Goal: Task Accomplishment & Management: Use online tool/utility

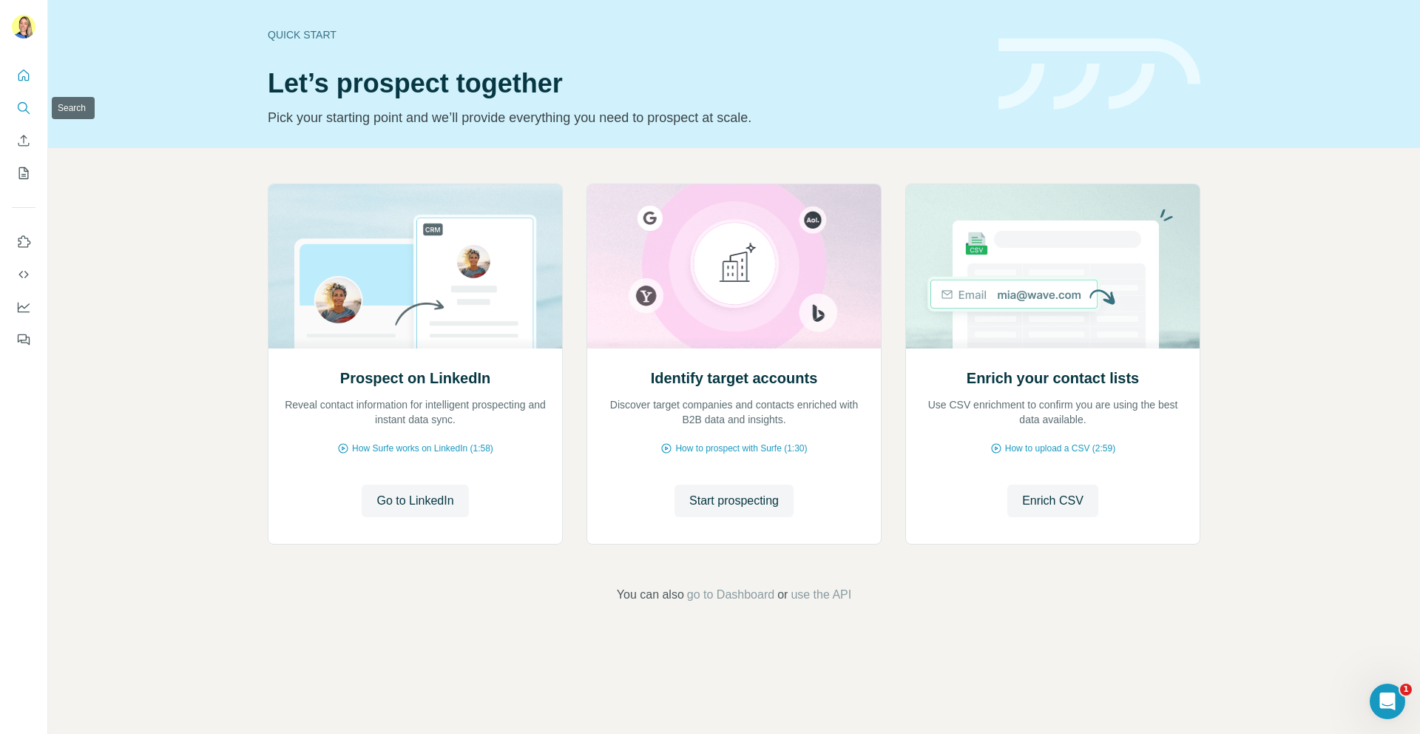
click at [28, 110] on icon "Search" at bounding box center [23, 108] width 15 height 15
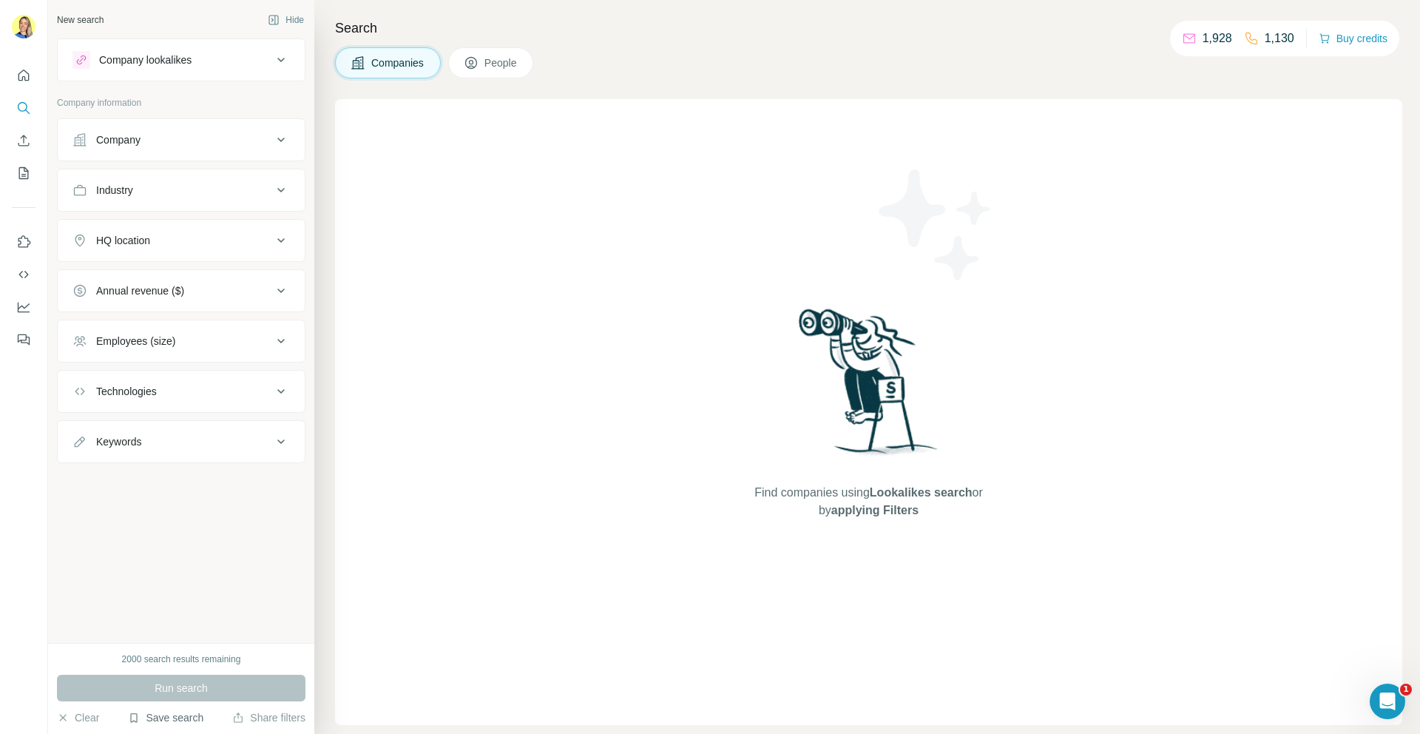
click at [149, 721] on button "Save search" at bounding box center [165, 717] width 75 height 15
click at [186, 701] on div "View my saved searches" at bounding box center [207, 692] width 156 height 30
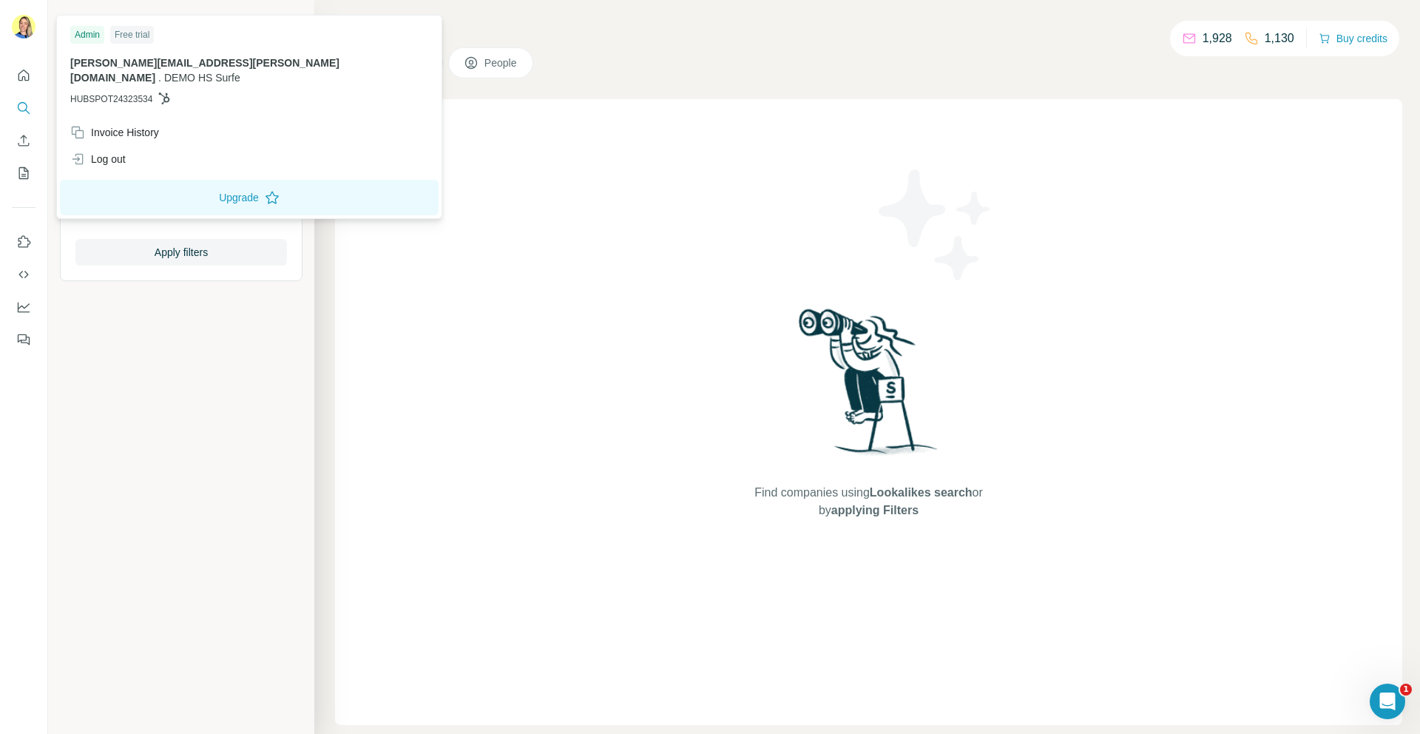
click at [22, 30] on img at bounding box center [24, 27] width 24 height 24
click at [121, 152] on div "Log out" at bounding box center [97, 159] width 55 height 15
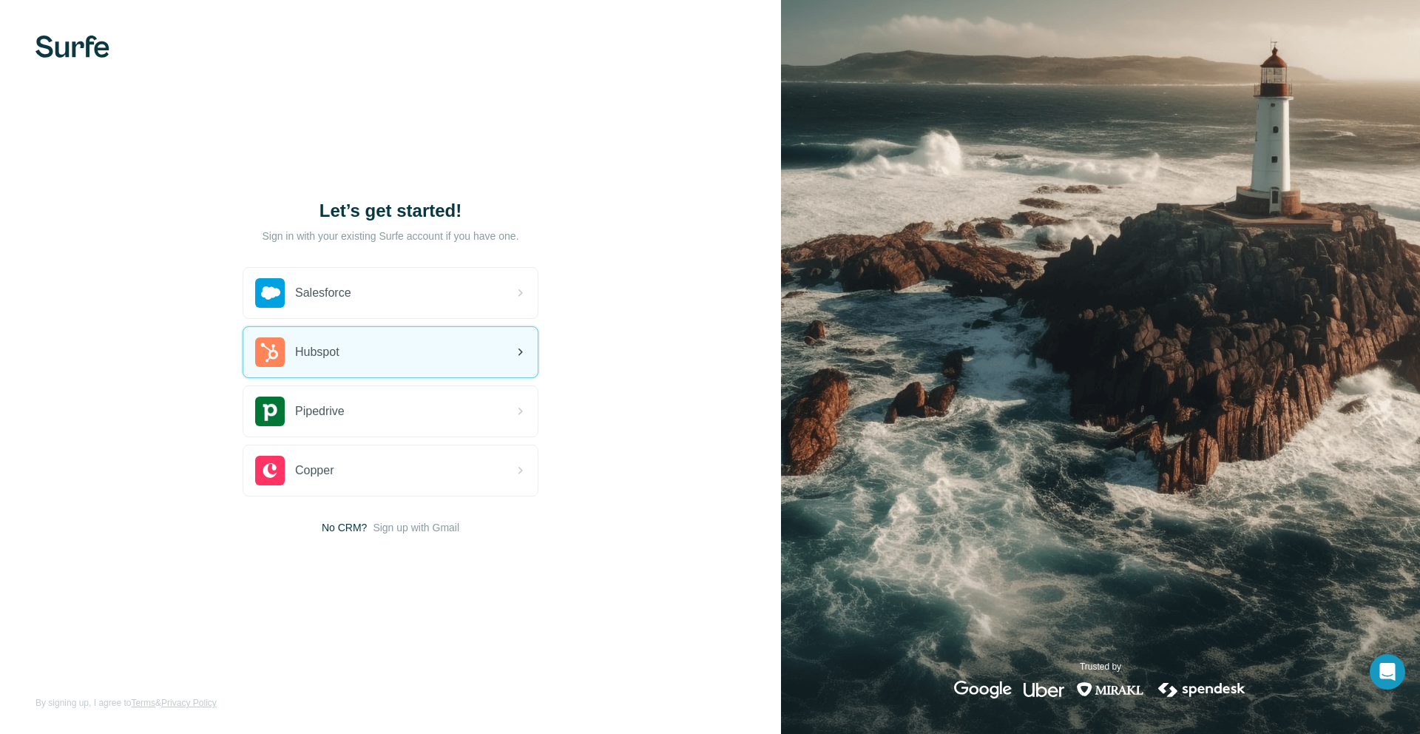
click at [311, 354] on span "Hubspot" at bounding box center [317, 352] width 44 height 18
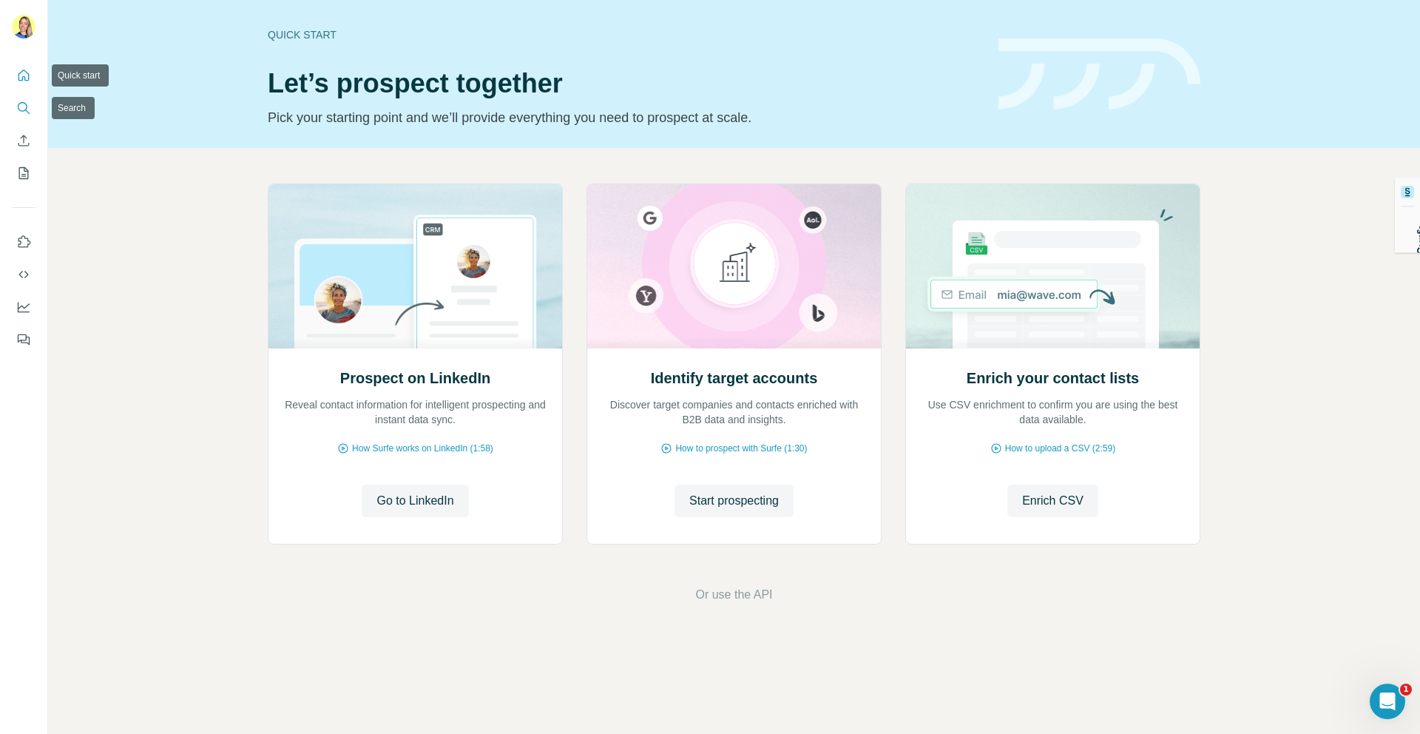
click at [21, 114] on icon "Search" at bounding box center [23, 108] width 15 height 15
click at [704, 500] on span "Start prospecting" at bounding box center [734, 501] width 90 height 18
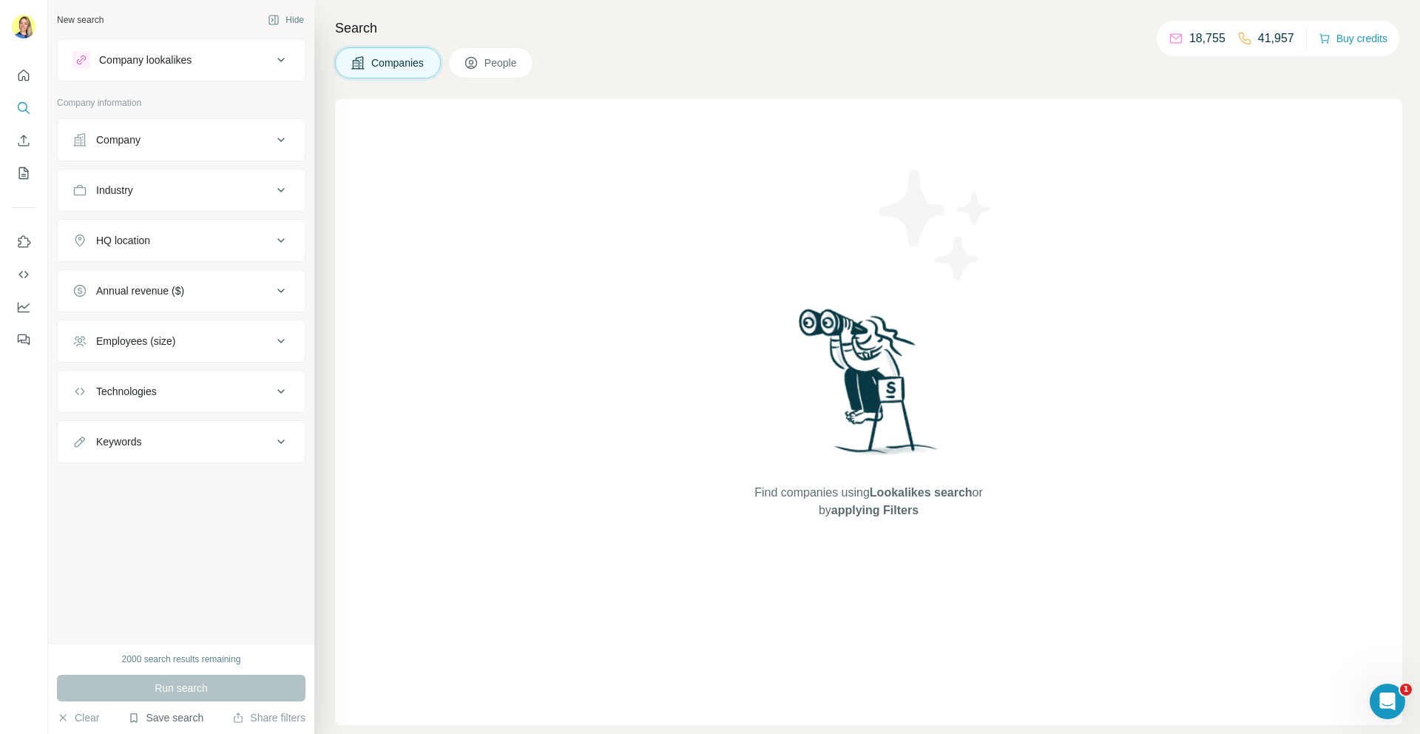
click at [172, 719] on button "Save search" at bounding box center [165, 717] width 75 height 15
click at [192, 700] on div "View my saved searches" at bounding box center [207, 692] width 156 height 30
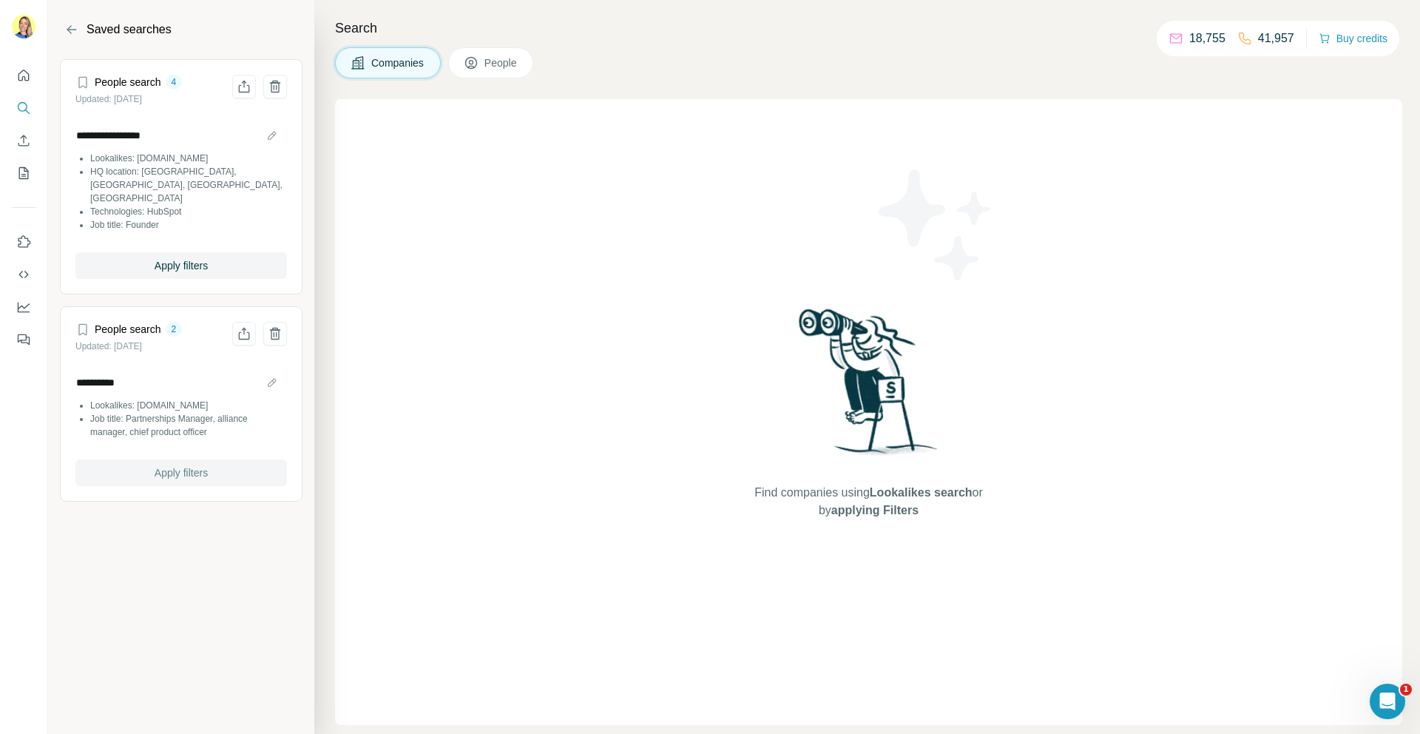
click at [156, 465] on span "Apply filters" at bounding box center [181, 472] width 53 height 15
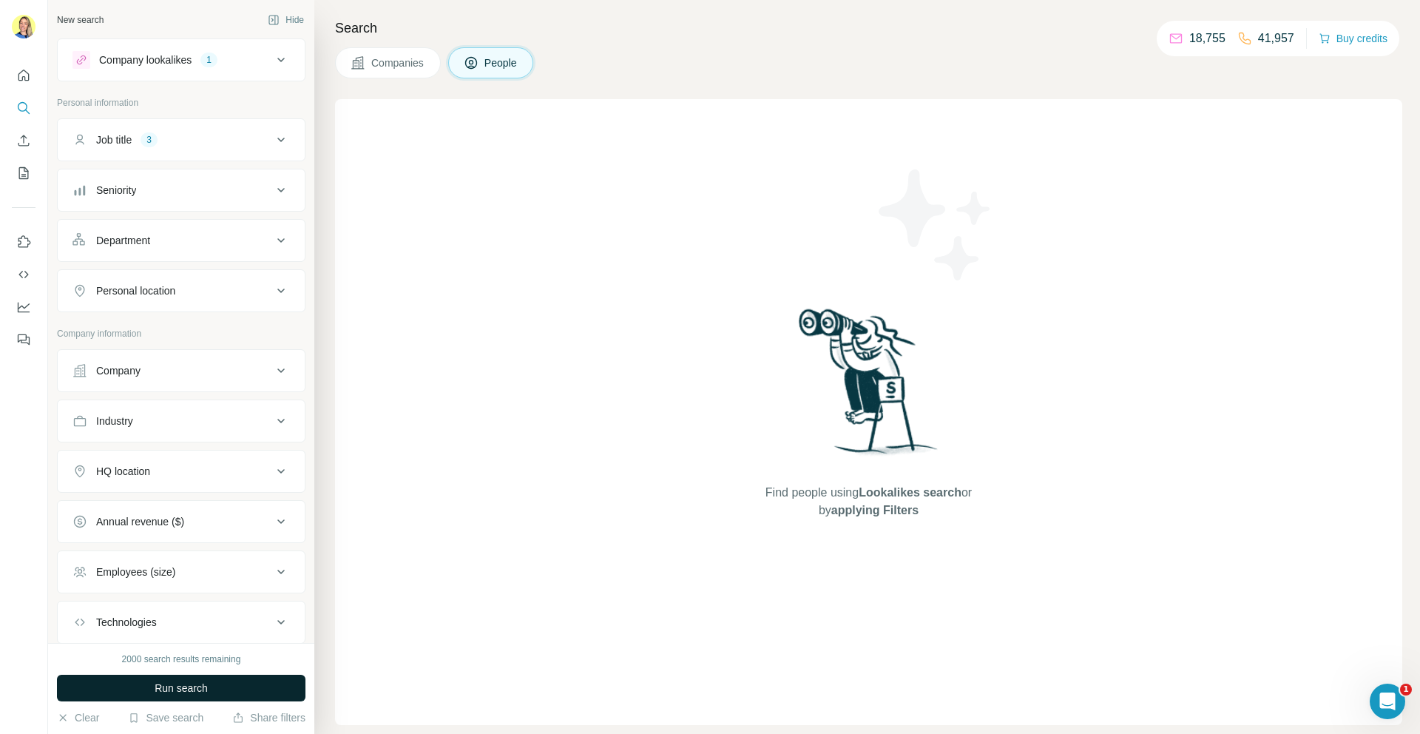
click at [142, 686] on button "Run search" at bounding box center [181, 688] width 249 height 27
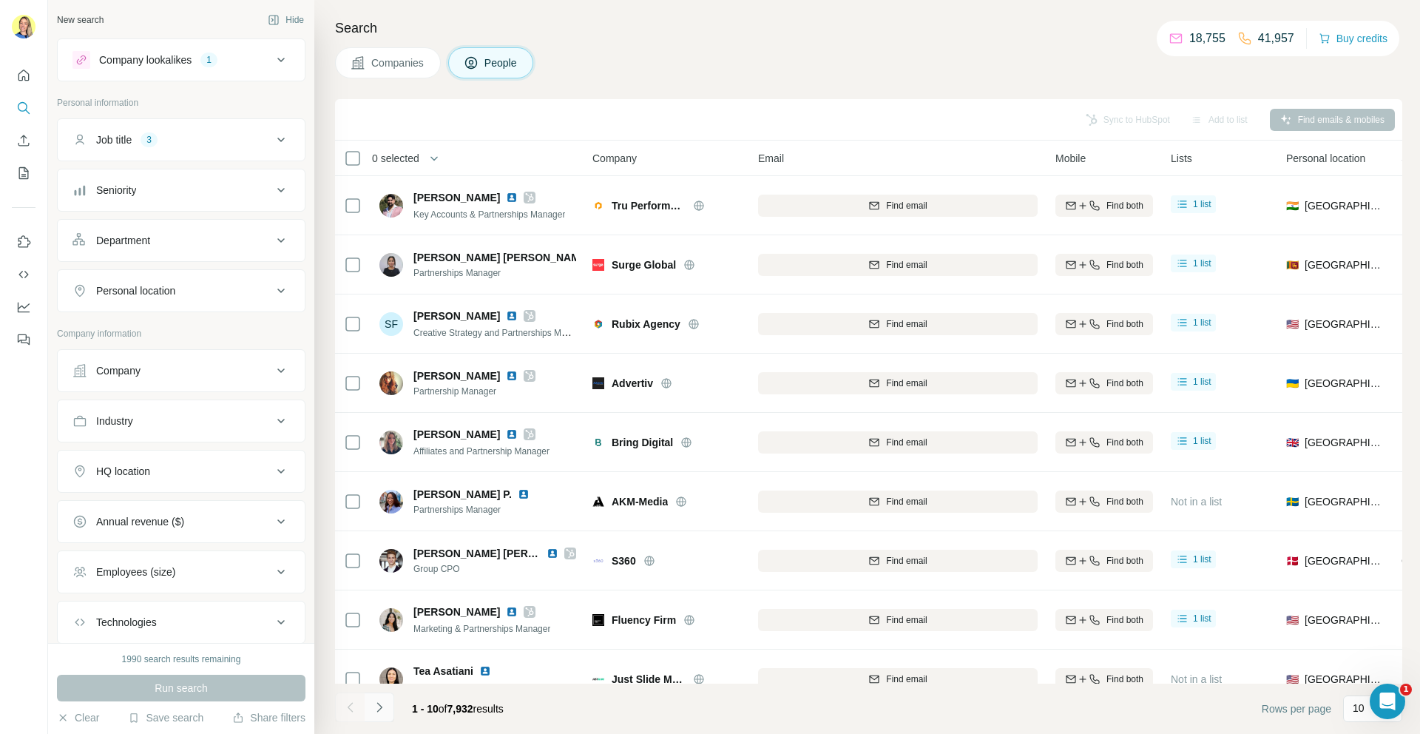
click at [381, 717] on button "Navigate to next page" at bounding box center [380, 707] width 30 height 30
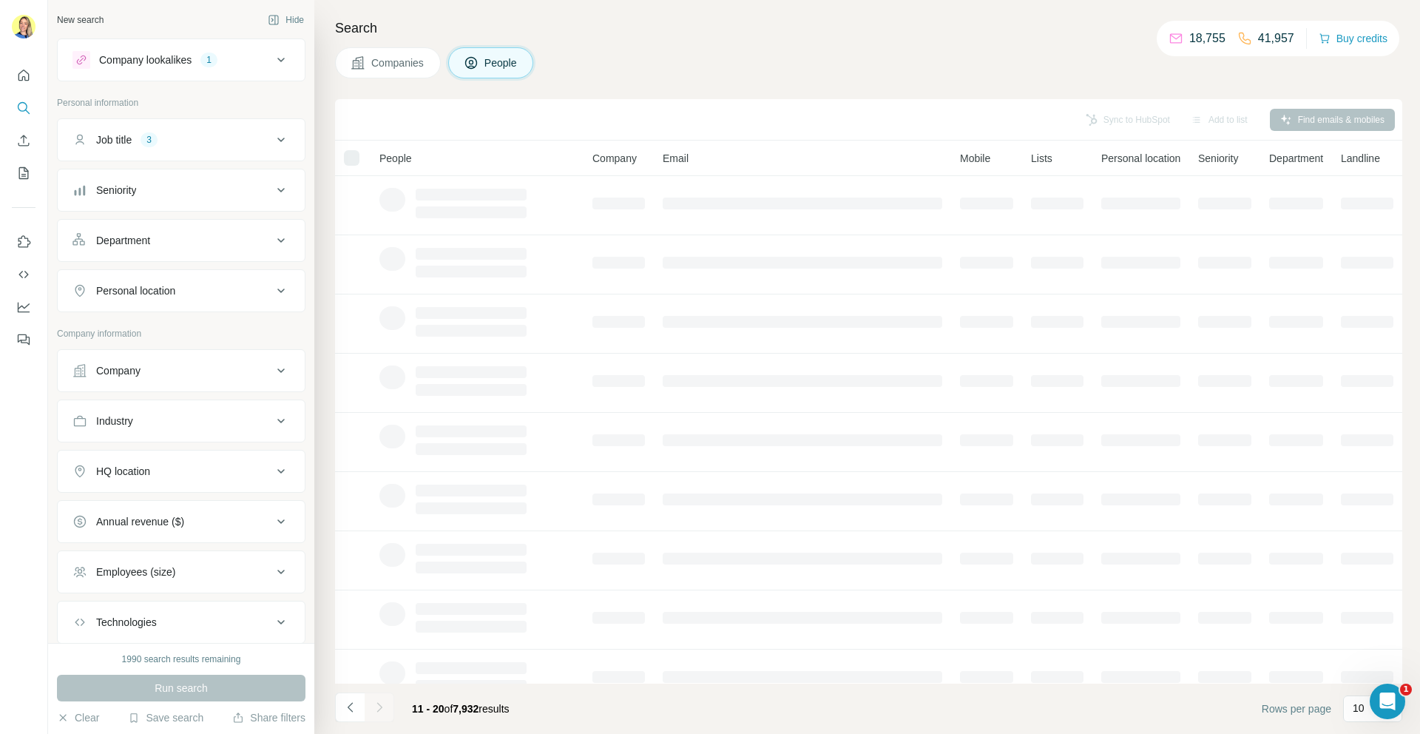
click at [381, 717] on div at bounding box center [380, 707] width 30 height 30
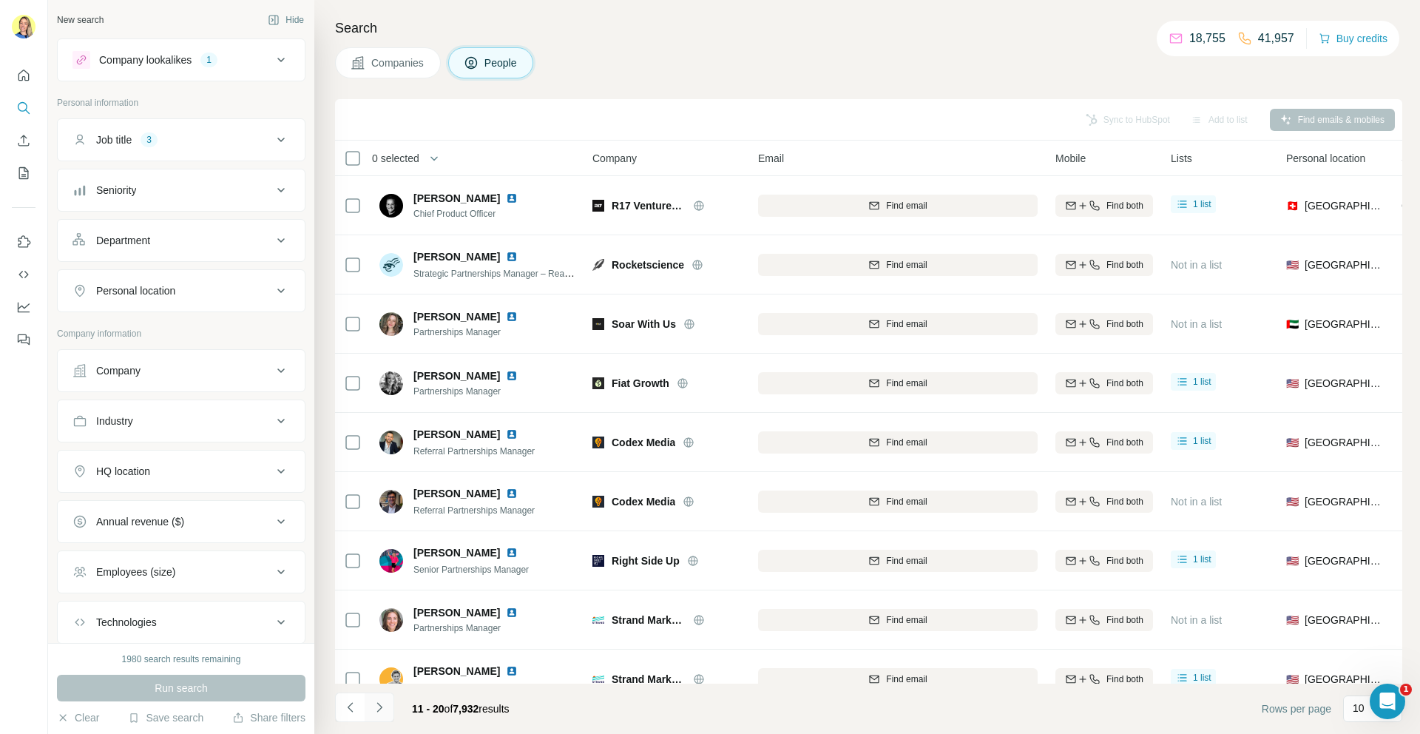
click at [381, 708] on icon "Navigate to next page" at bounding box center [379, 707] width 5 height 10
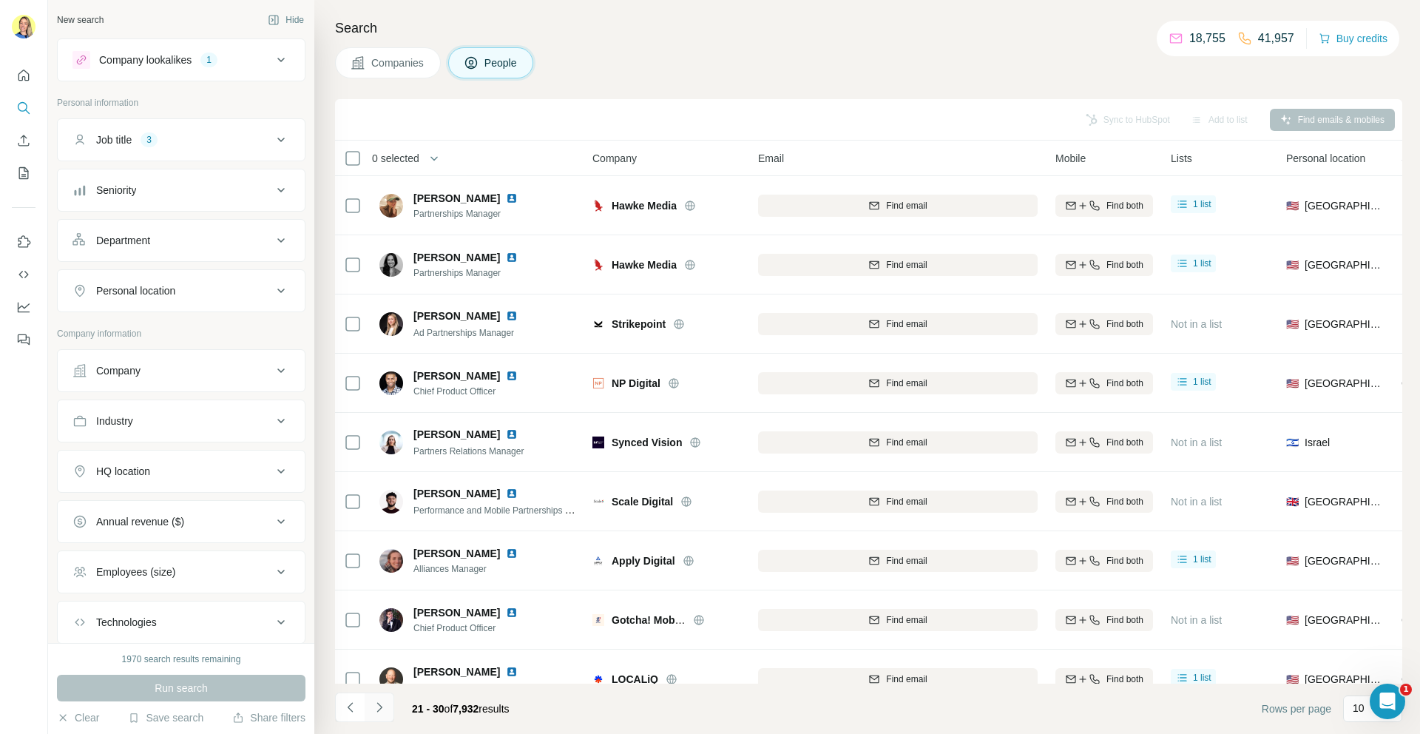
click at [381, 709] on icon "Navigate to next page" at bounding box center [379, 707] width 15 height 15
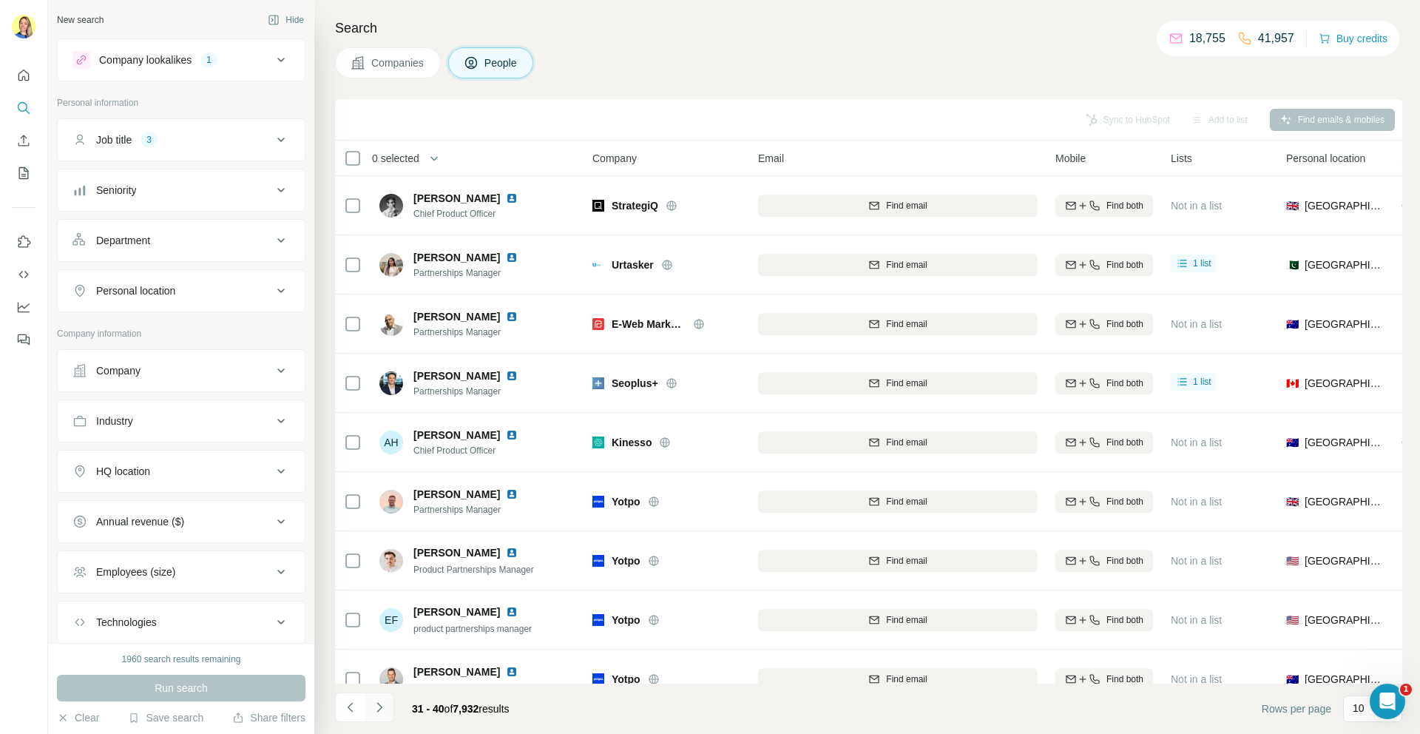
click at [380, 703] on icon "Navigate to next page" at bounding box center [379, 707] width 15 height 15
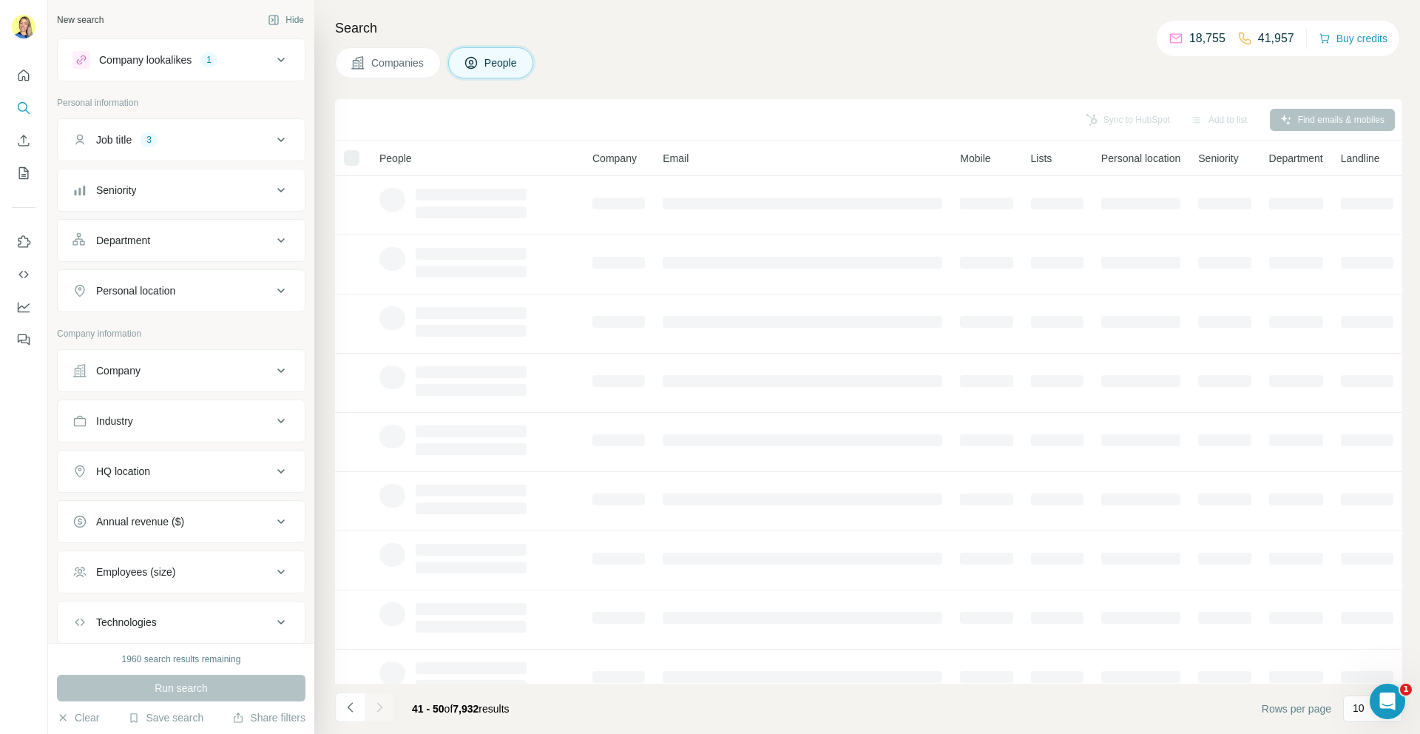
click at [195, 622] on div "Technologies" at bounding box center [172, 622] width 200 height 15
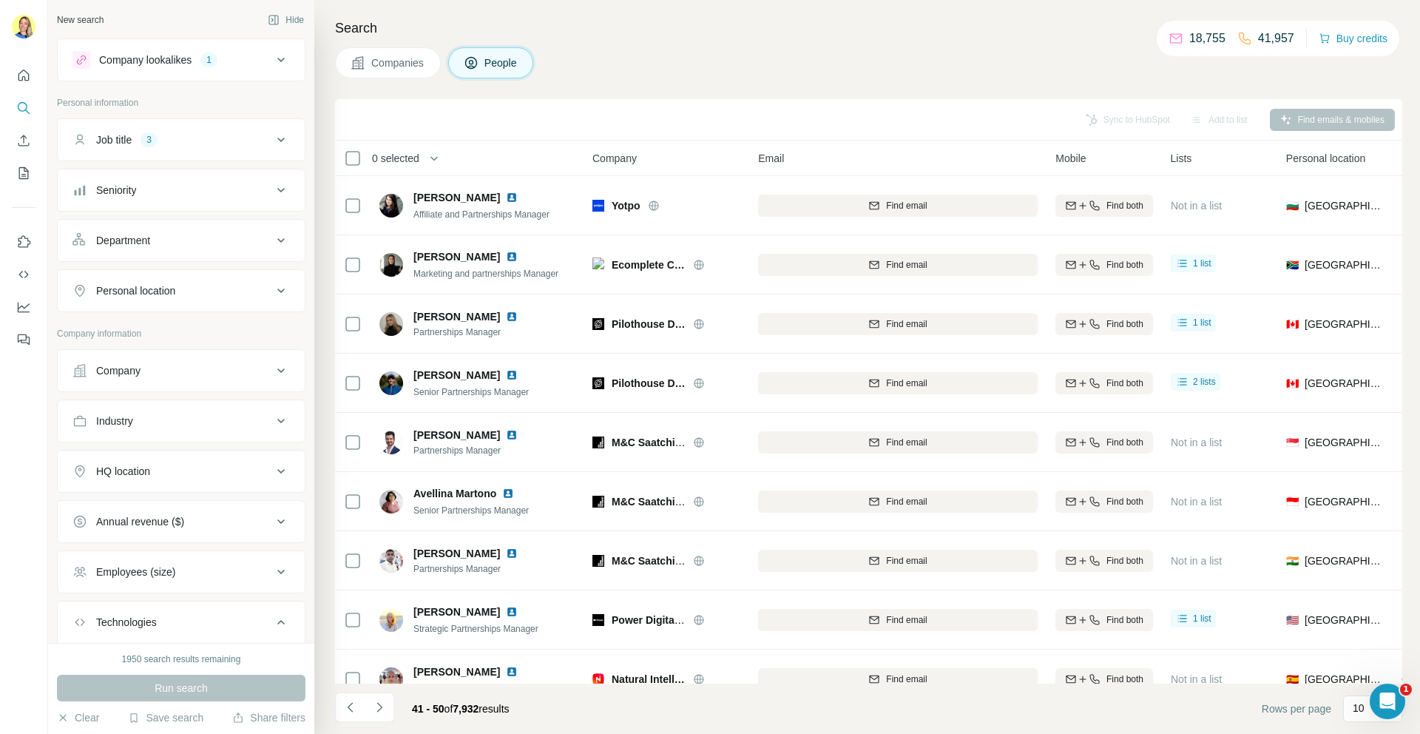
click at [181, 622] on div "Technologies" at bounding box center [172, 622] width 200 height 15
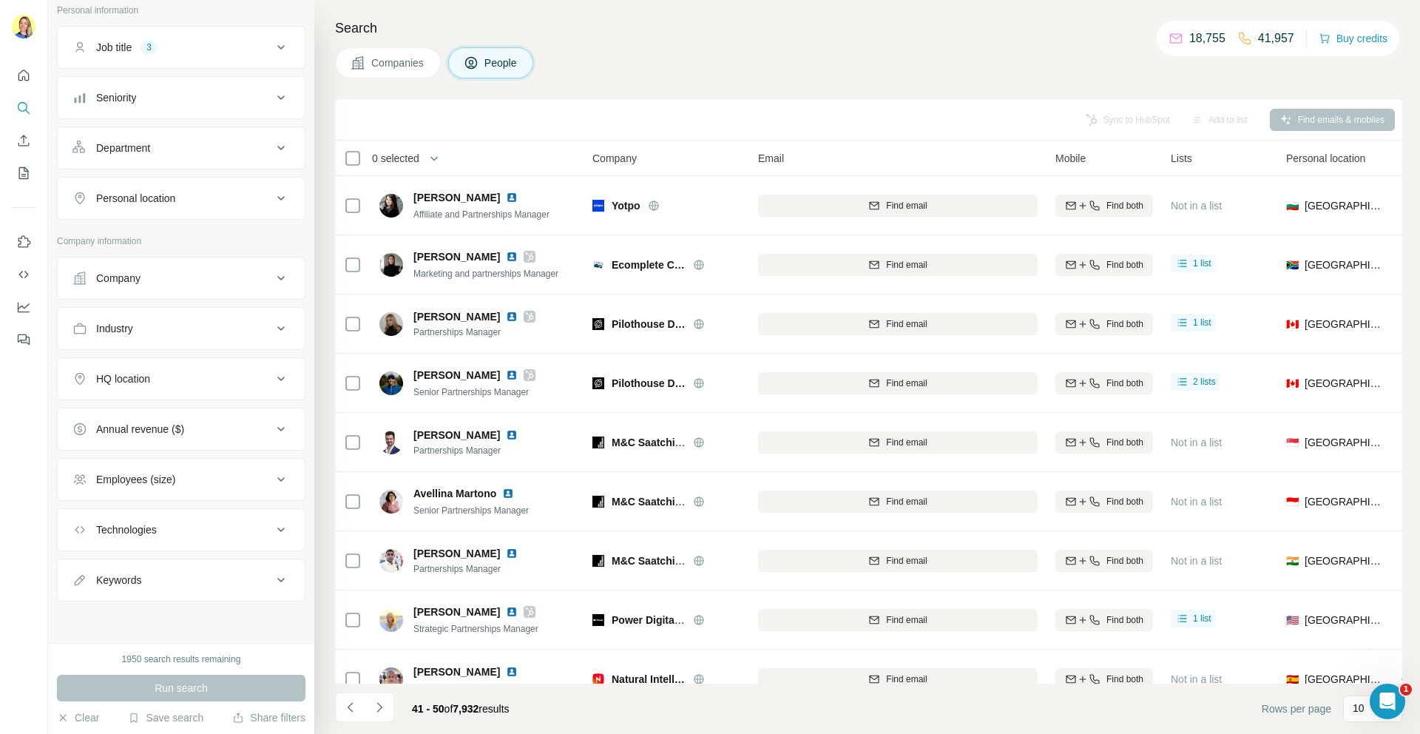
click at [222, 523] on div "Technologies" at bounding box center [172, 529] width 200 height 15
click at [178, 551] on button "Technologies" at bounding box center [181, 532] width 247 height 41
click at [179, 536] on div "Technologies" at bounding box center [172, 529] width 200 height 15
click at [148, 560] on input "text" at bounding box center [180, 566] width 217 height 27
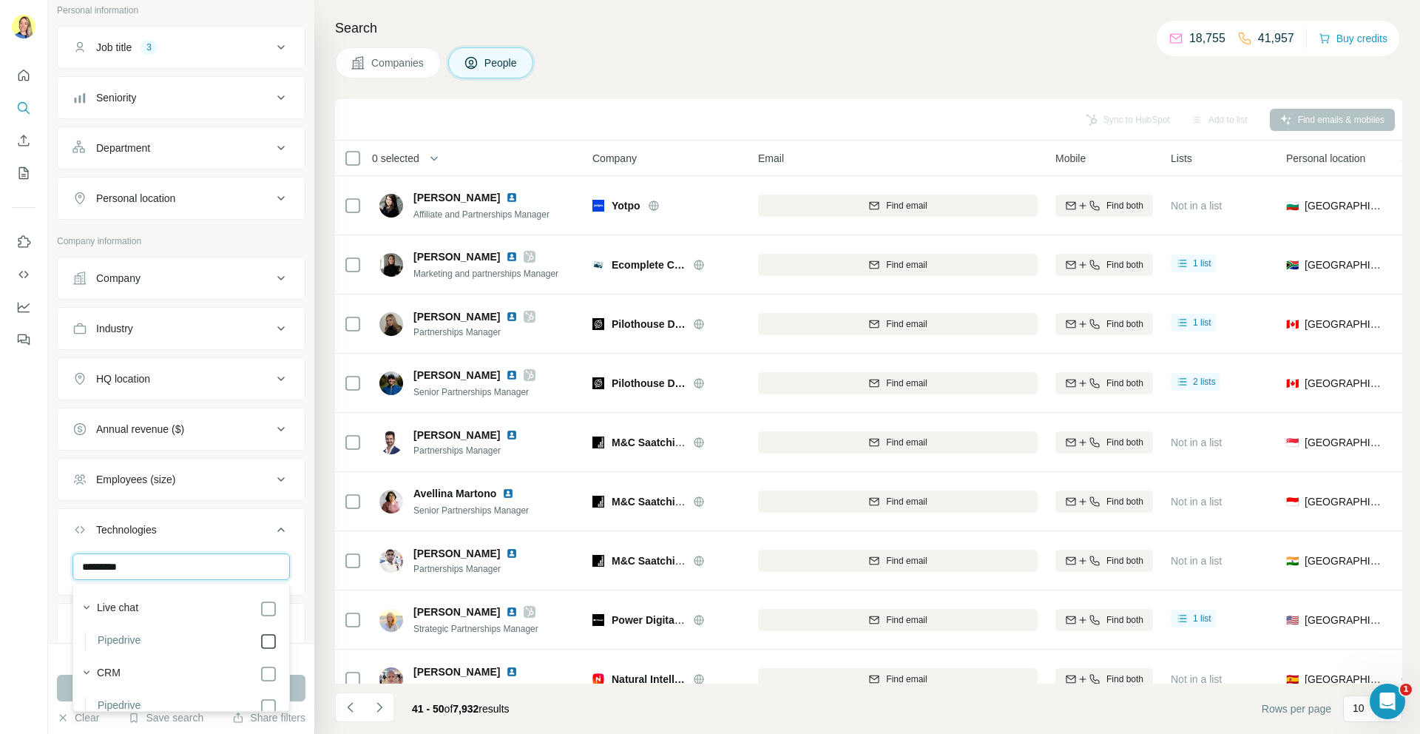
type input "*********"
click at [247, 536] on div "Technologies 1" at bounding box center [172, 529] width 200 height 15
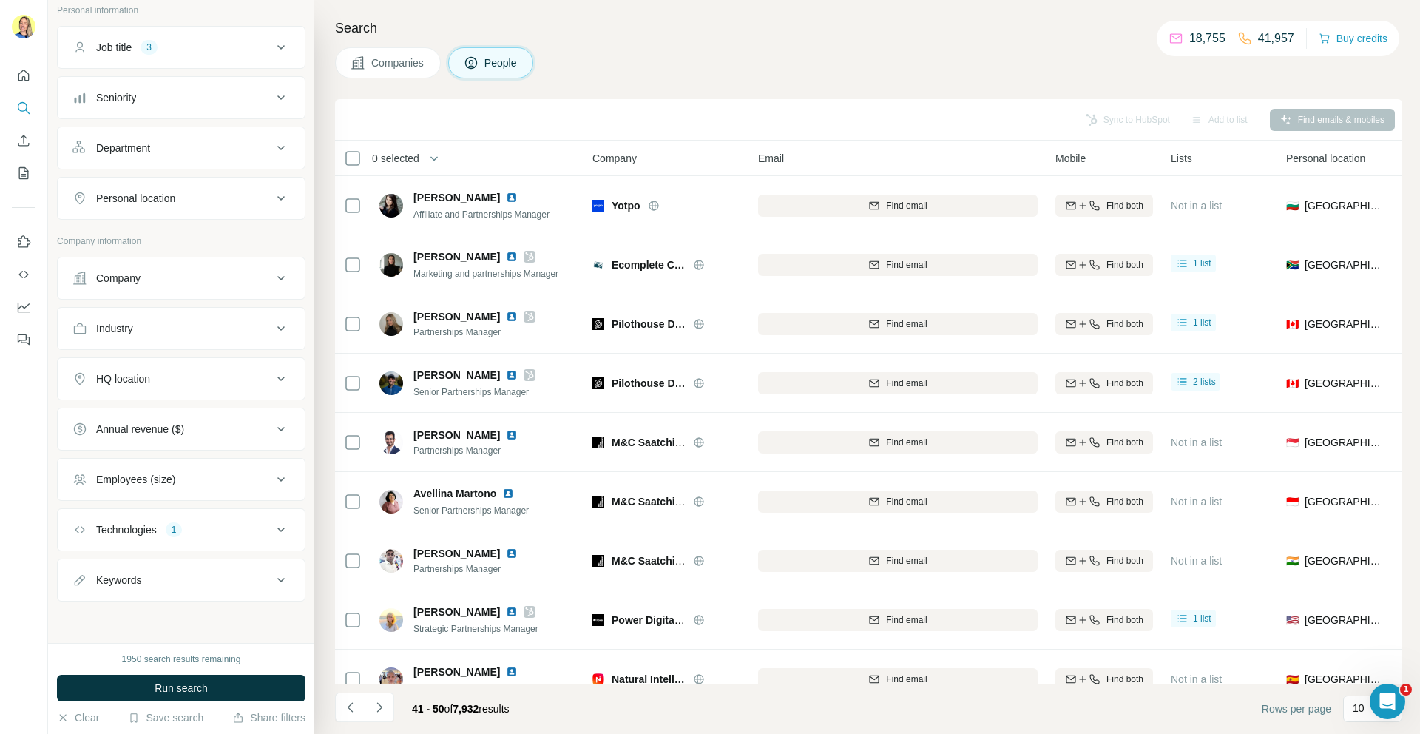
click at [200, 539] on button "Technologies 1" at bounding box center [181, 530] width 247 height 36
click at [157, 570] on input "text" at bounding box center [180, 566] width 217 height 27
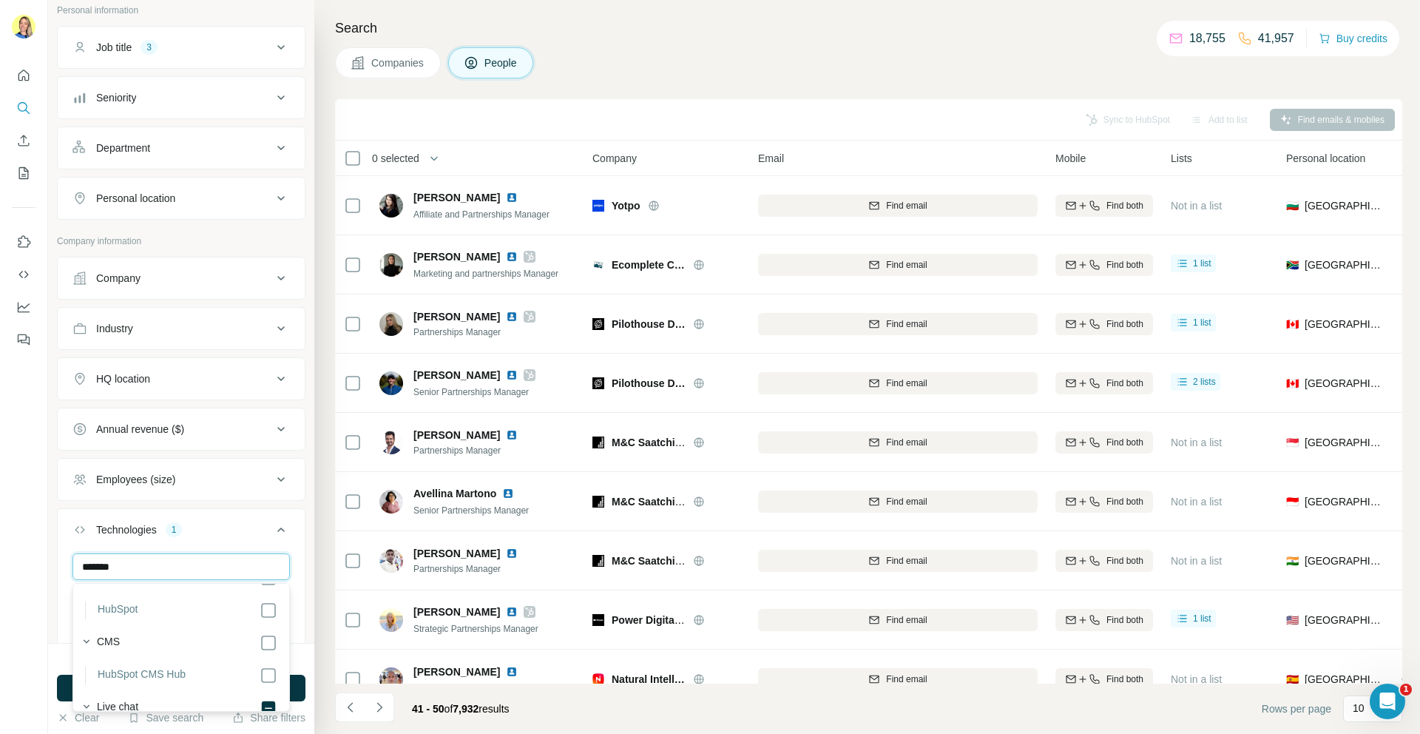
scroll to position [34, 0]
type input "*******"
click at [303, 587] on div "******* Pipedrive HubSpot Clear all" at bounding box center [181, 598] width 247 height 91
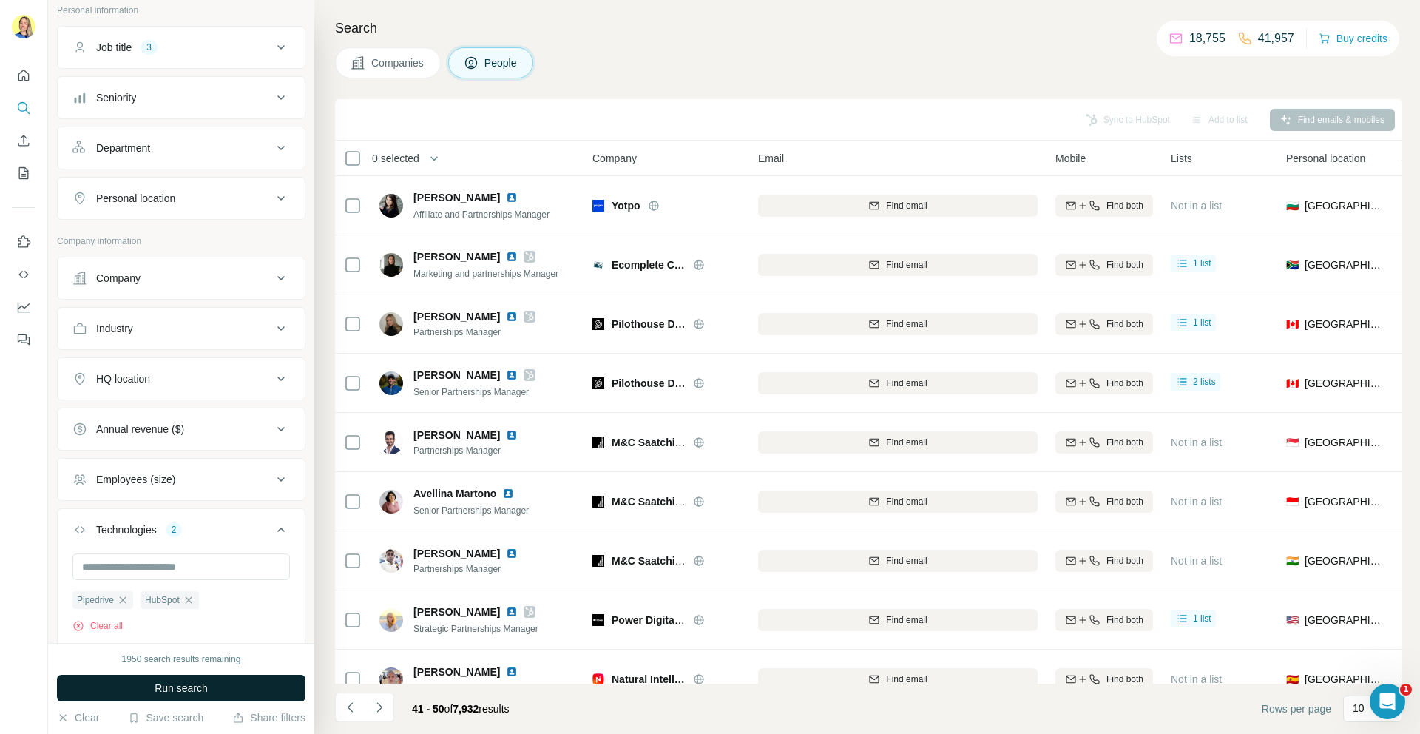
click at [199, 682] on span "Run search" at bounding box center [181, 688] width 53 height 15
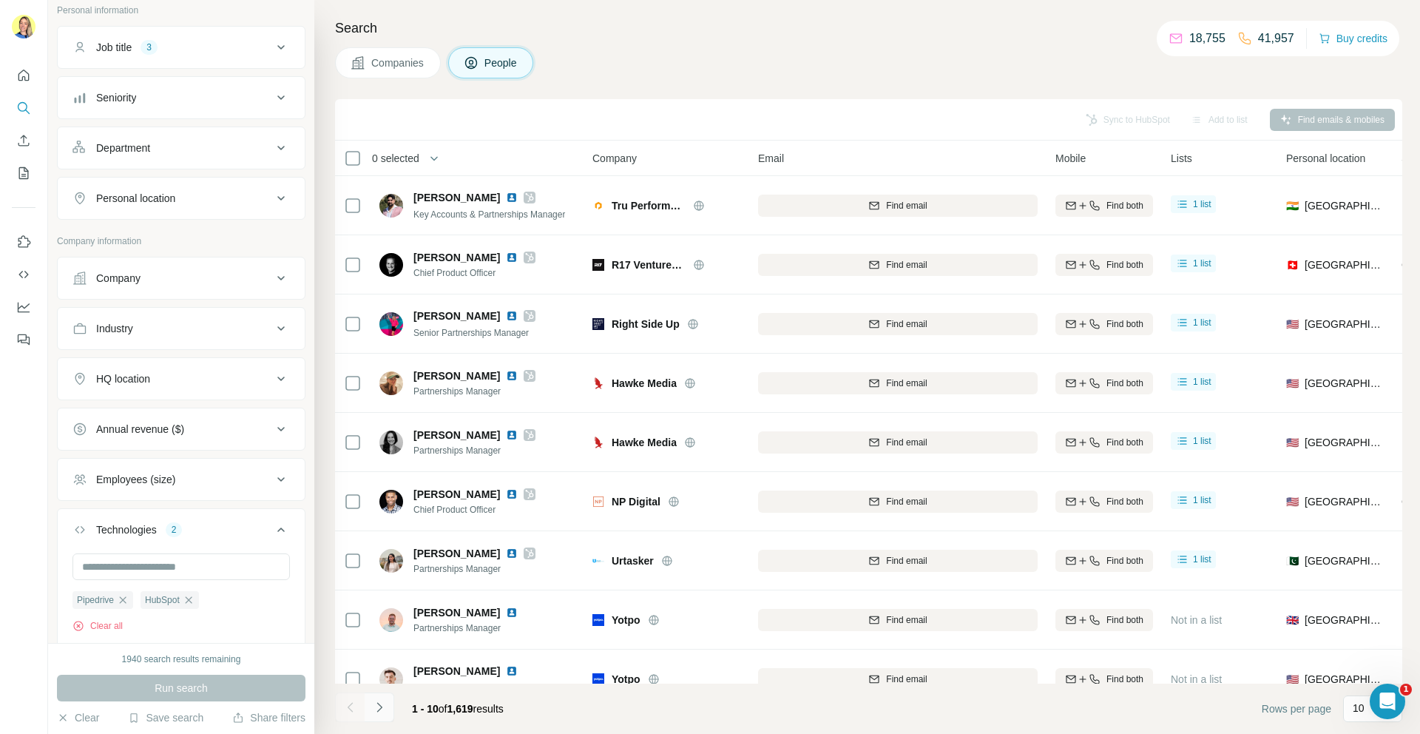
click at [382, 709] on icon "Navigate to next page" at bounding box center [379, 707] width 15 height 15
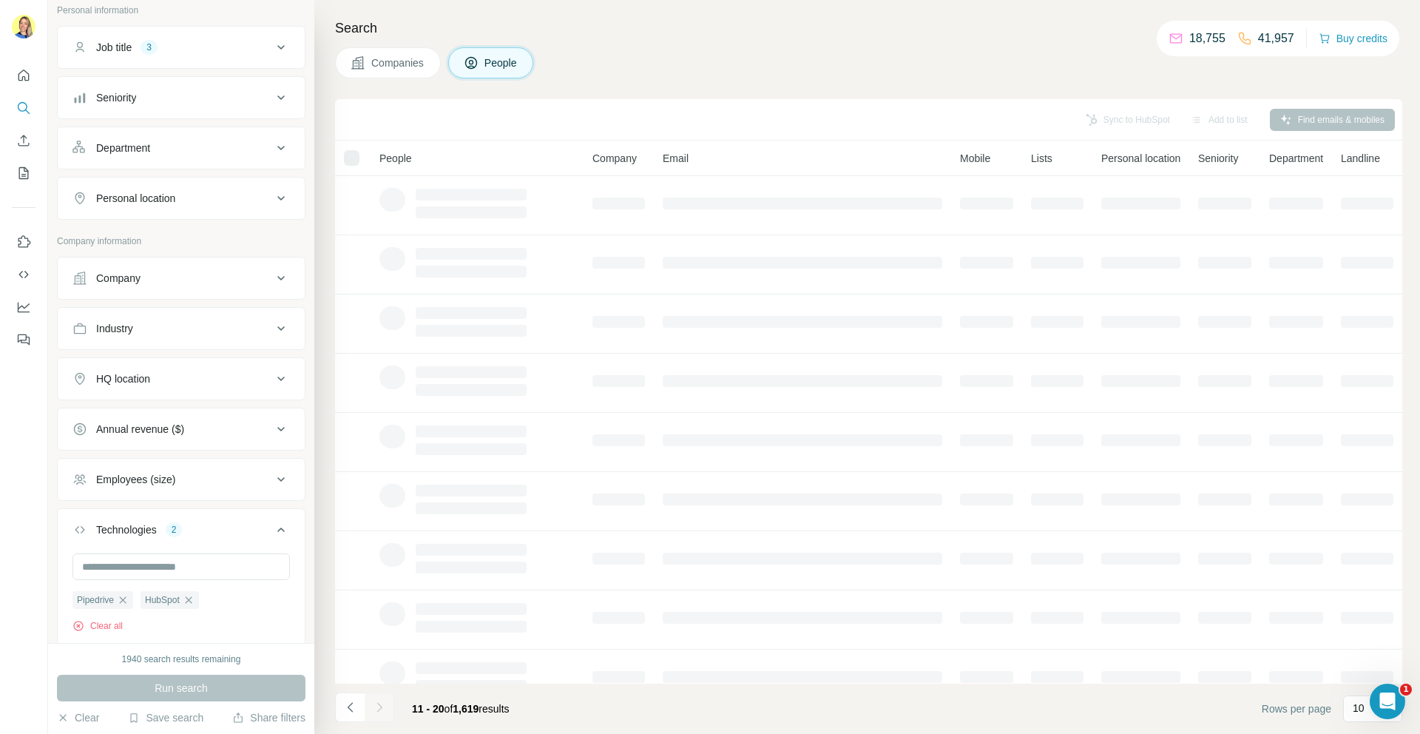
click at [382, 709] on div at bounding box center [380, 707] width 30 height 30
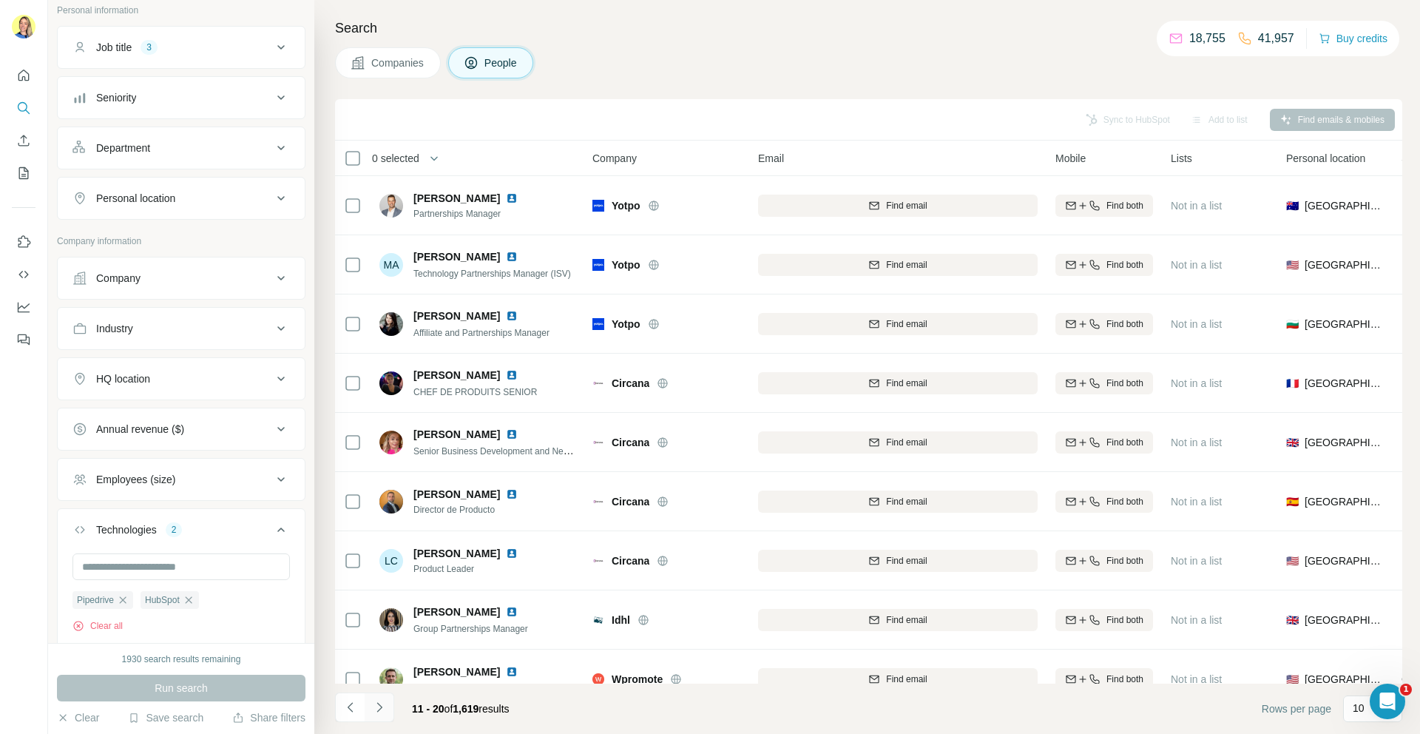
click at [379, 712] on icon "Navigate to next page" at bounding box center [379, 707] width 15 height 15
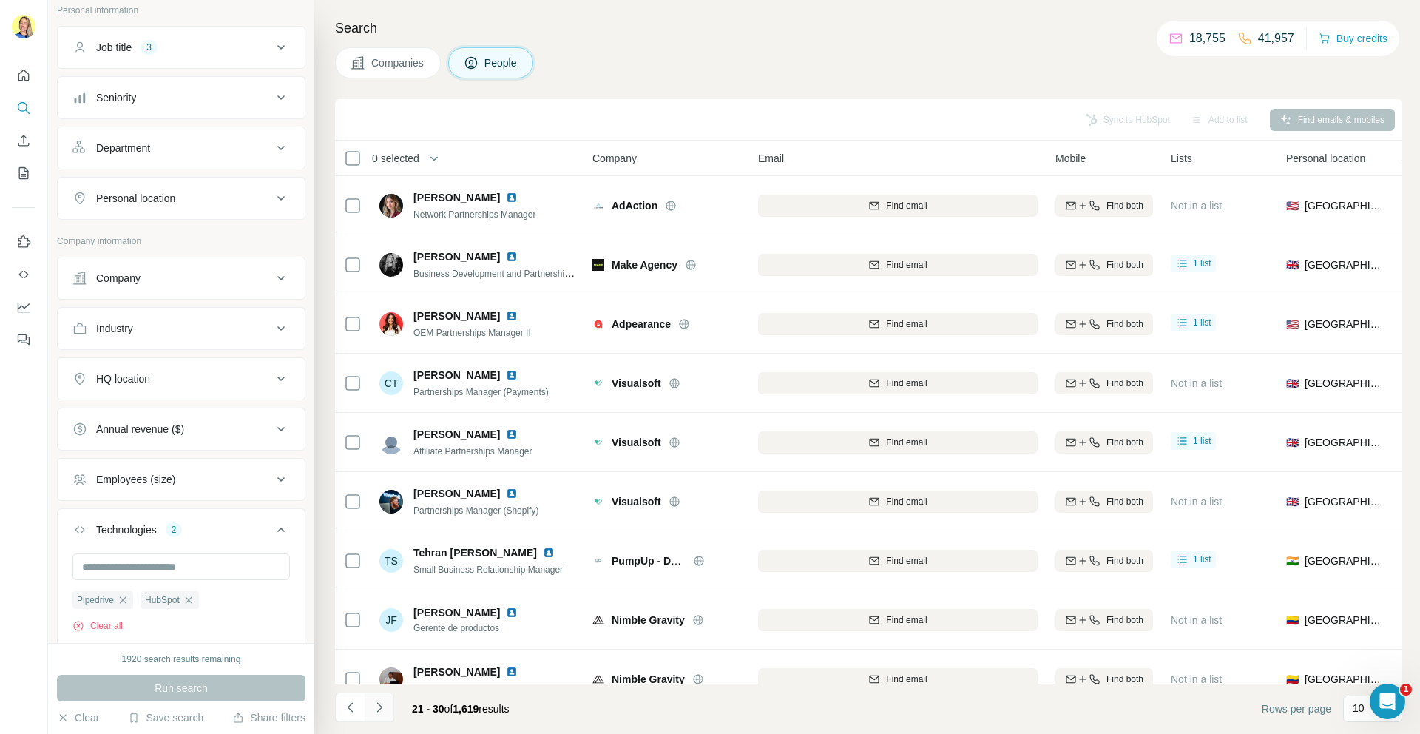
click at [377, 706] on icon "Navigate to next page" at bounding box center [379, 707] width 15 height 15
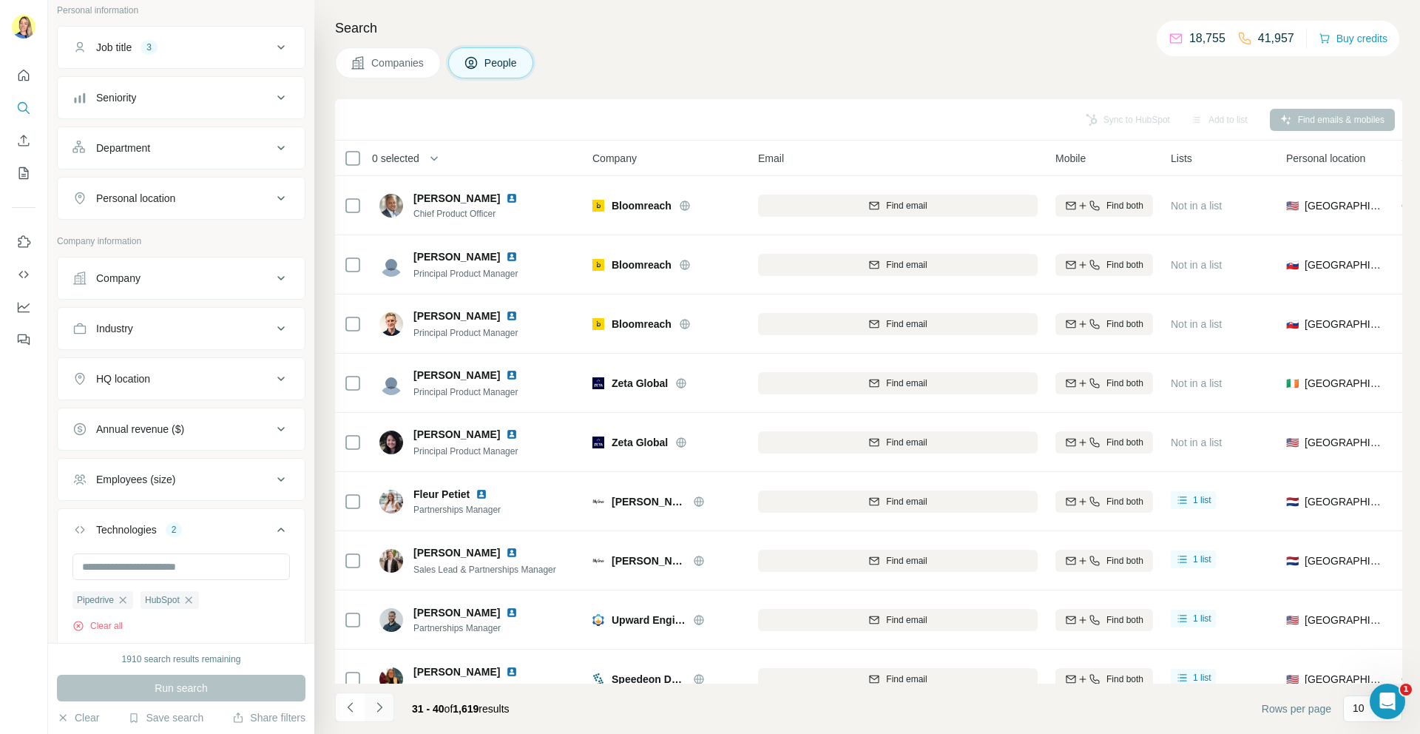
click at [382, 709] on icon "Navigate to next page" at bounding box center [379, 707] width 15 height 15
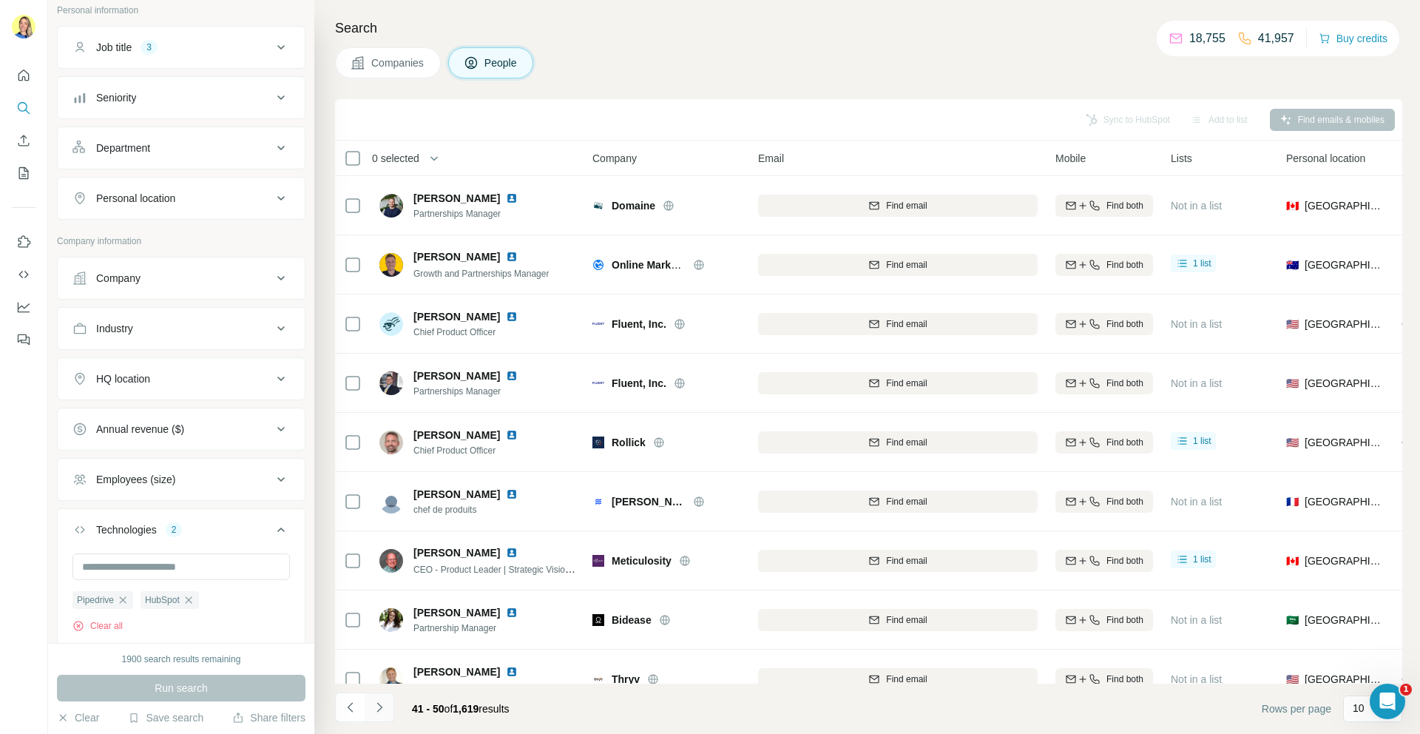
click at [377, 700] on icon "Navigate to next page" at bounding box center [379, 707] width 15 height 15
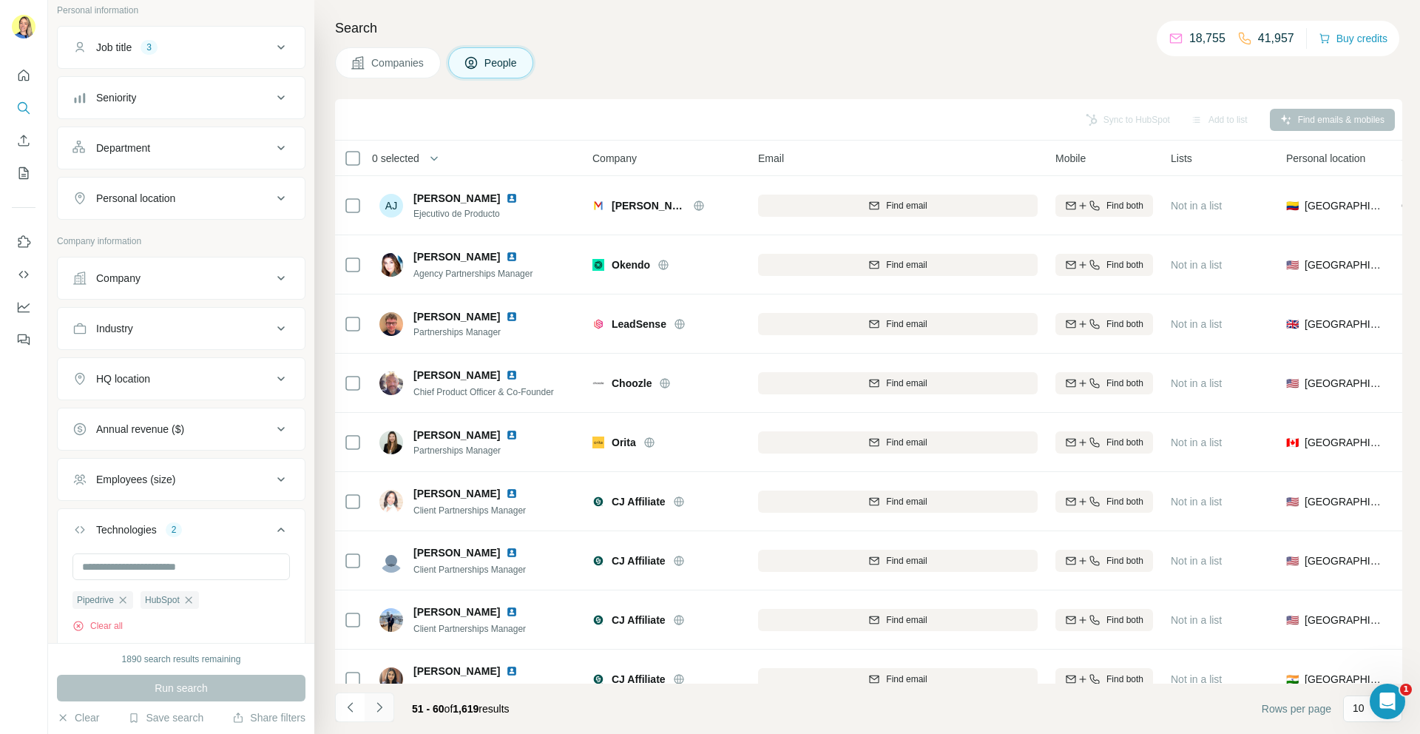
click at [374, 715] on button "Navigate to next page" at bounding box center [380, 707] width 30 height 30
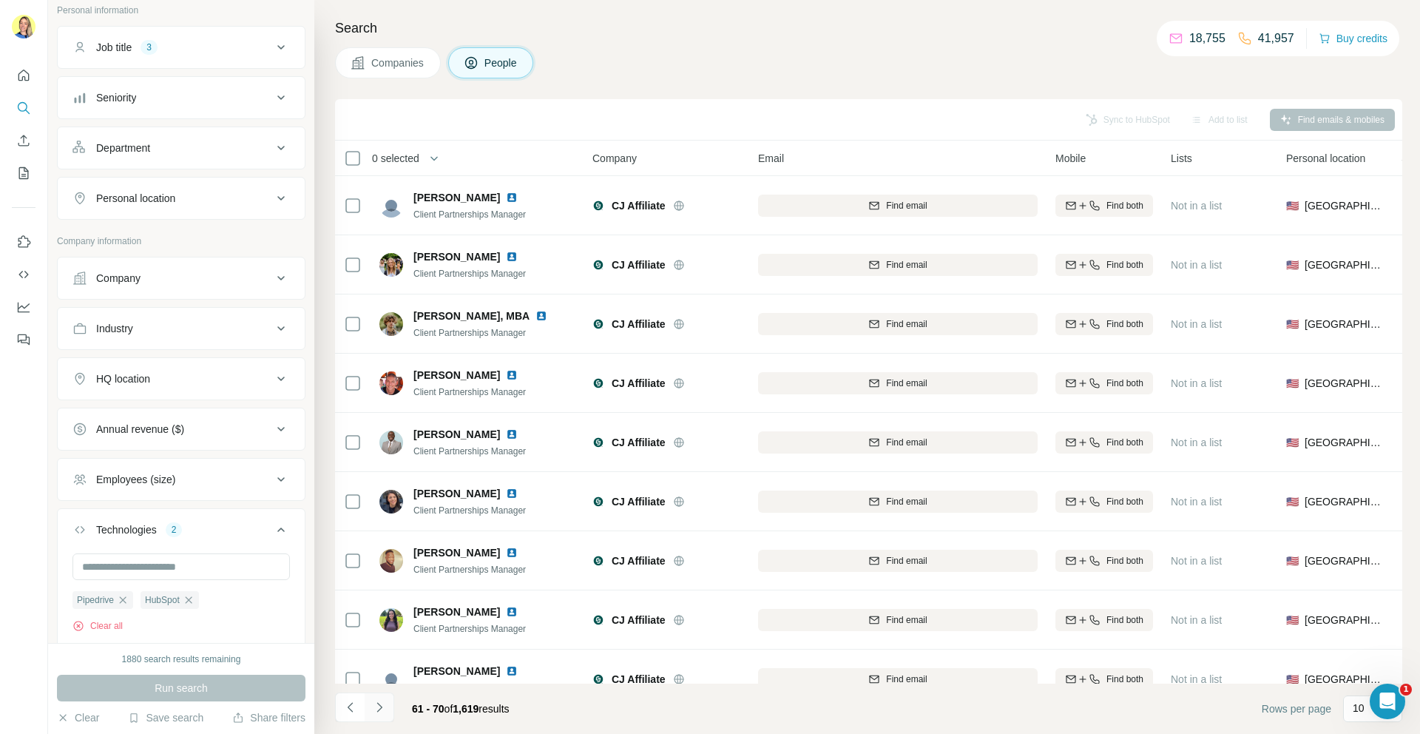
click at [377, 708] on icon "Navigate to next page" at bounding box center [379, 707] width 15 height 15
click at [381, 708] on icon "Navigate to next page" at bounding box center [379, 707] width 15 height 15
click at [399, 53] on button "Companies" at bounding box center [388, 62] width 106 height 31
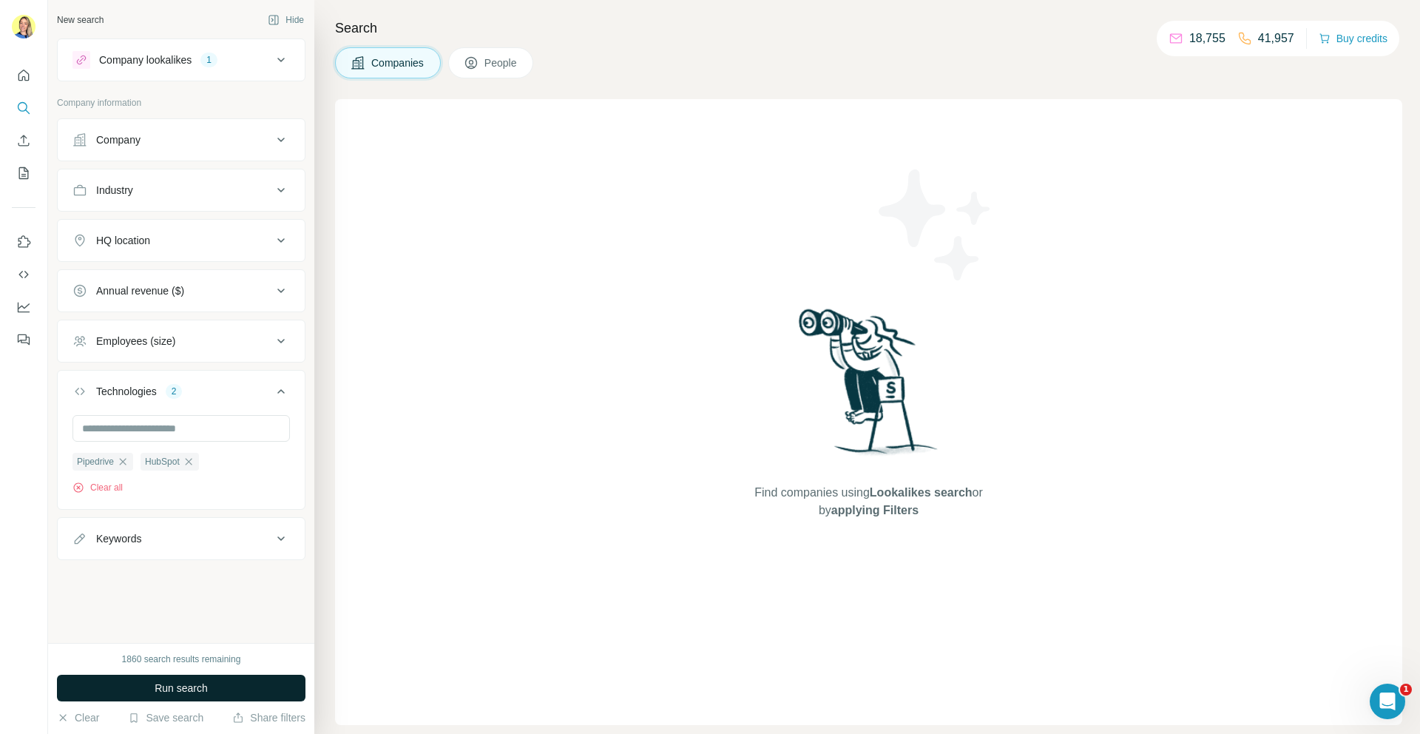
click at [244, 681] on button "Run search" at bounding box center [181, 688] width 249 height 27
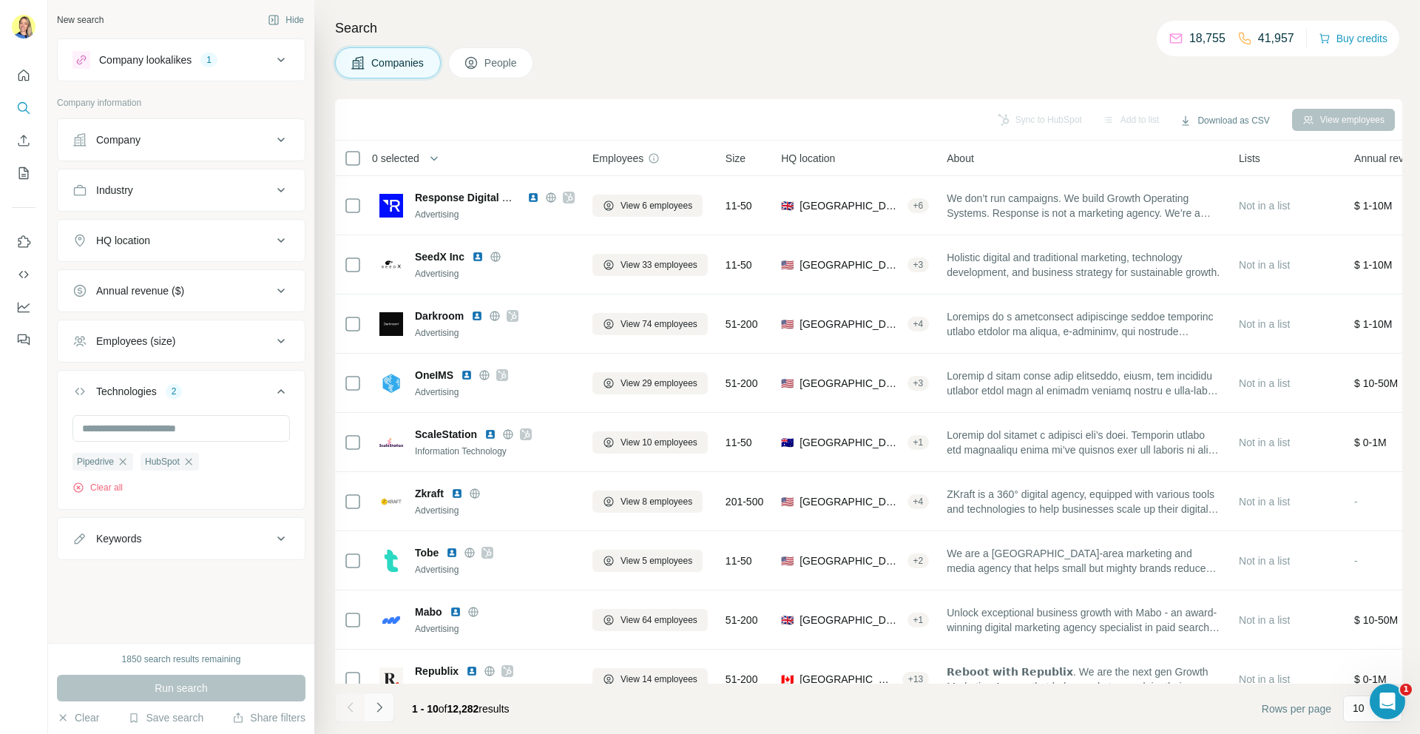
click at [383, 709] on icon "Navigate to next page" at bounding box center [379, 707] width 15 height 15
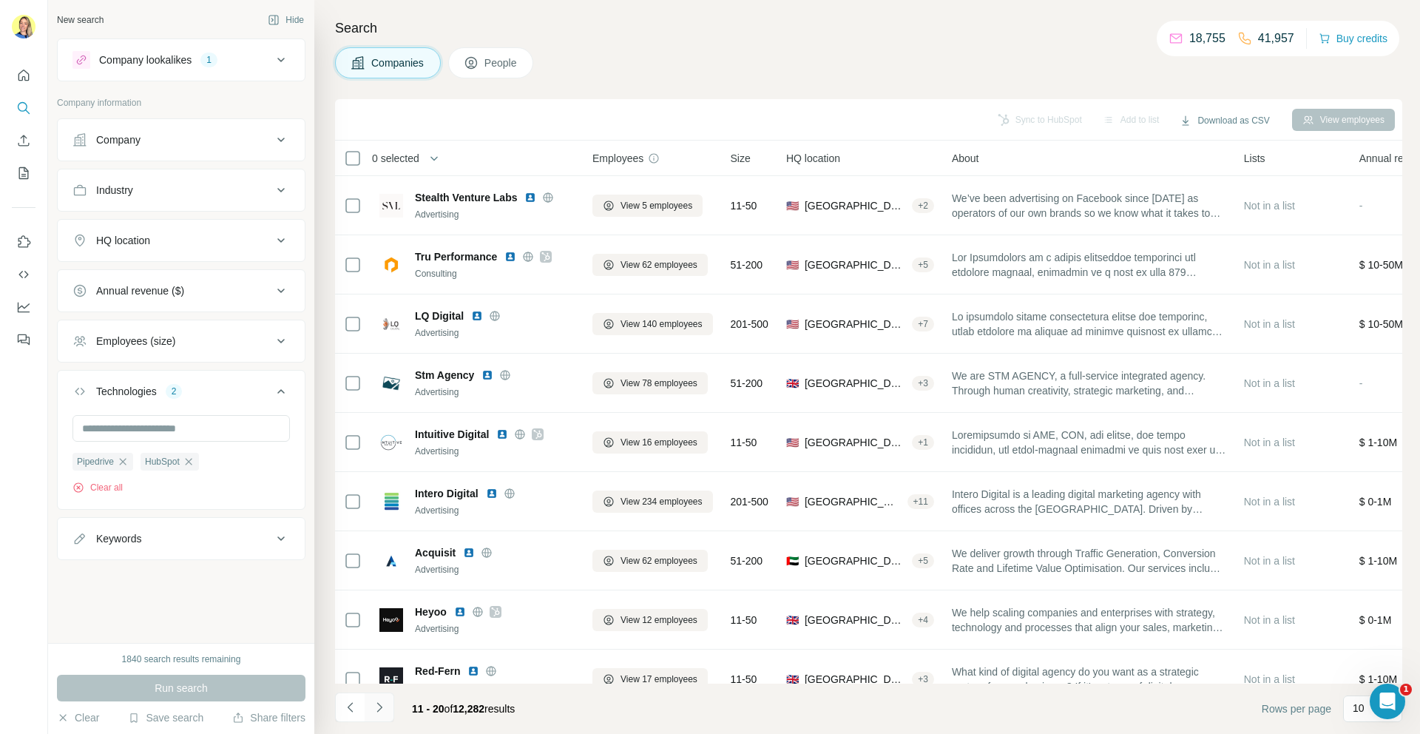
click at [377, 713] on icon "Navigate to next page" at bounding box center [379, 707] width 15 height 15
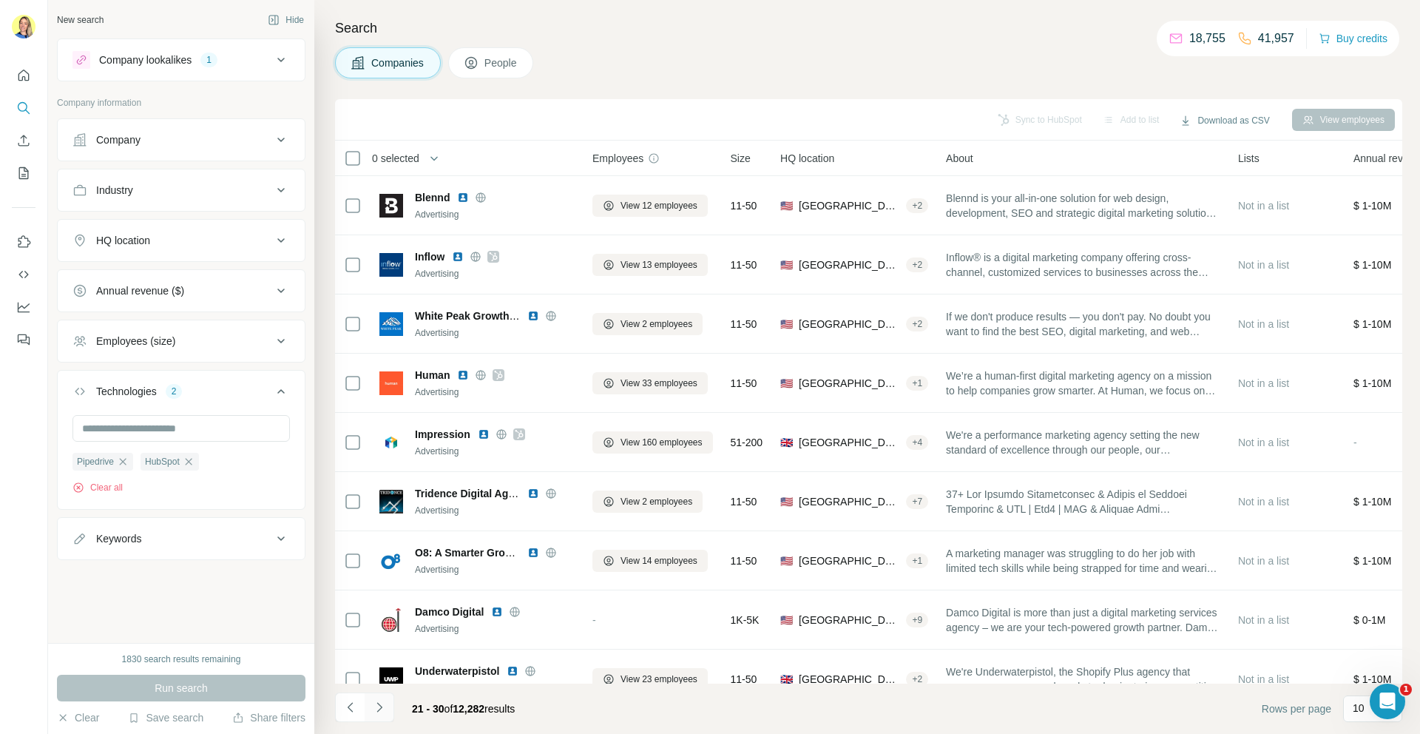
click at [377, 713] on icon "Navigate to next page" at bounding box center [379, 707] width 15 height 15
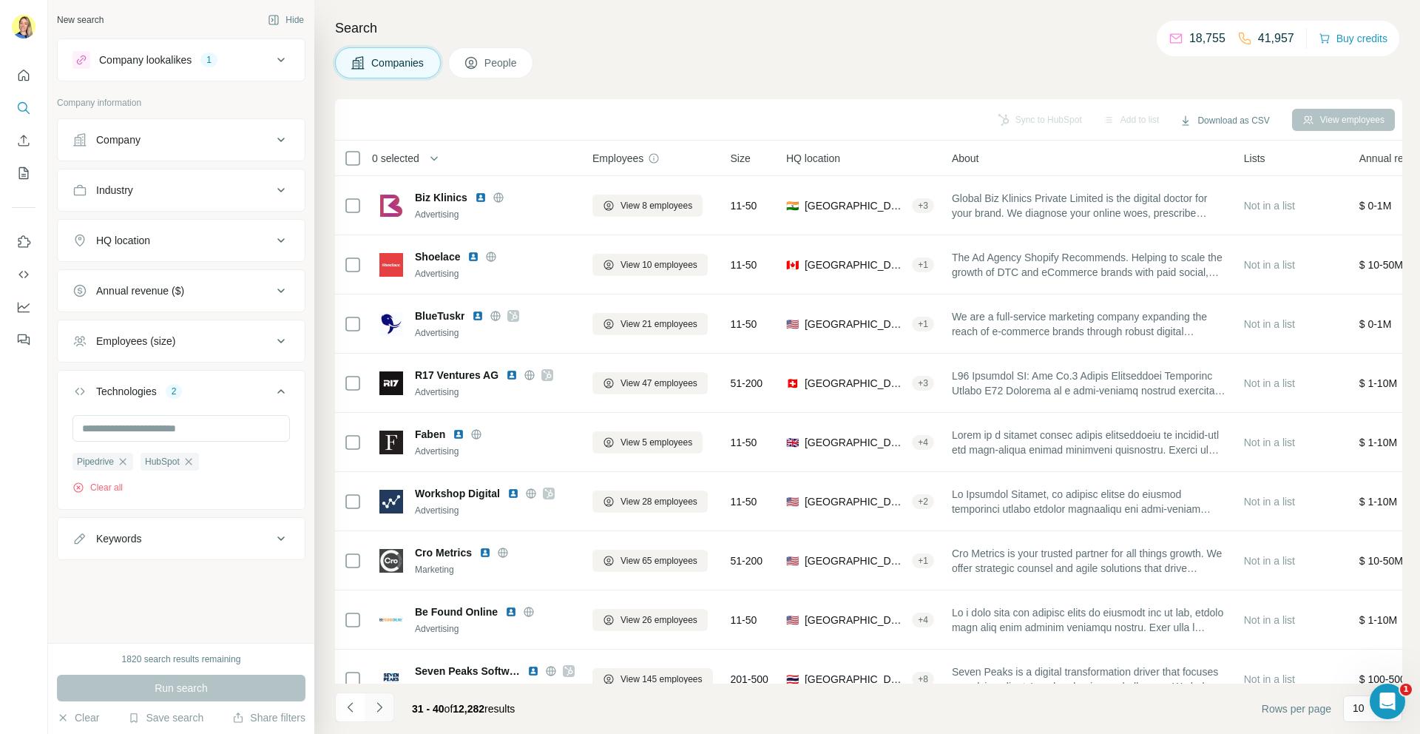
click at [377, 713] on icon "Navigate to next page" at bounding box center [379, 707] width 15 height 15
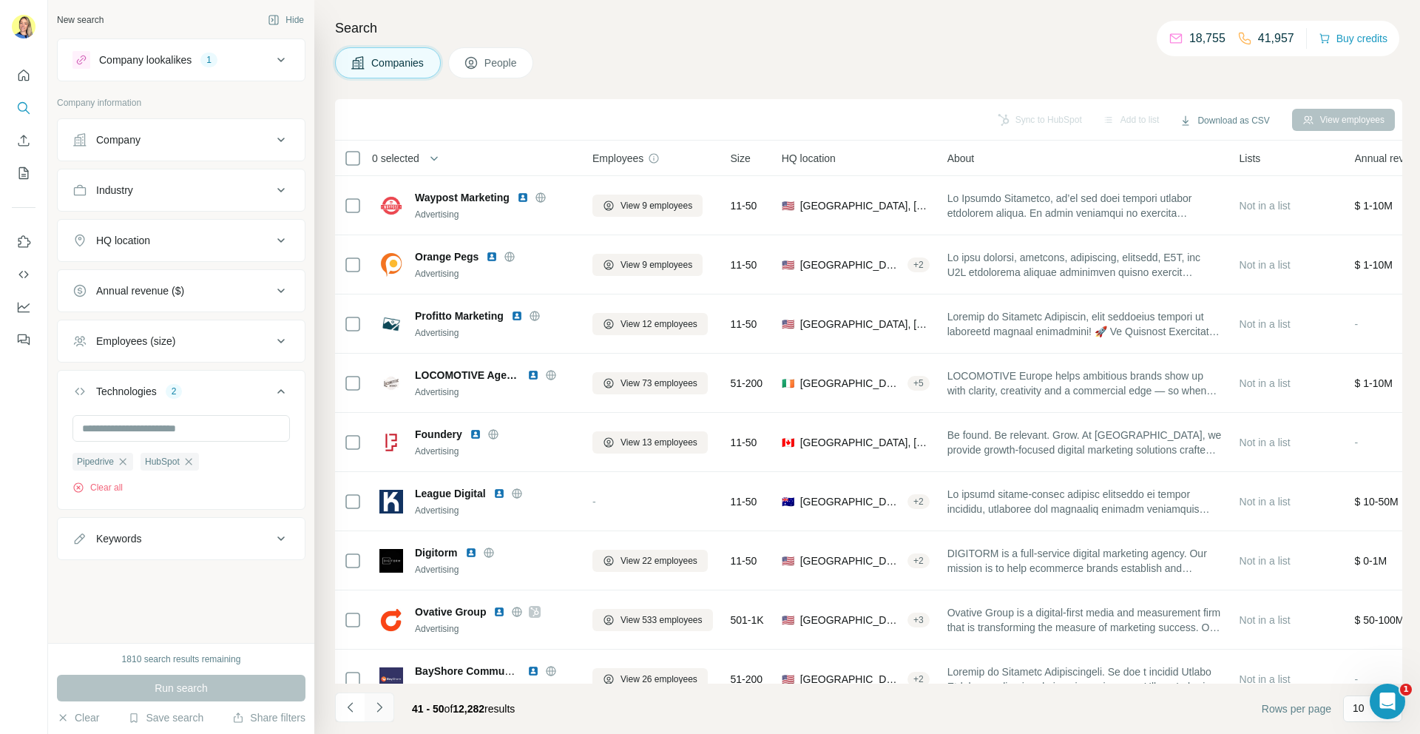
click at [376, 709] on icon "Navigate to next page" at bounding box center [379, 707] width 15 height 15
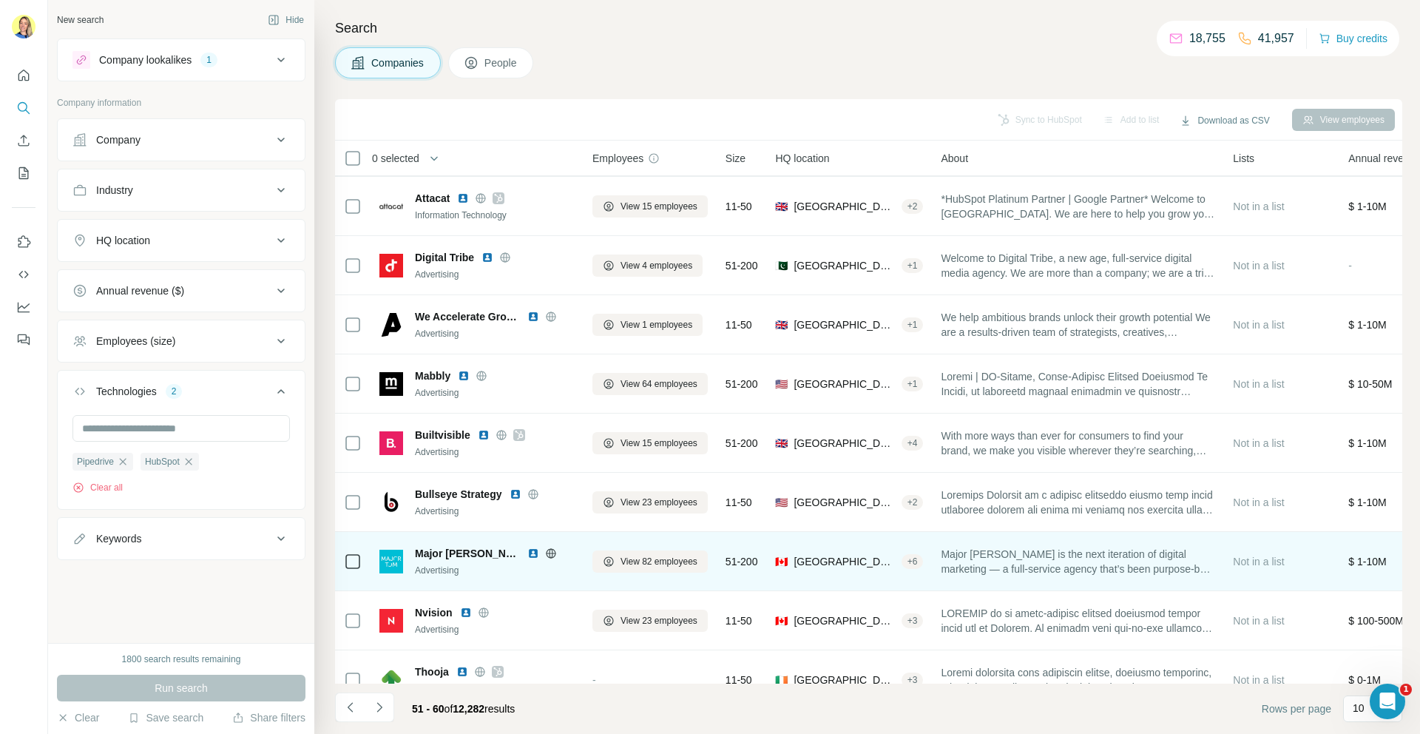
scroll to position [84, 0]
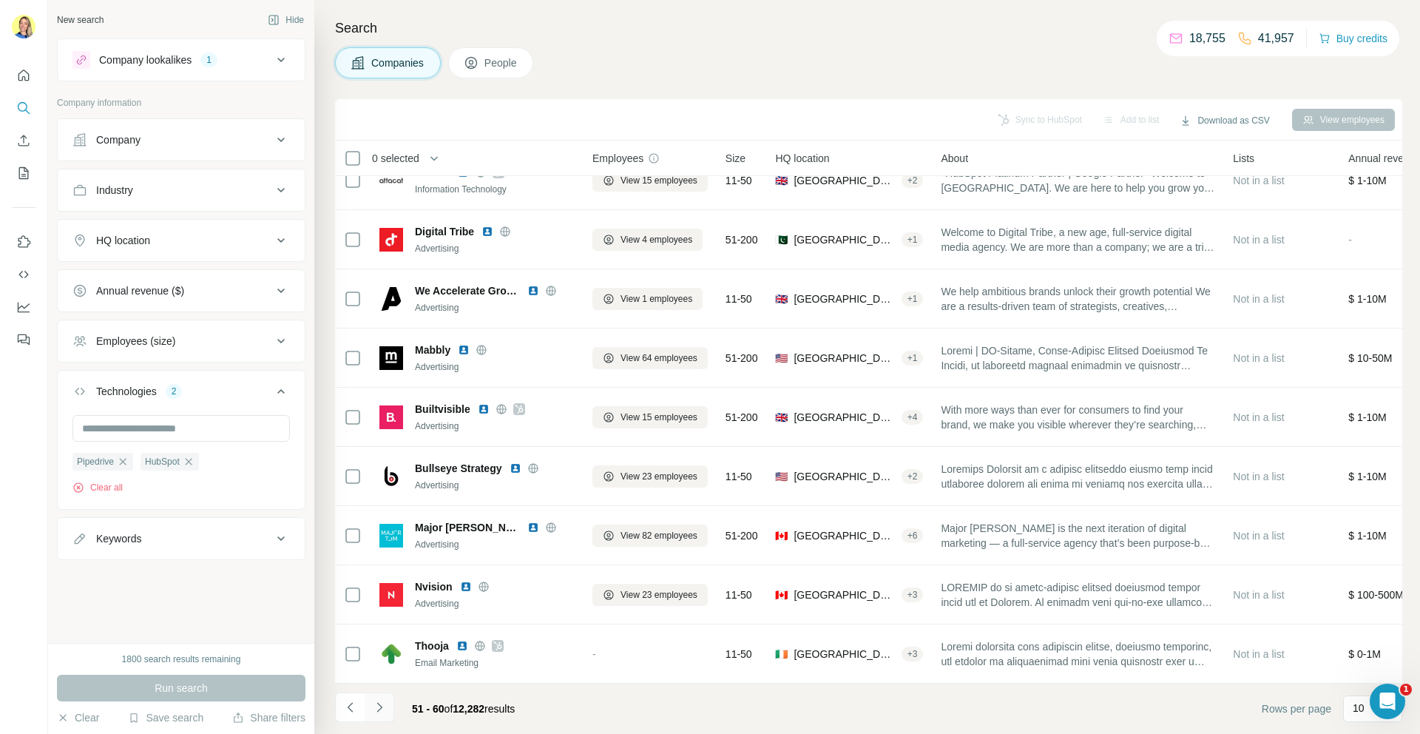
click at [381, 709] on icon "Navigate to next page" at bounding box center [379, 707] width 15 height 15
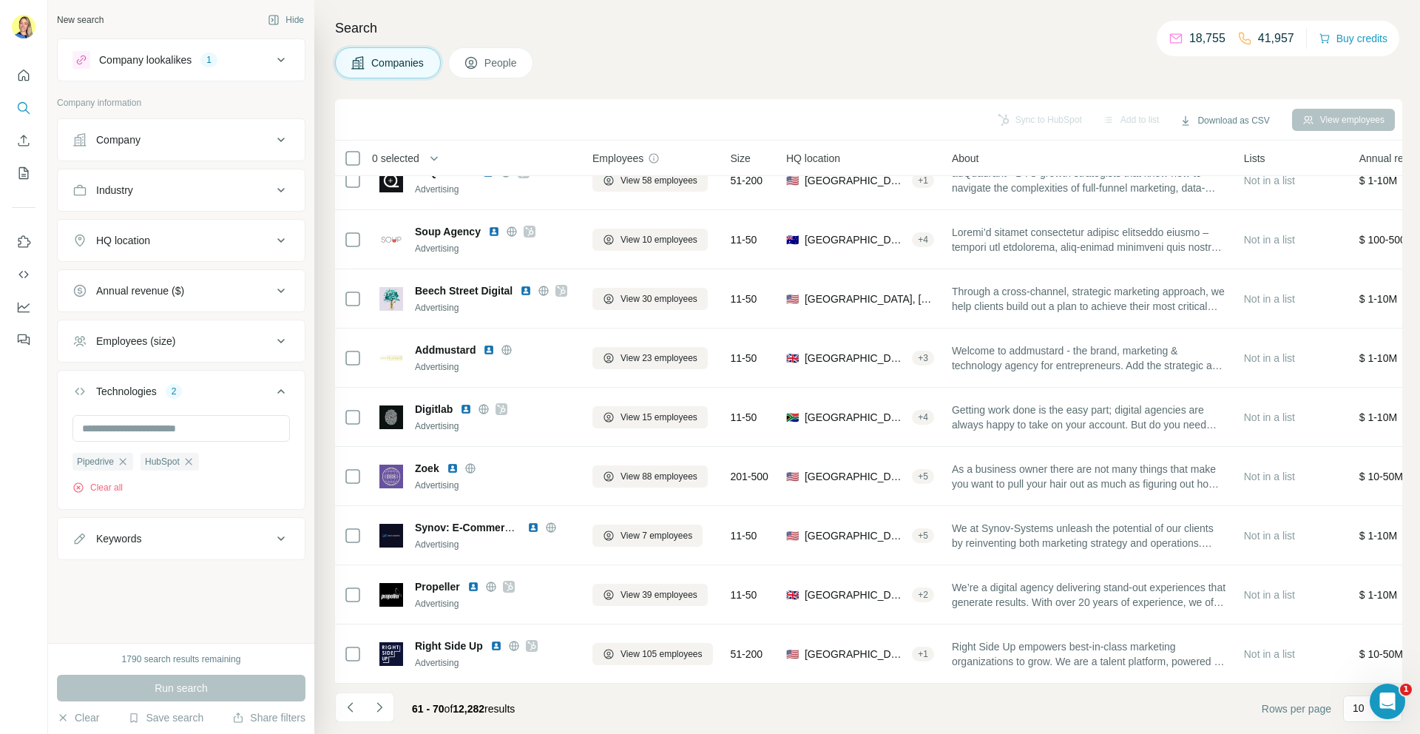
click at [513, 50] on button "People" at bounding box center [491, 62] width 86 height 31
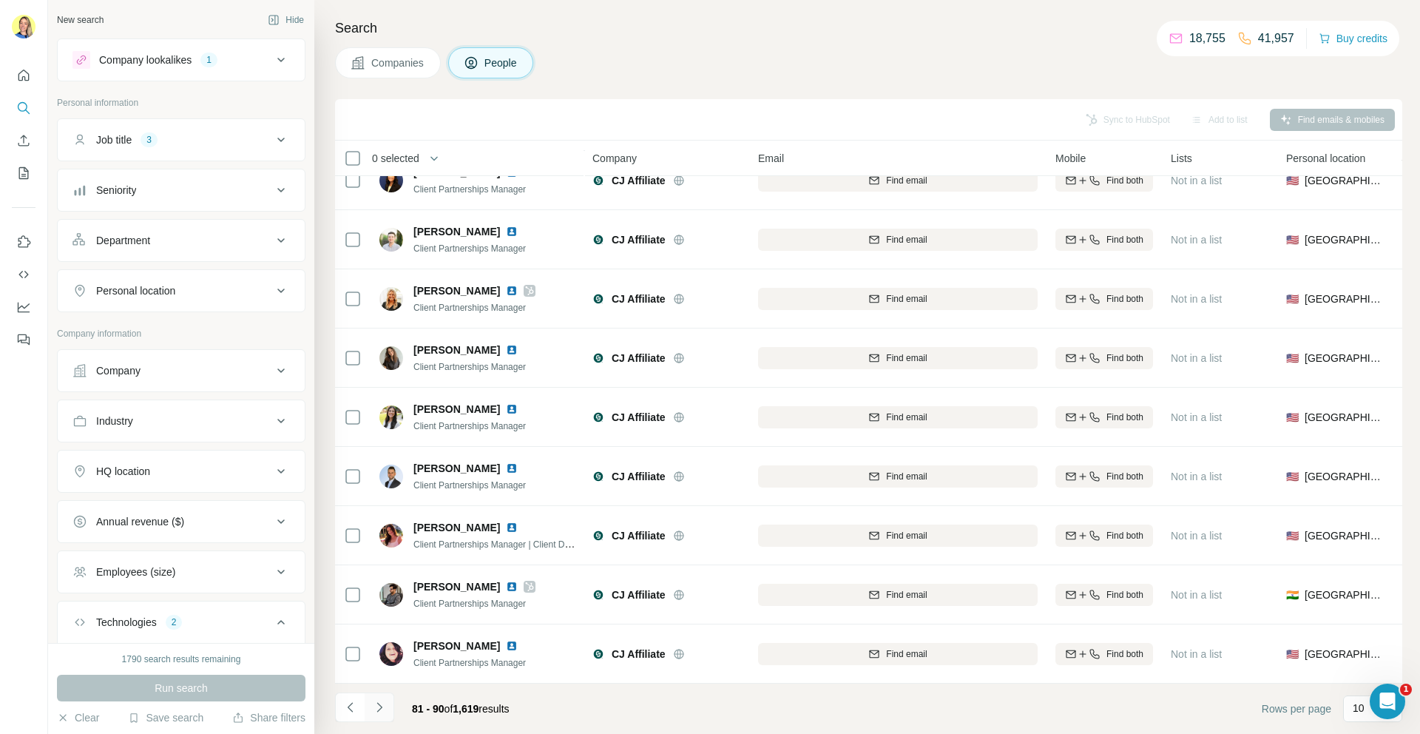
click at [376, 706] on icon "Navigate to next page" at bounding box center [379, 707] width 15 height 15
click at [380, 708] on icon "Navigate to next page" at bounding box center [379, 707] width 15 height 15
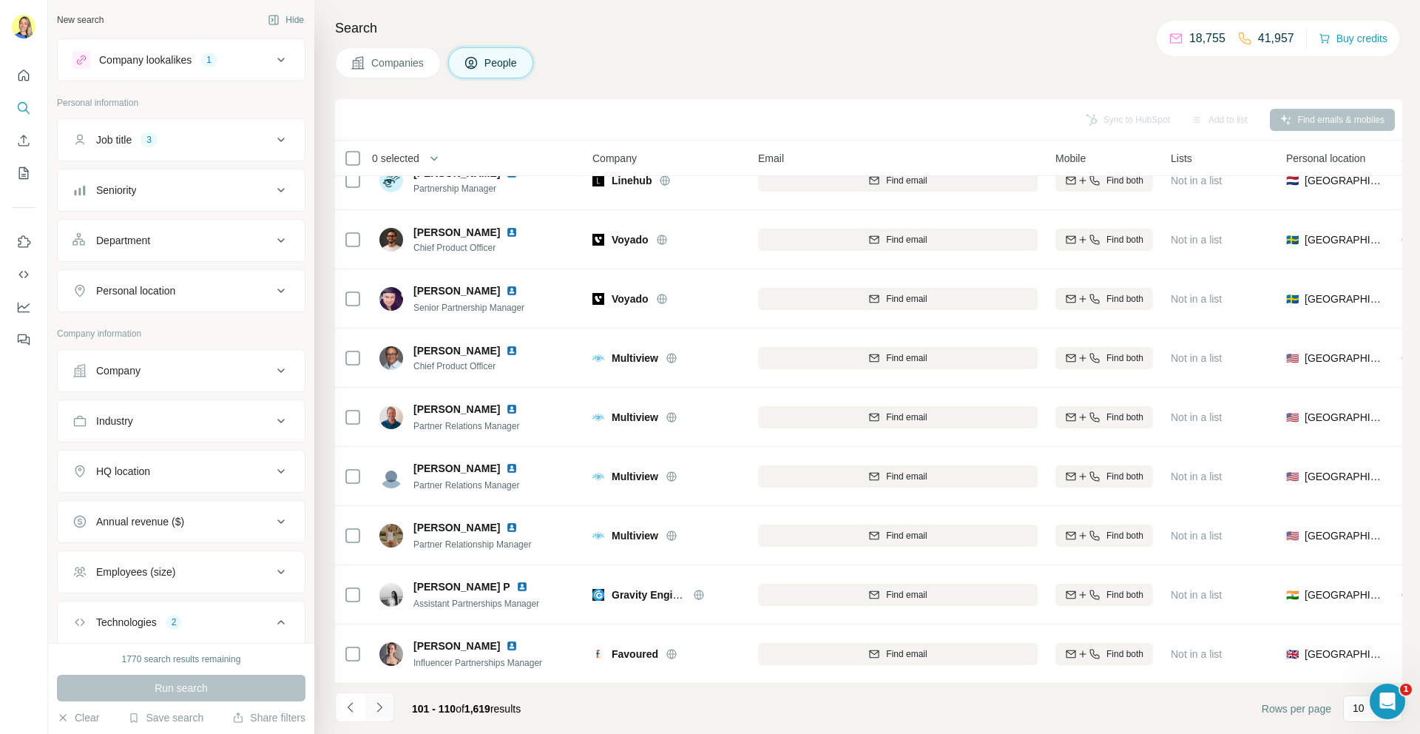
click at [379, 713] on icon "Navigate to next page" at bounding box center [379, 707] width 15 height 15
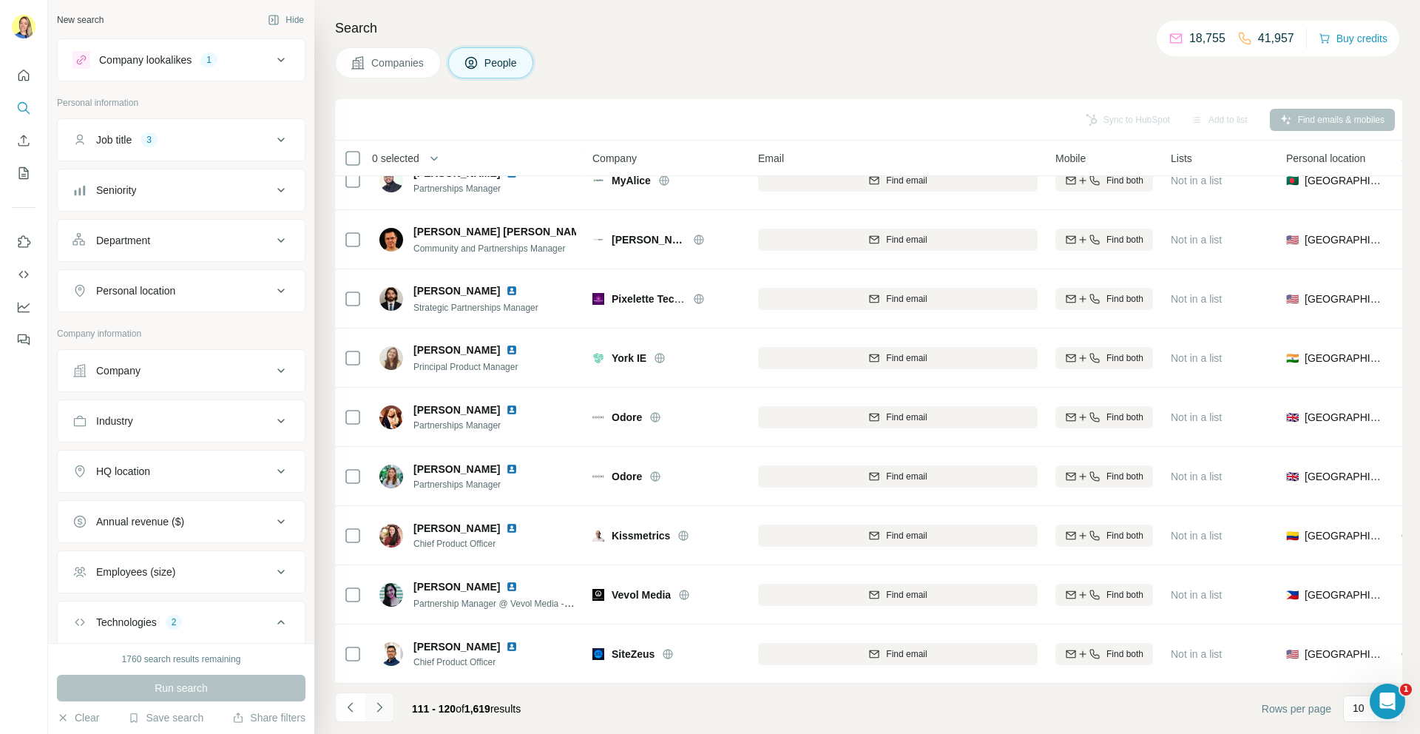
click at [379, 716] on button "Navigate to next page" at bounding box center [380, 707] width 30 height 30
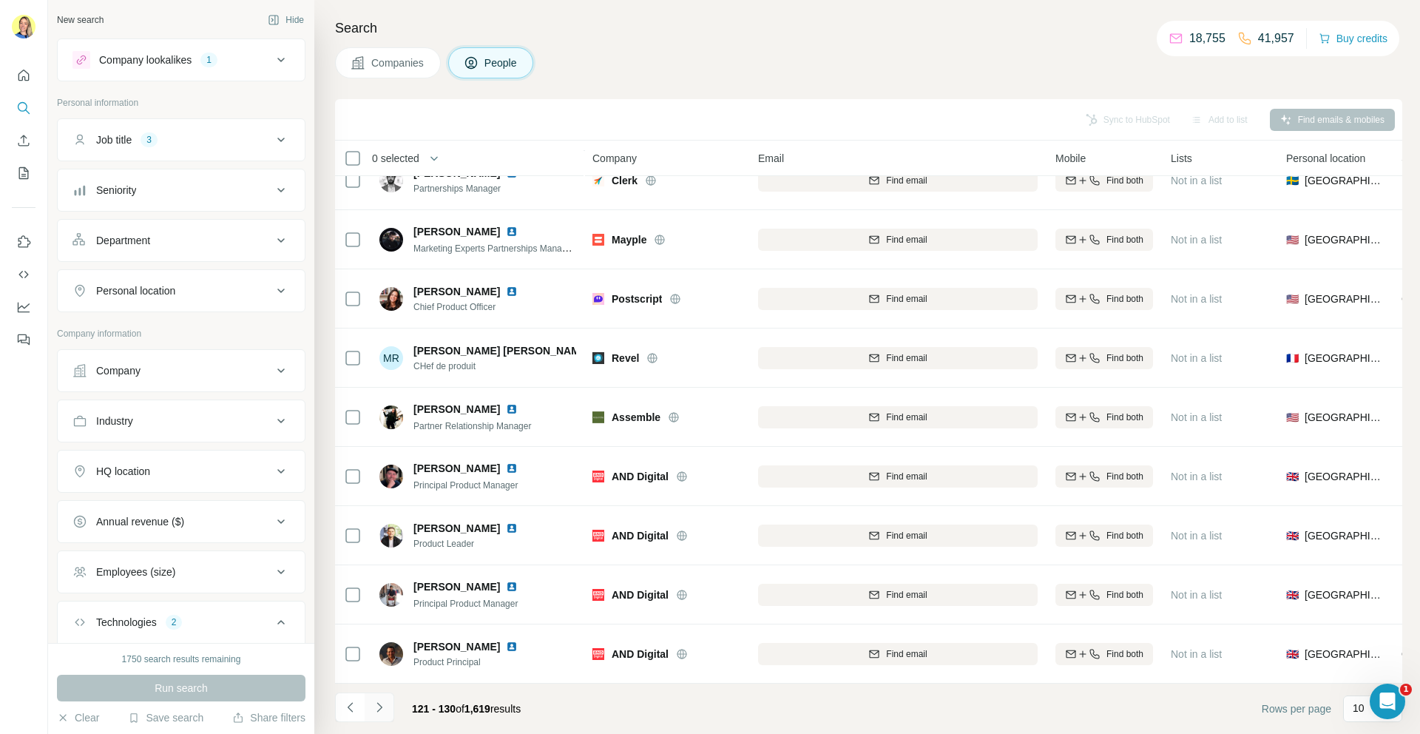
click at [379, 717] on button "Navigate to next page" at bounding box center [380, 707] width 30 height 30
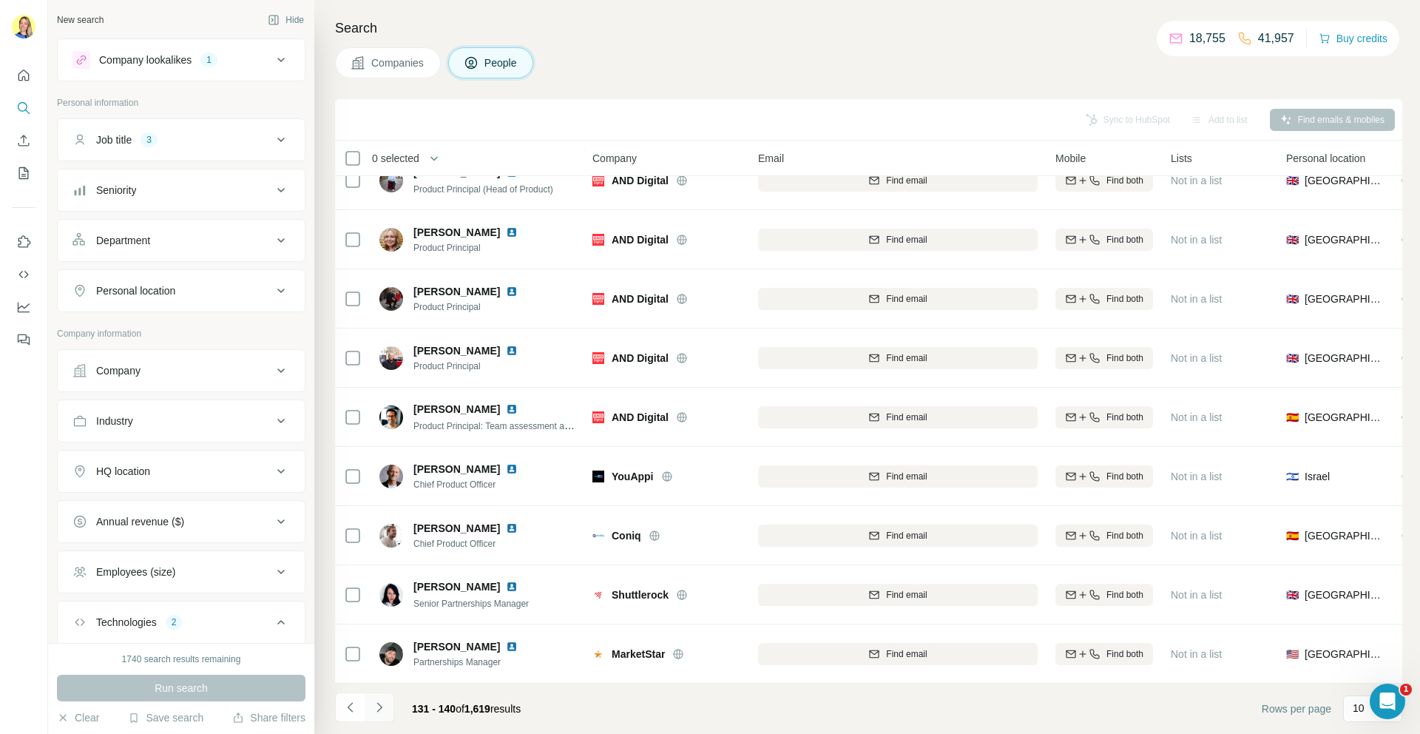
click at [380, 714] on icon "Navigate to next page" at bounding box center [379, 707] width 15 height 15
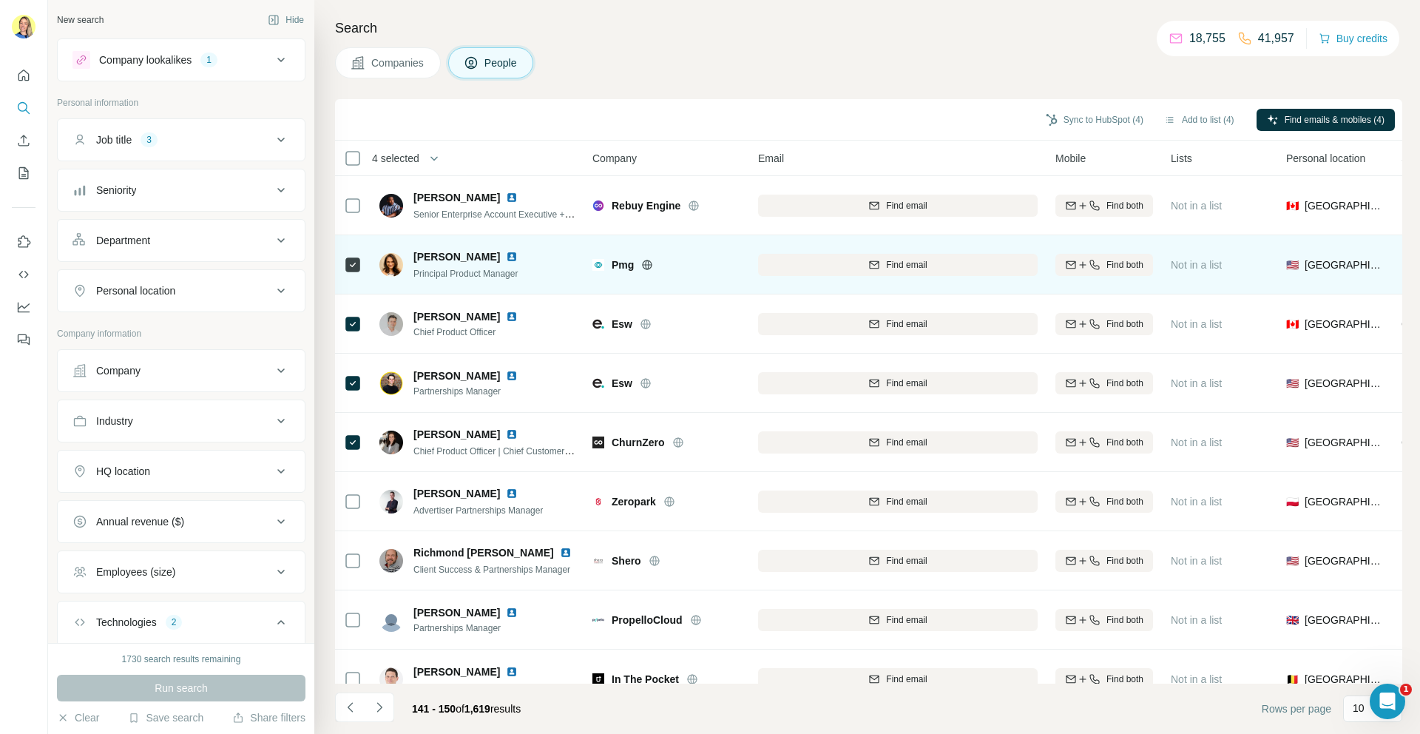
scroll to position [84, 0]
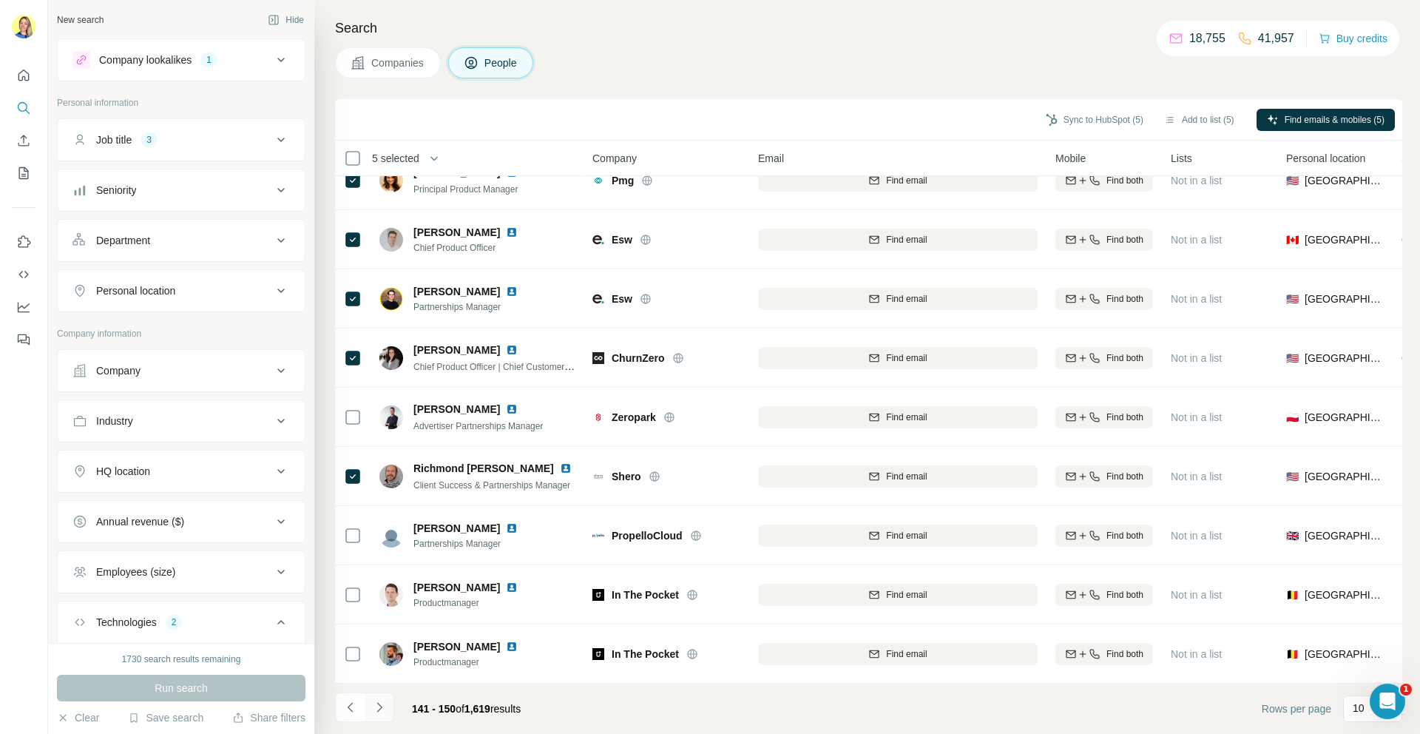
click at [382, 694] on button "Navigate to next page" at bounding box center [380, 707] width 30 height 30
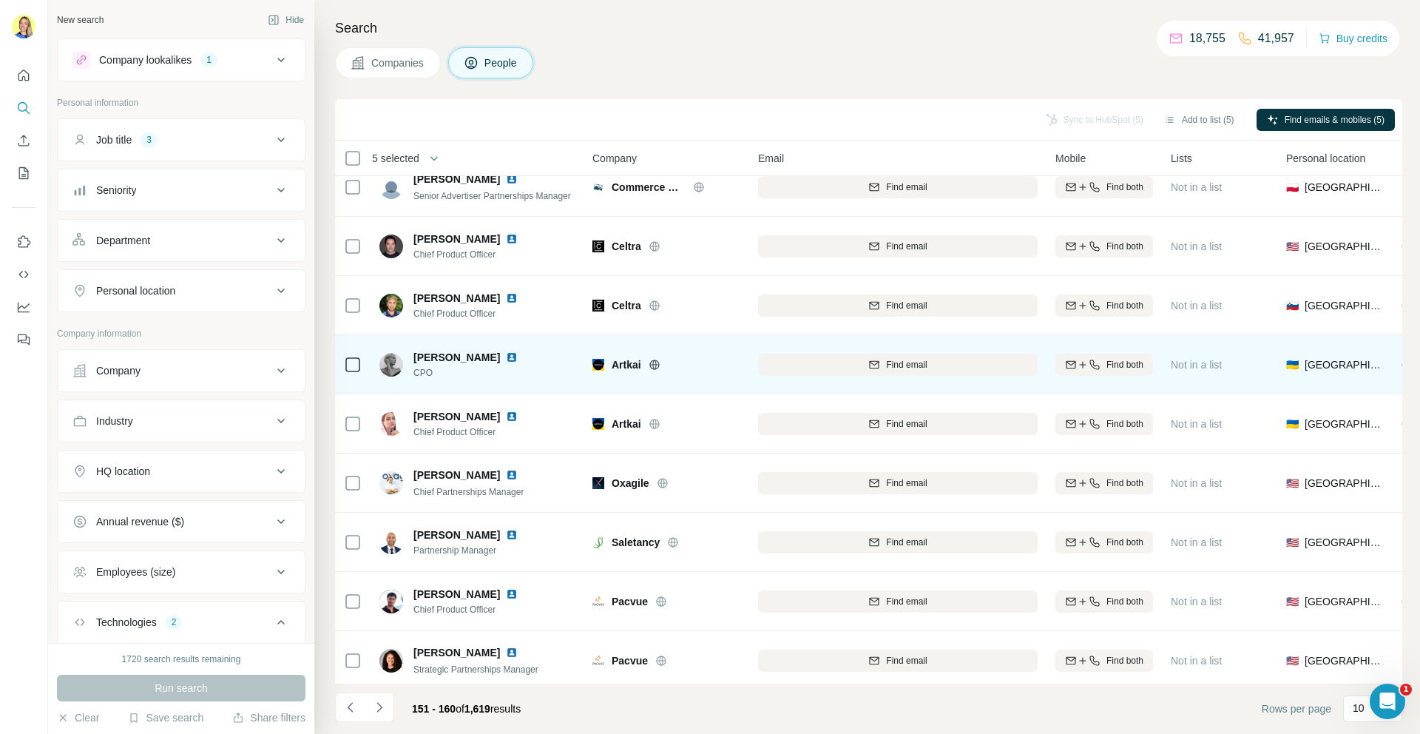
scroll to position [0, 0]
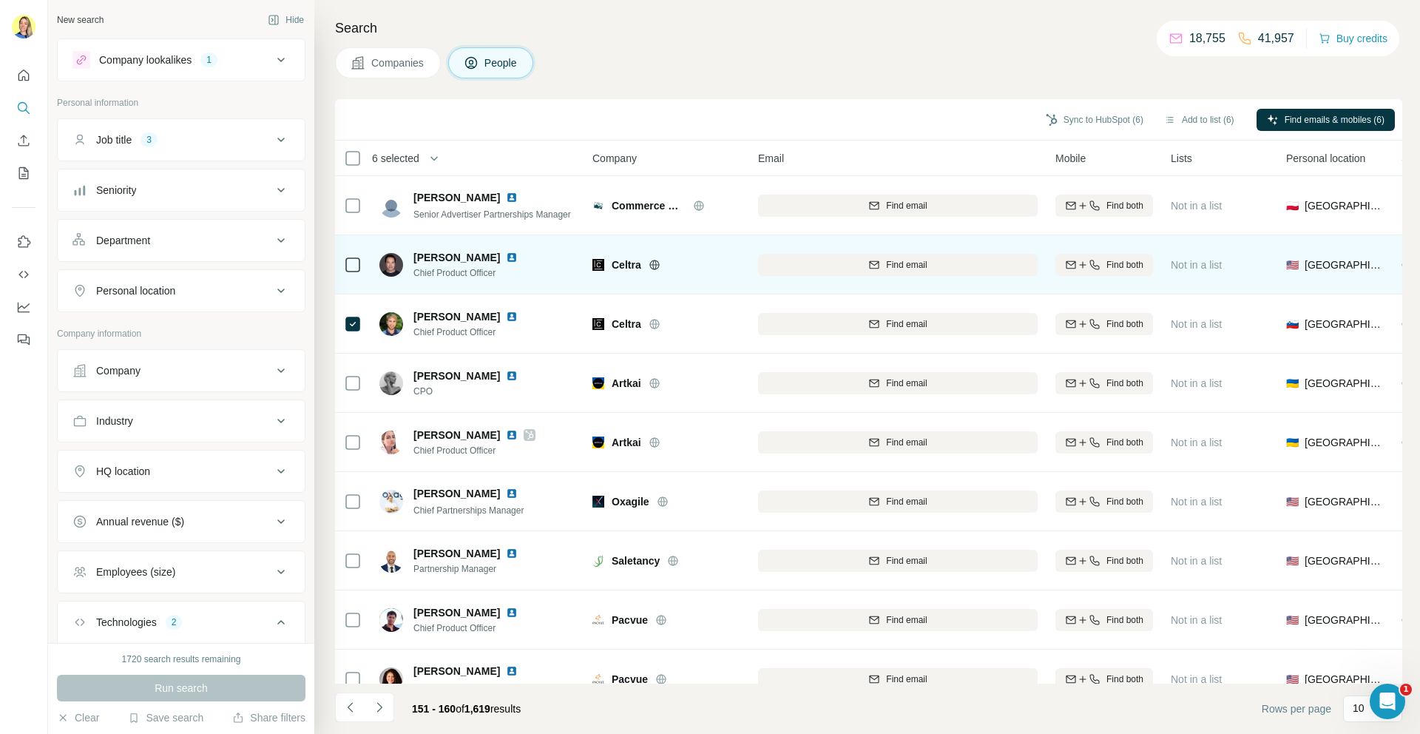
click at [358, 256] on icon at bounding box center [353, 265] width 18 height 18
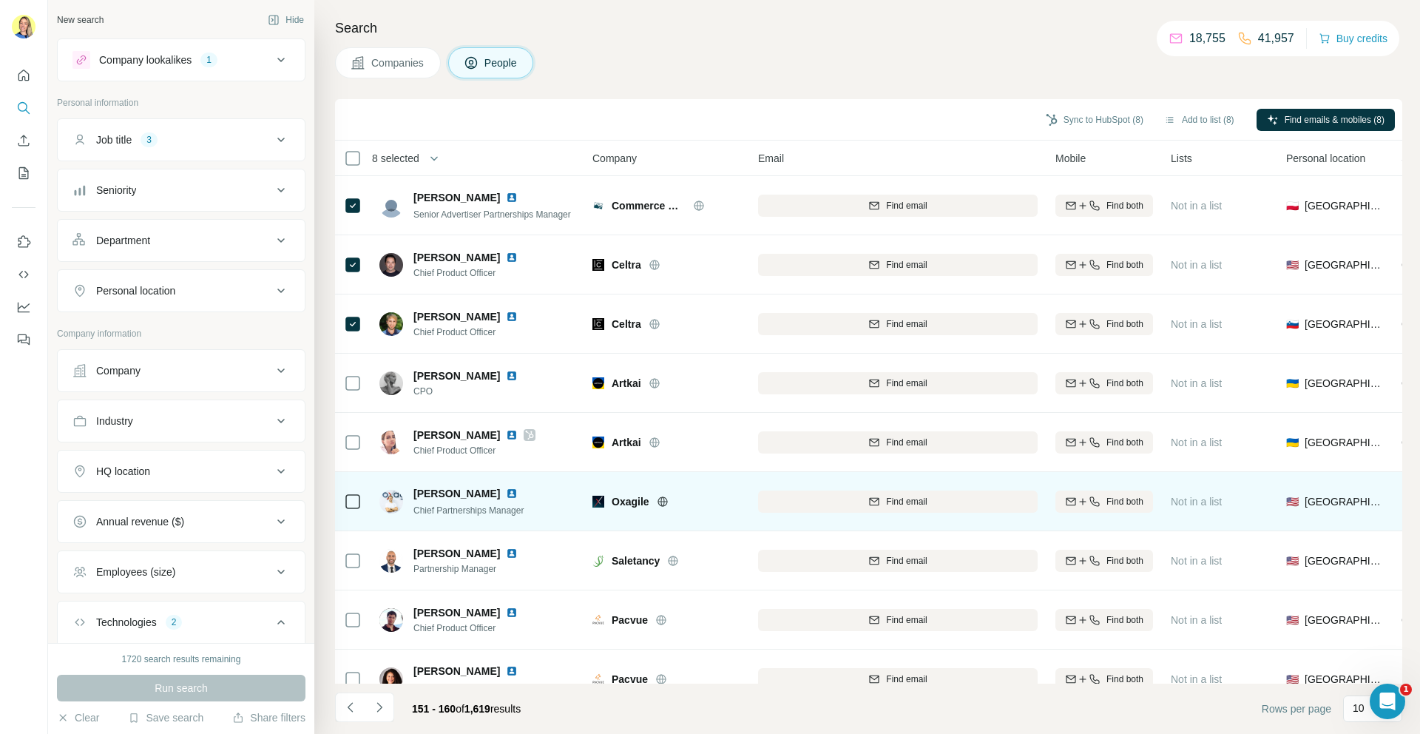
scroll to position [84, 0]
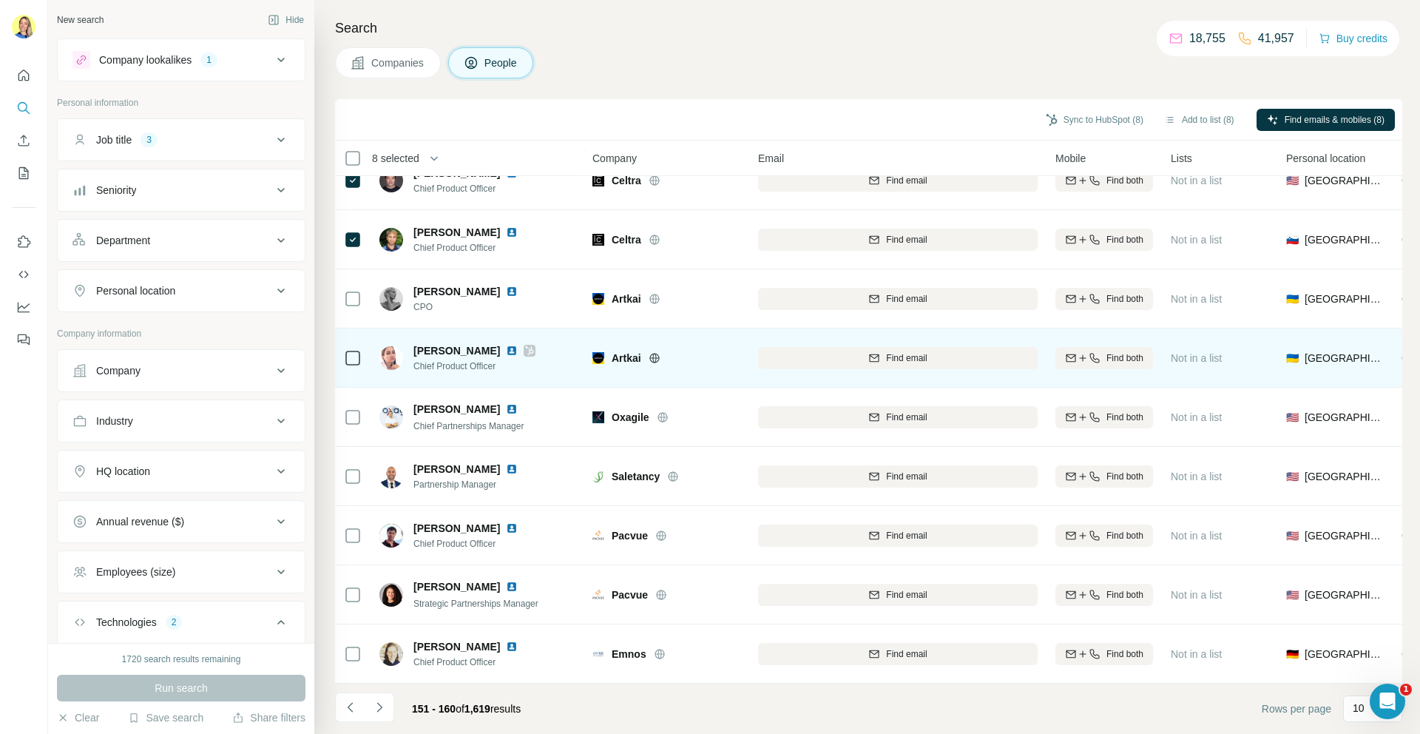
click at [341, 361] on td at bounding box center [353, 357] width 36 height 59
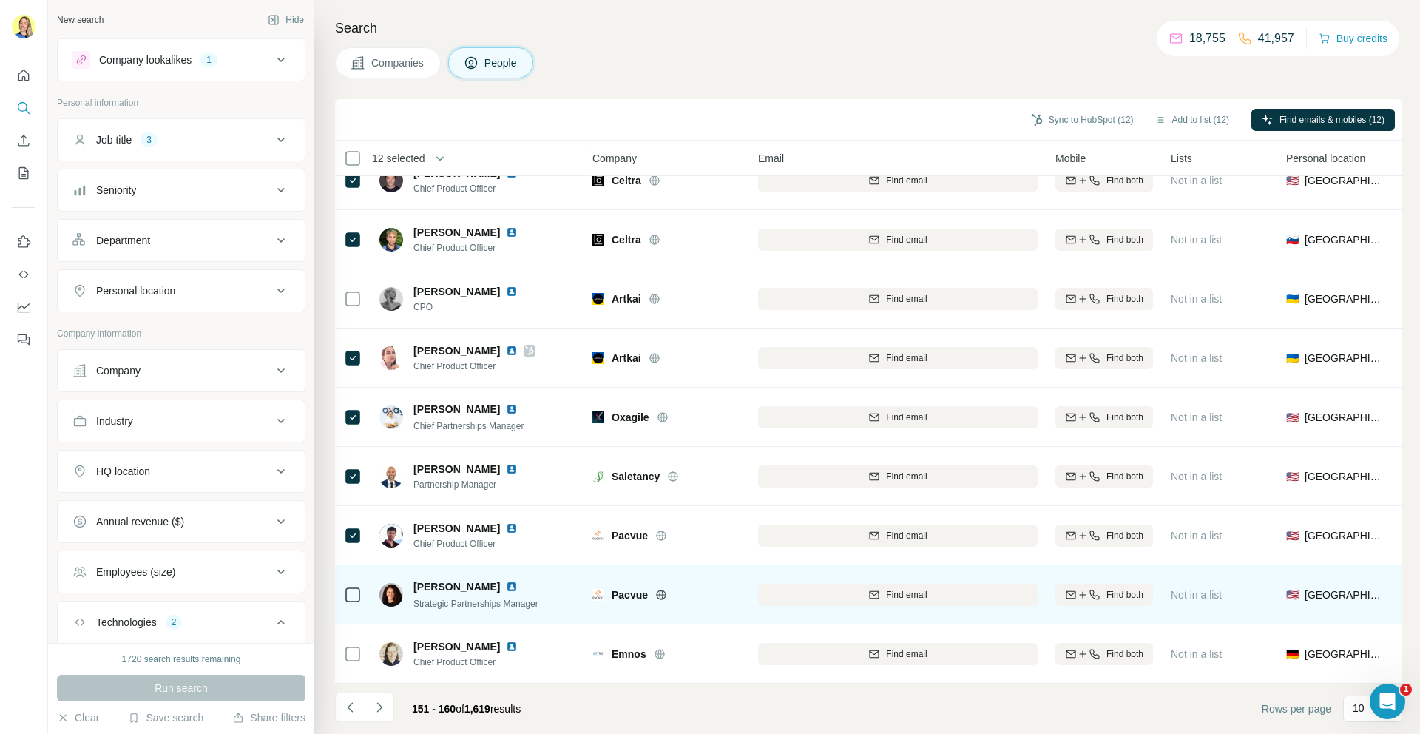
click at [363, 592] on td at bounding box center [353, 594] width 36 height 59
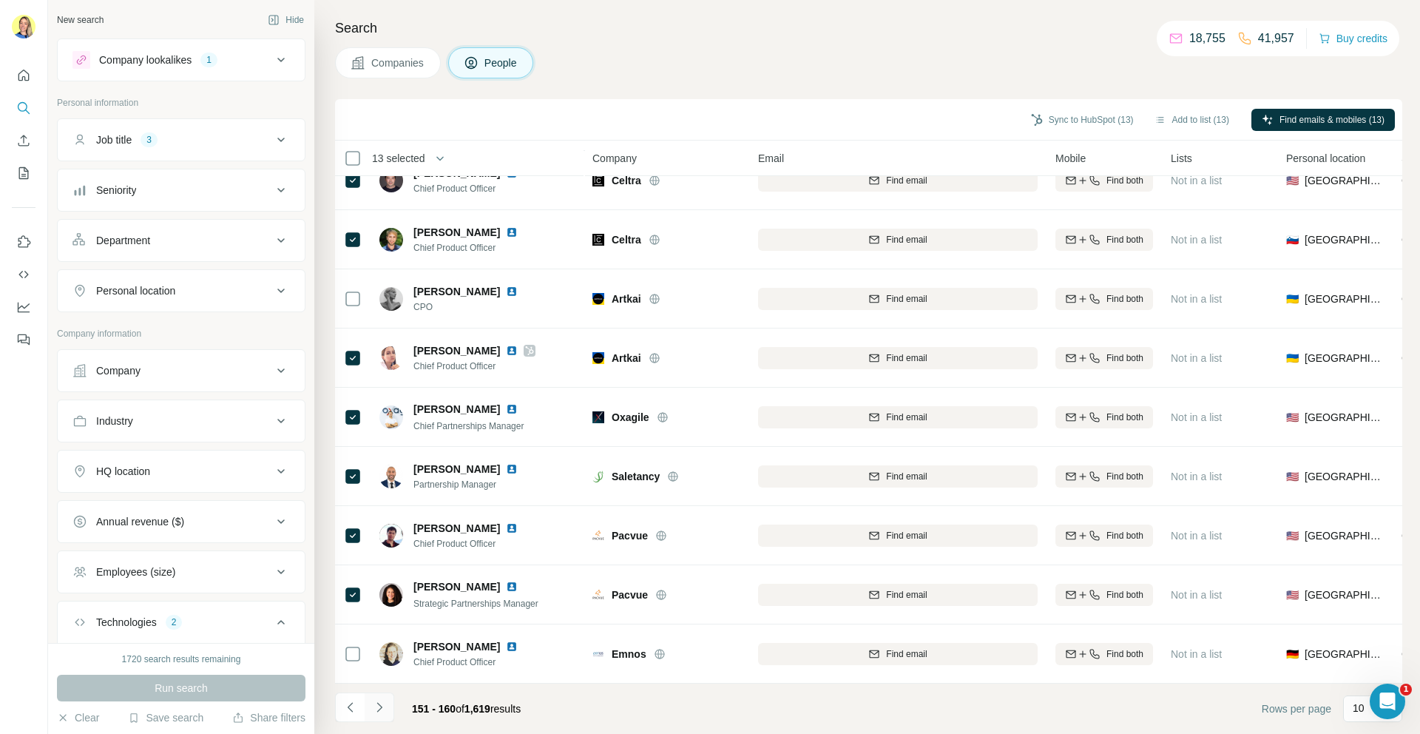
click at [374, 709] on icon "Navigate to next page" at bounding box center [379, 707] width 15 height 15
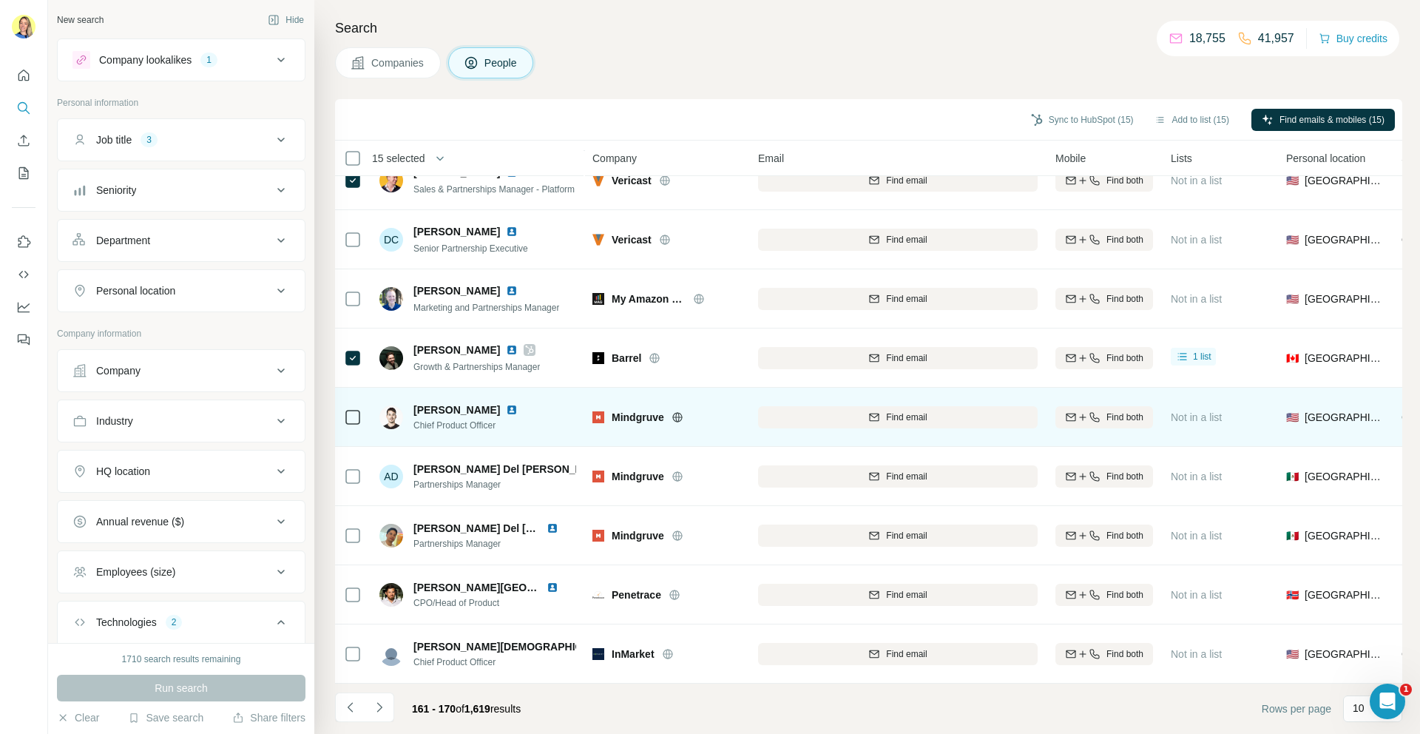
click at [350, 425] on icon at bounding box center [353, 417] width 18 height 18
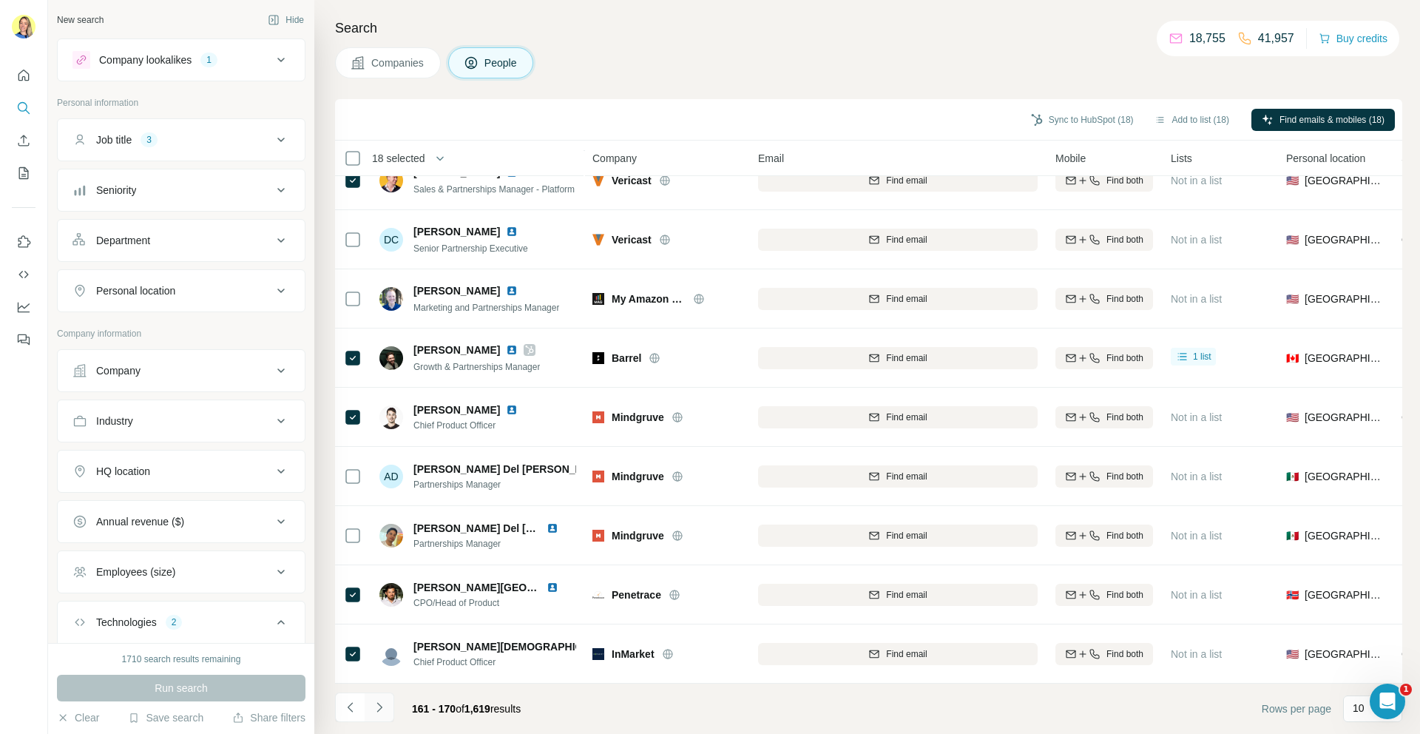
click at [378, 711] on icon "Navigate to next page" at bounding box center [379, 707] width 5 height 10
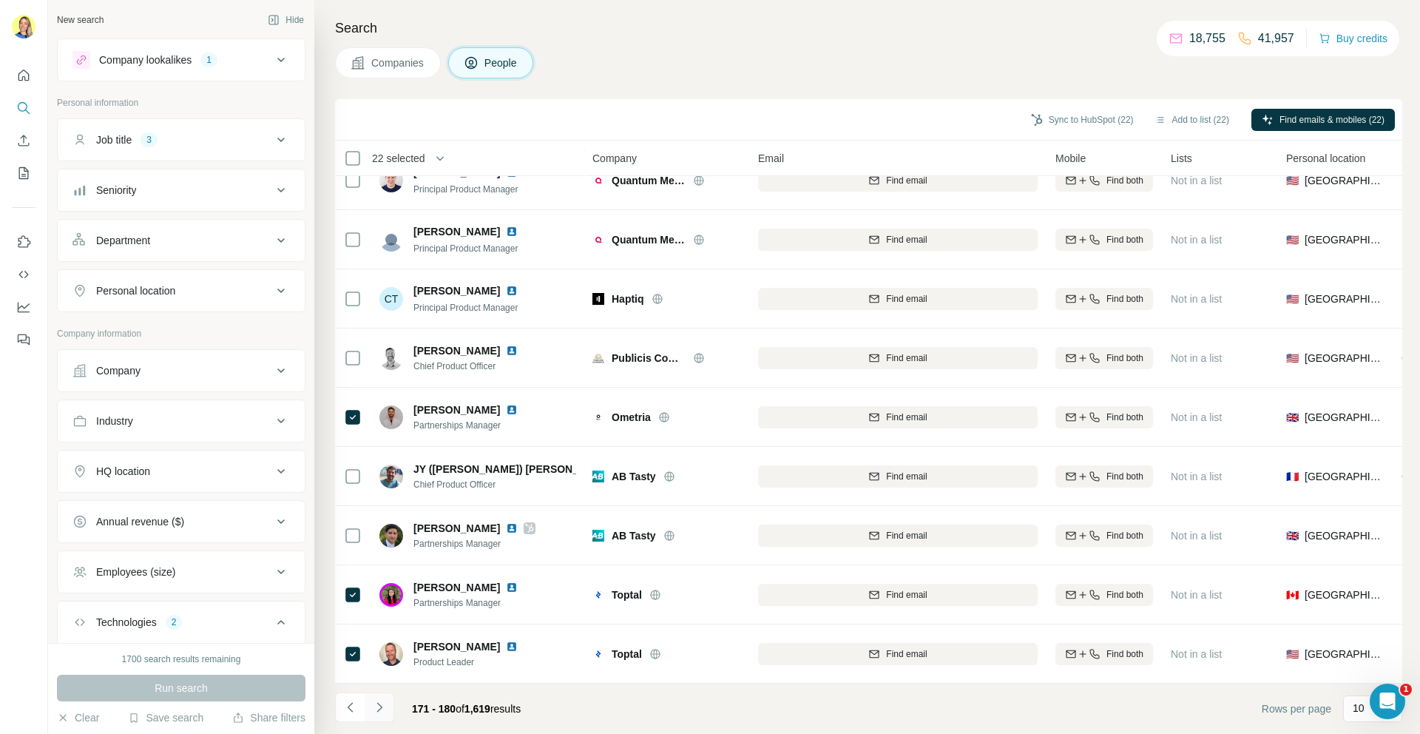
click at [381, 708] on icon "Navigate to next page" at bounding box center [379, 707] width 15 height 15
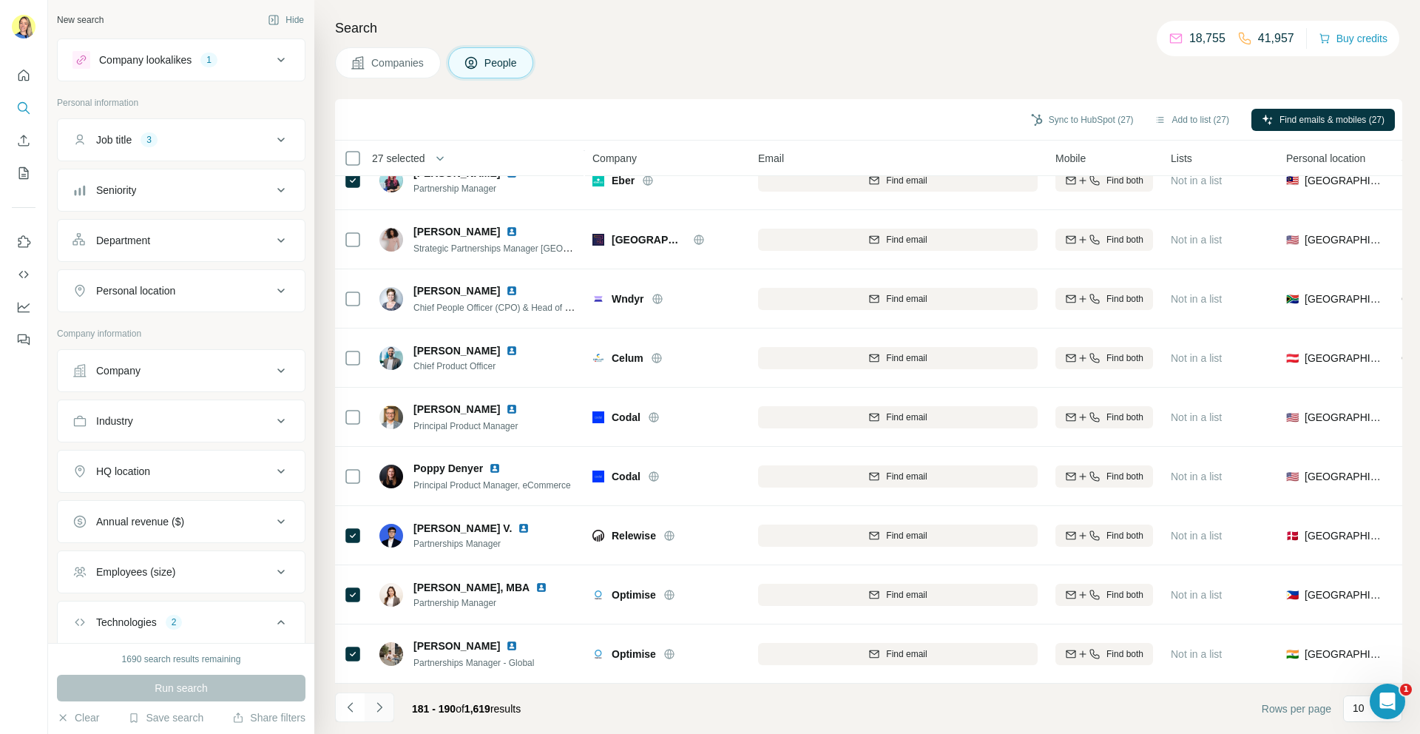
click at [385, 715] on button "Navigate to next page" at bounding box center [380, 707] width 30 height 30
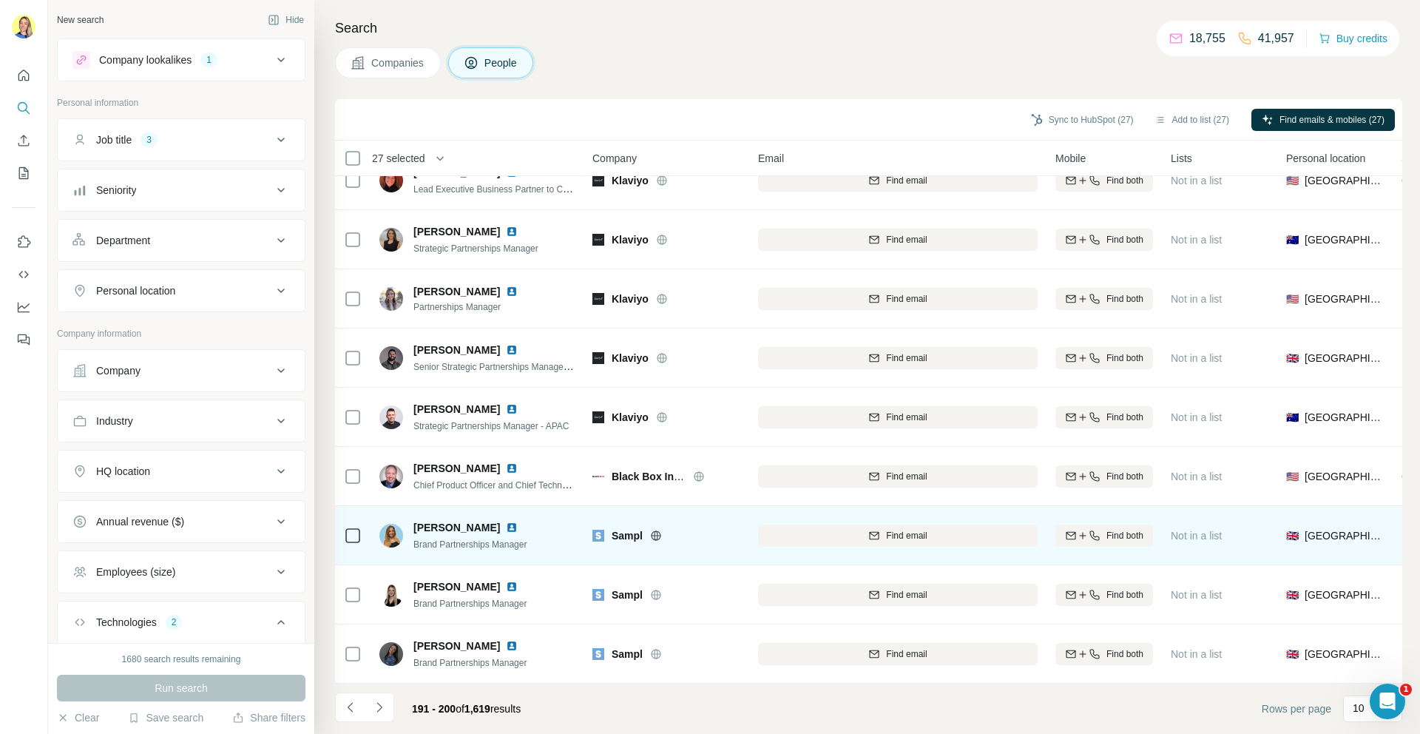
click at [363, 538] on td at bounding box center [353, 535] width 36 height 59
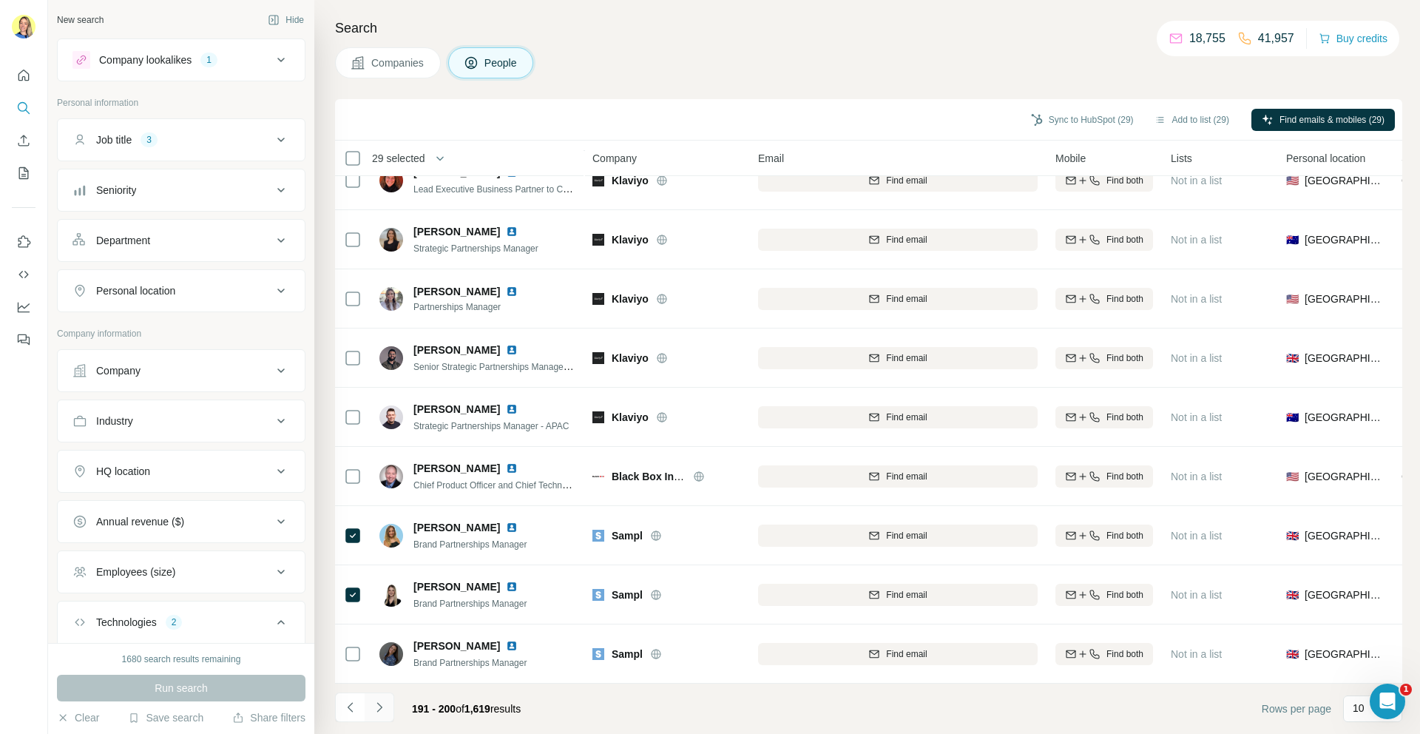
click at [376, 706] on icon "Navigate to next page" at bounding box center [379, 707] width 15 height 15
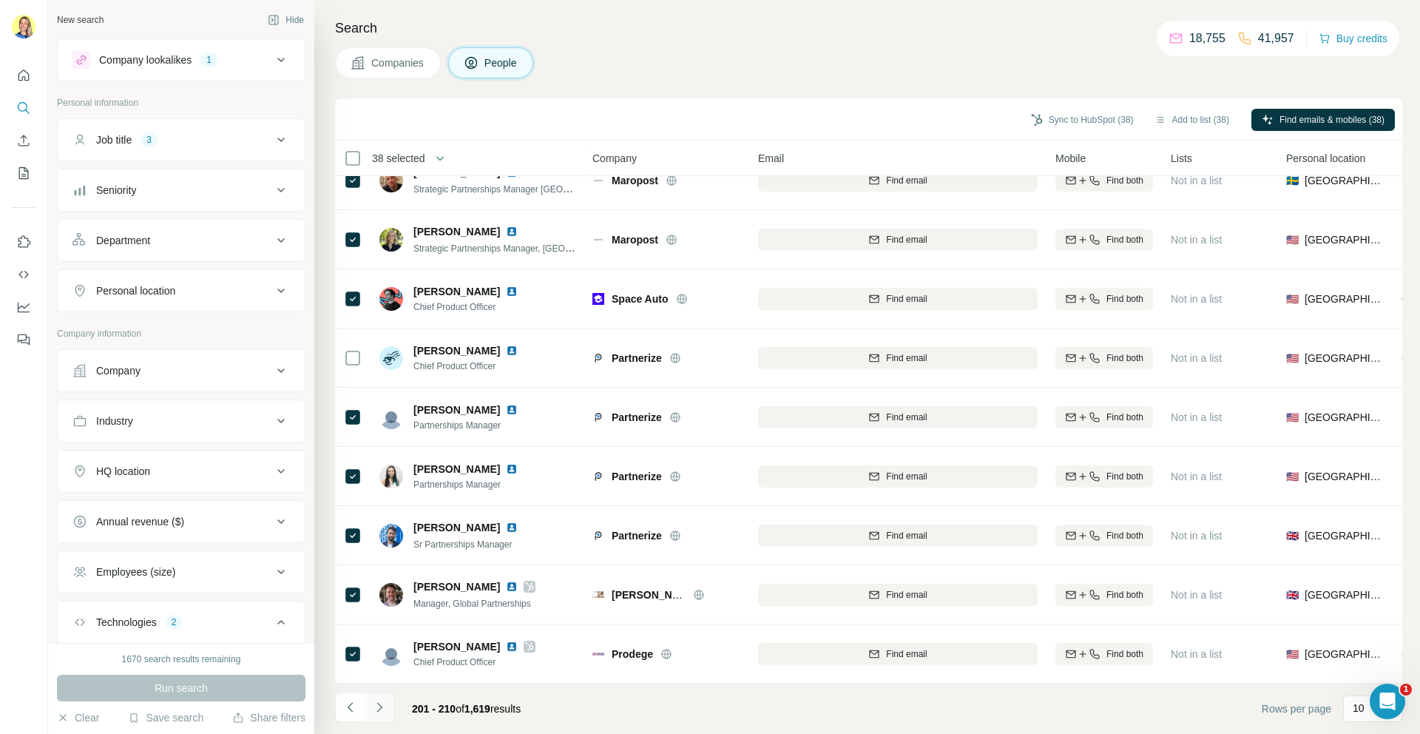
click at [382, 713] on icon "Navigate to next page" at bounding box center [379, 707] width 15 height 15
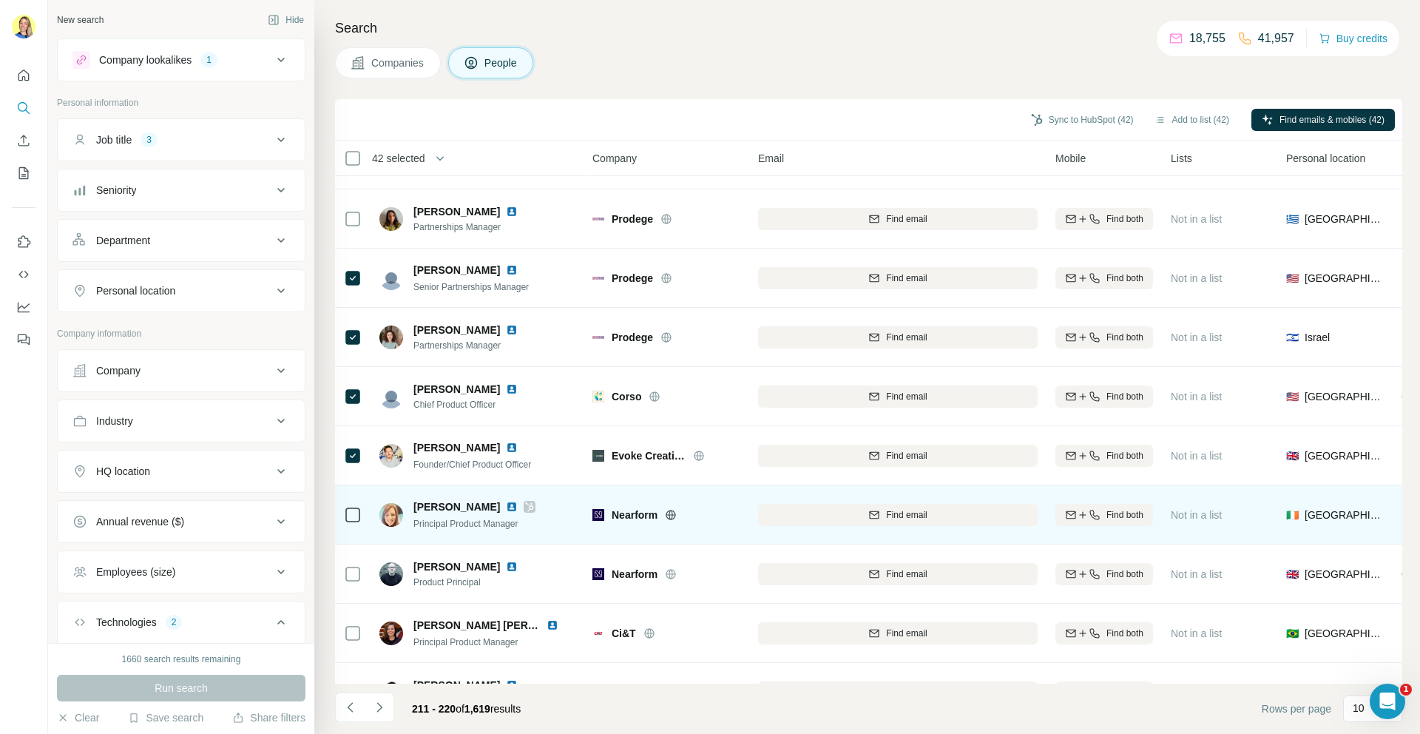
scroll to position [52, 0]
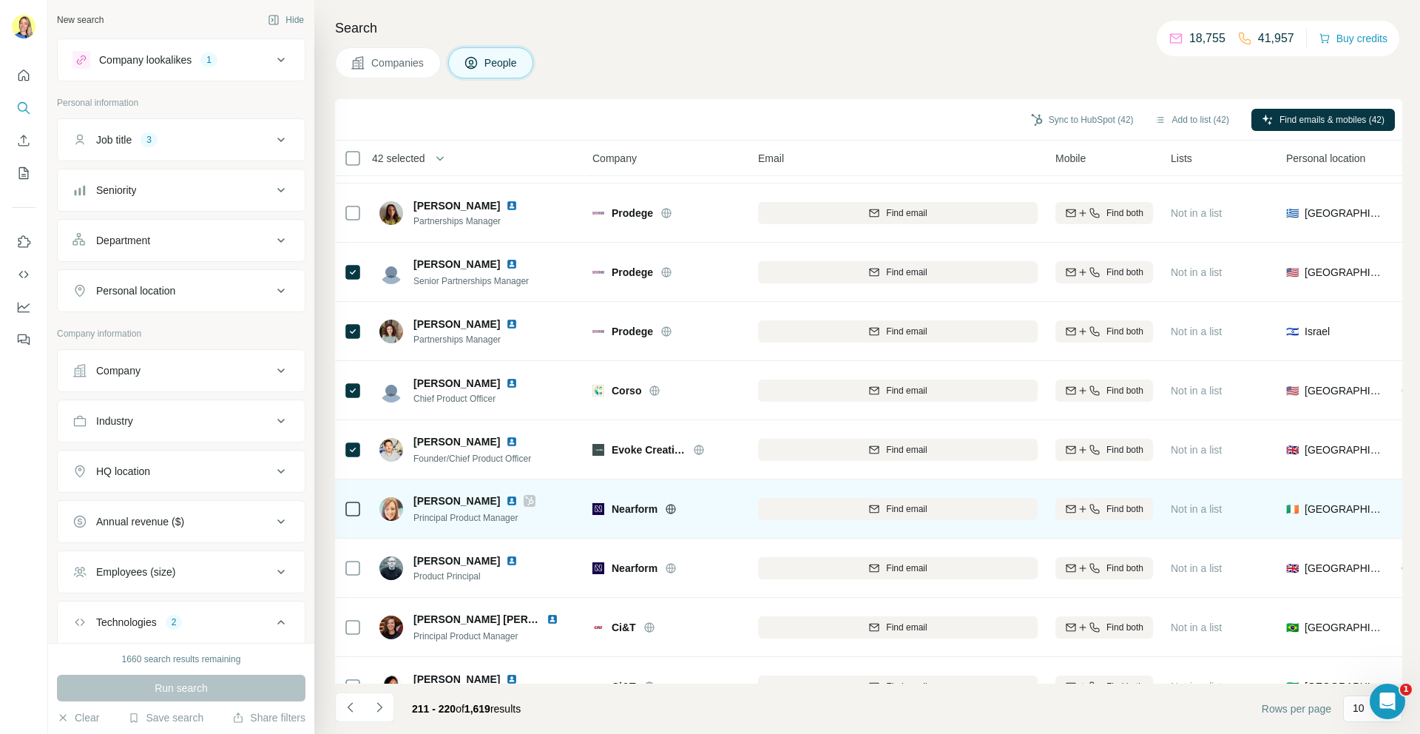
click at [359, 529] on td at bounding box center [353, 508] width 36 height 59
click at [363, 505] on td at bounding box center [353, 508] width 36 height 59
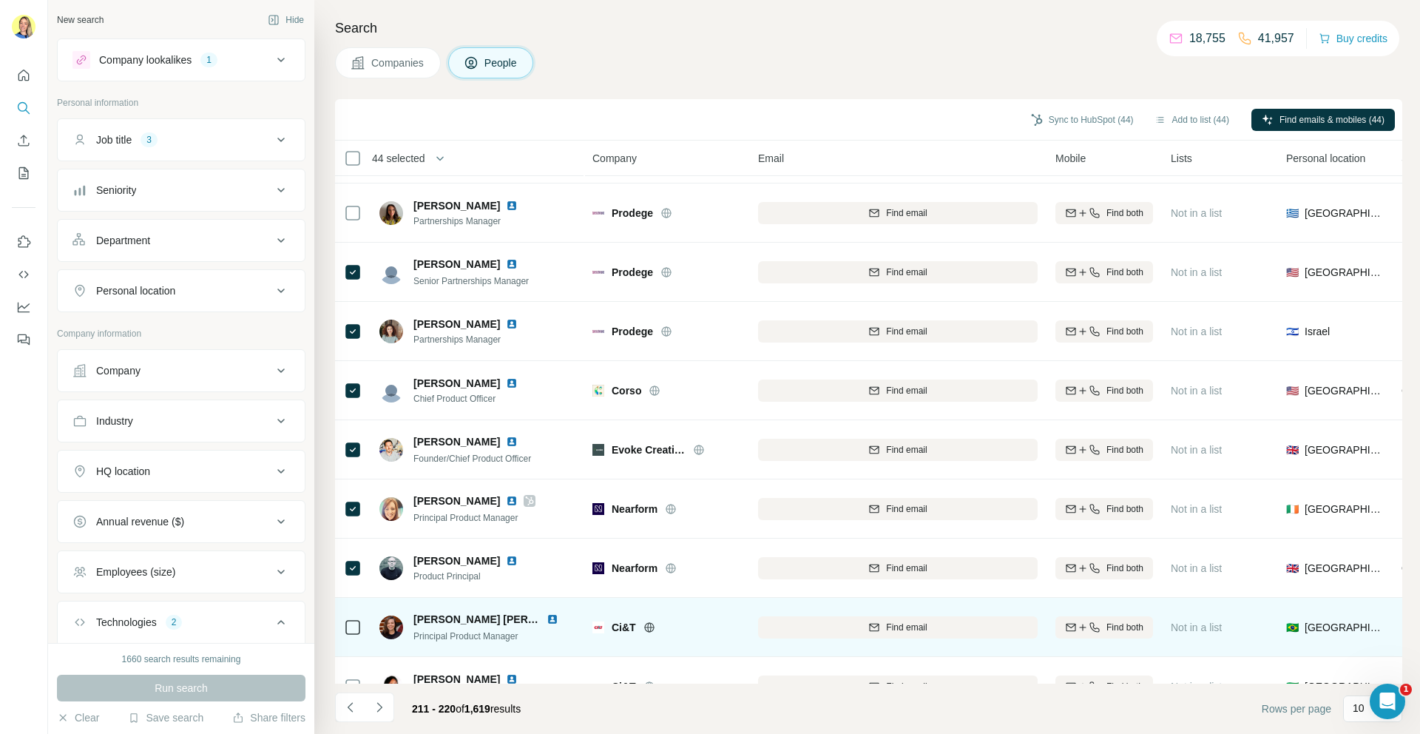
scroll to position [84, 0]
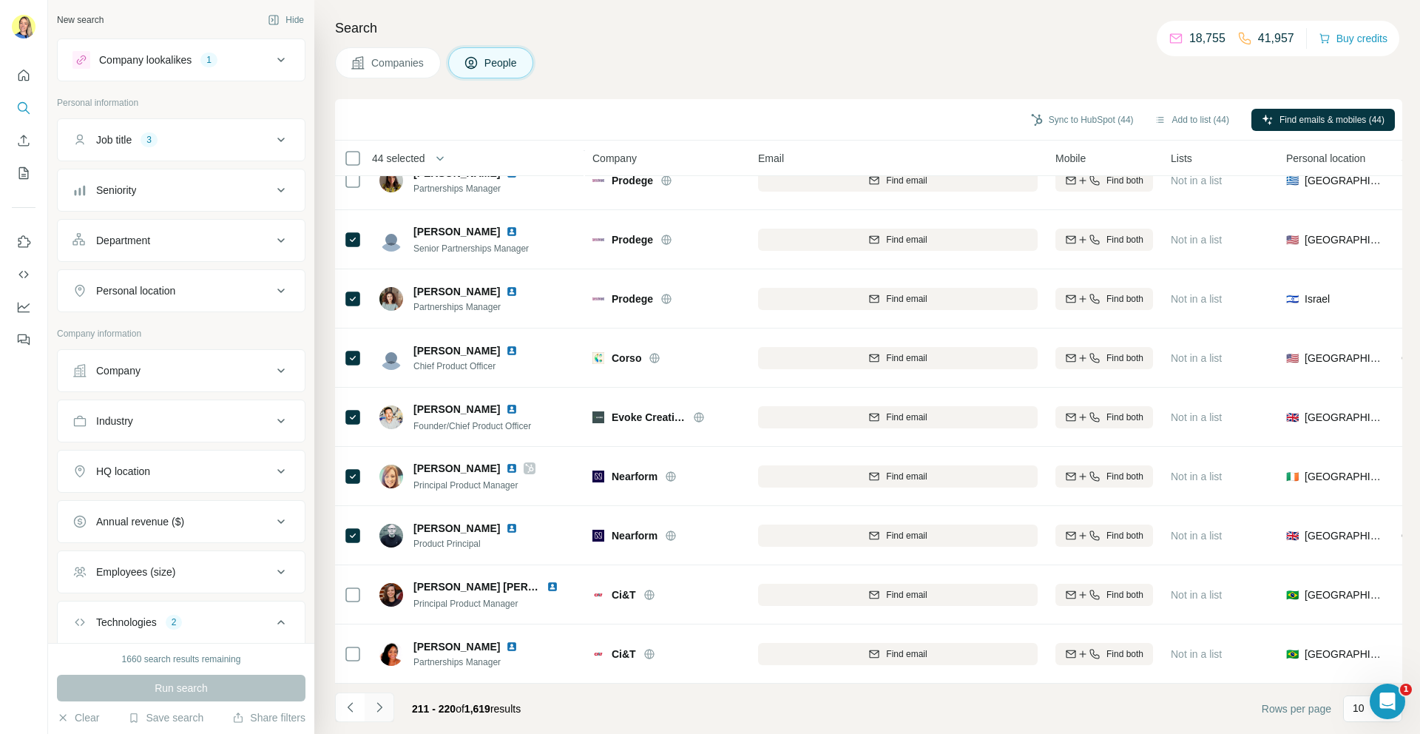
click at [380, 709] on icon "Navigate to next page" at bounding box center [379, 707] width 15 height 15
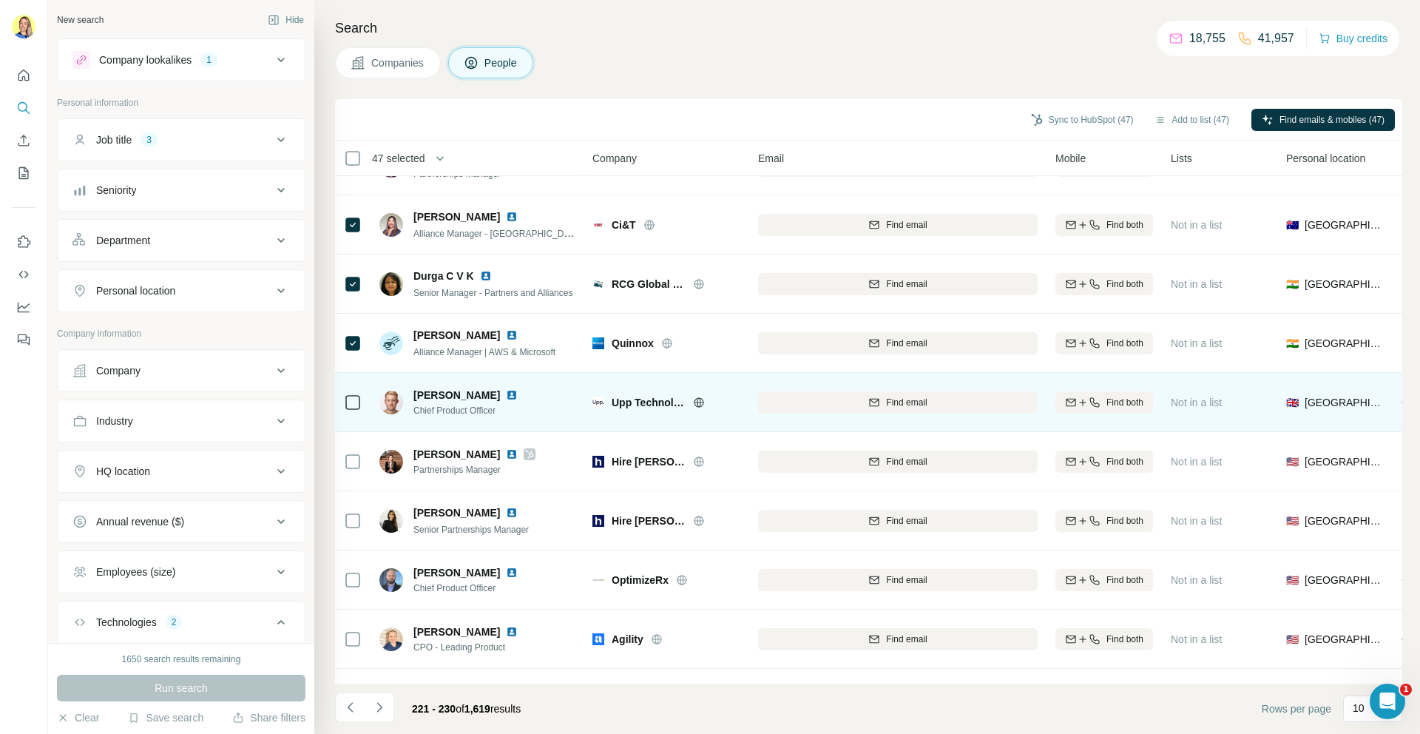
scroll to position [44, 0]
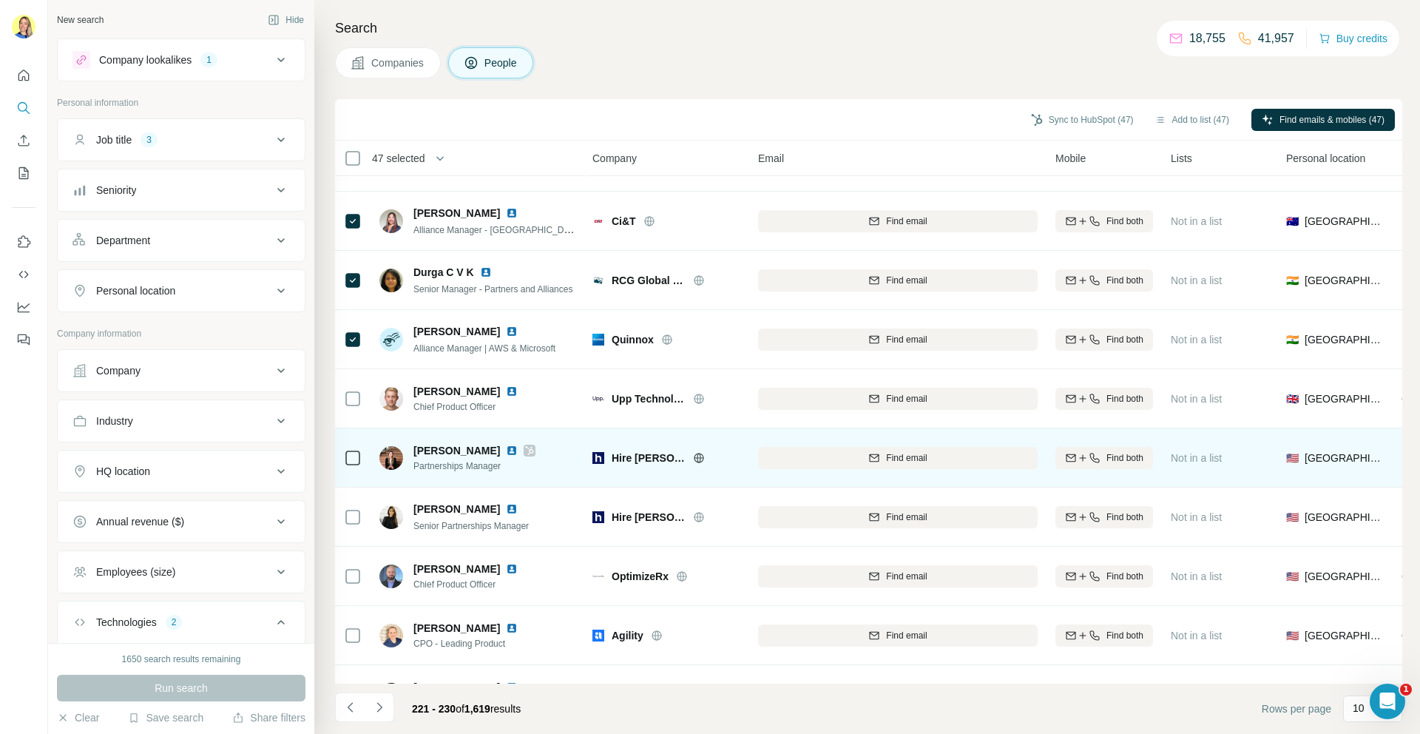
click at [359, 448] on div at bounding box center [353, 457] width 18 height 41
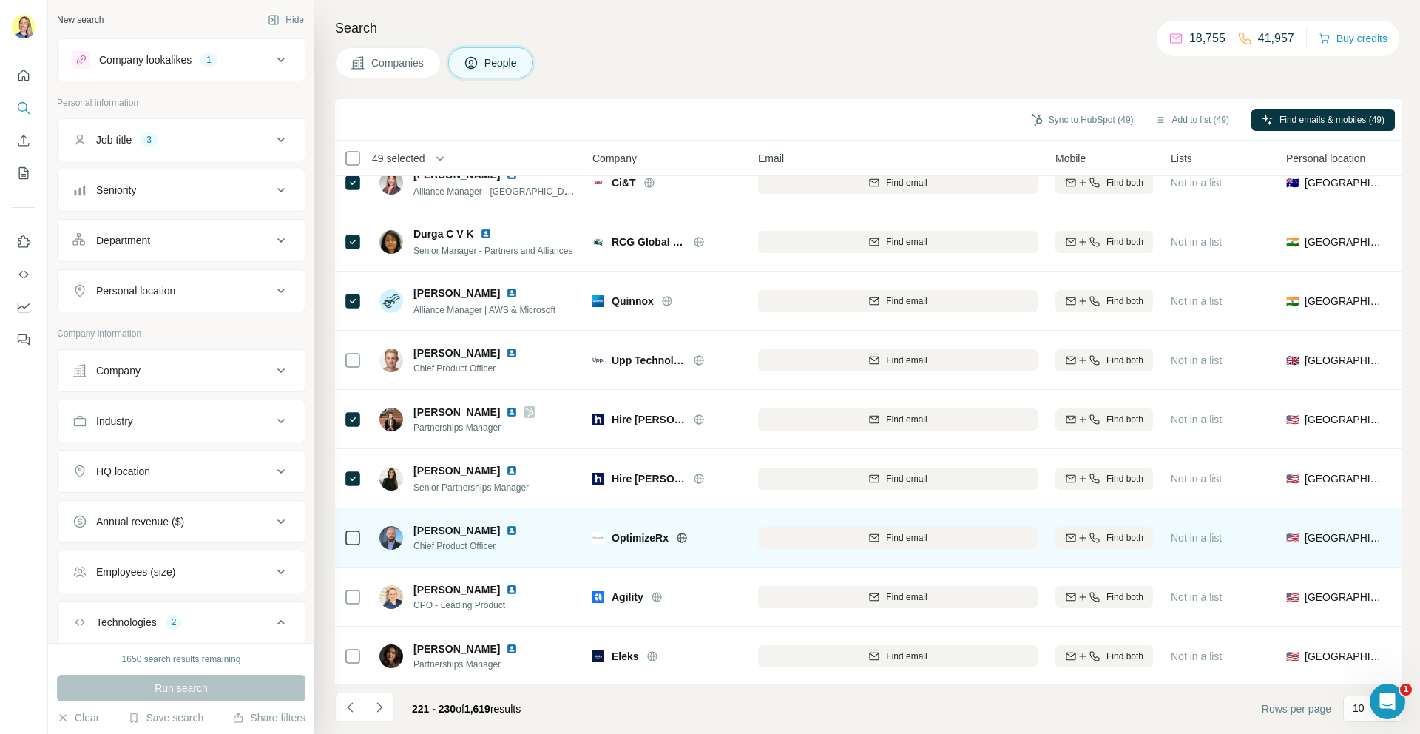
scroll to position [84, 0]
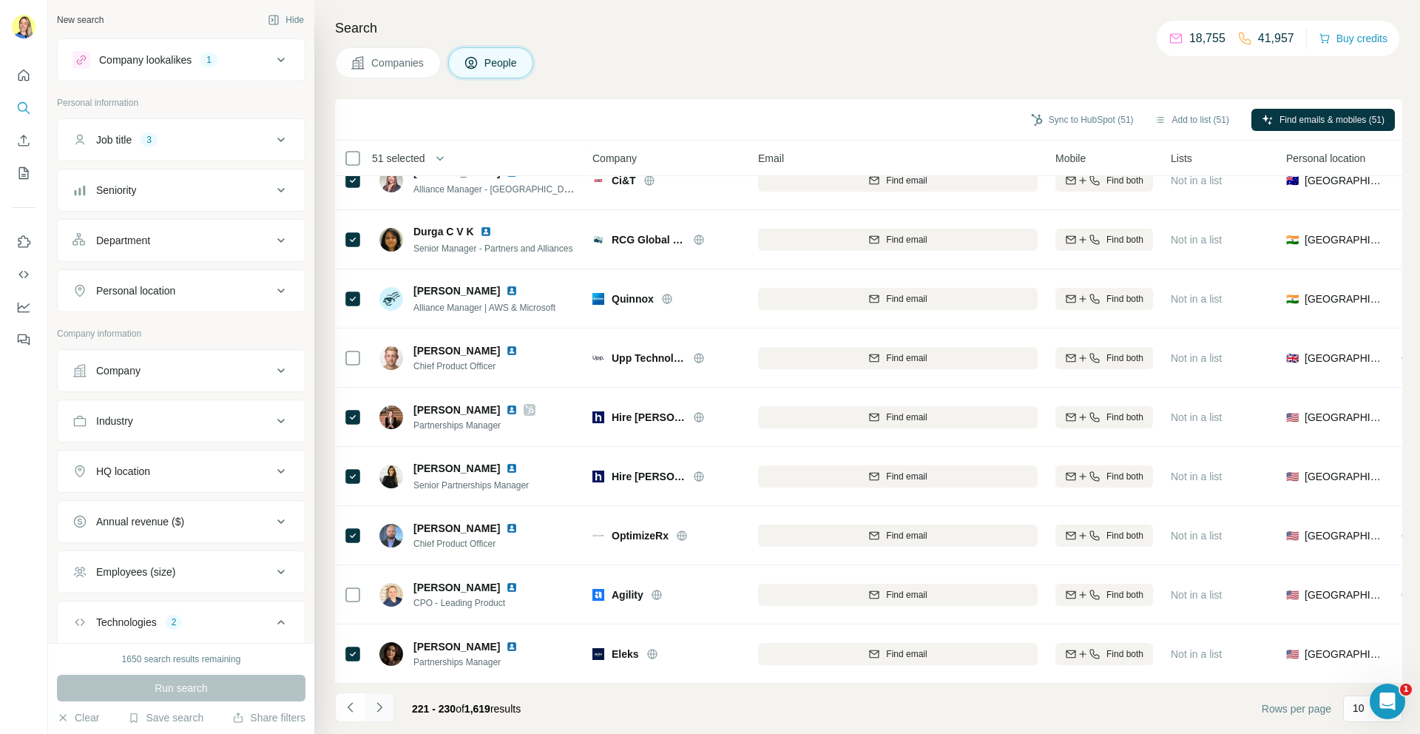
click at [380, 712] on icon "Navigate to next page" at bounding box center [379, 707] width 15 height 15
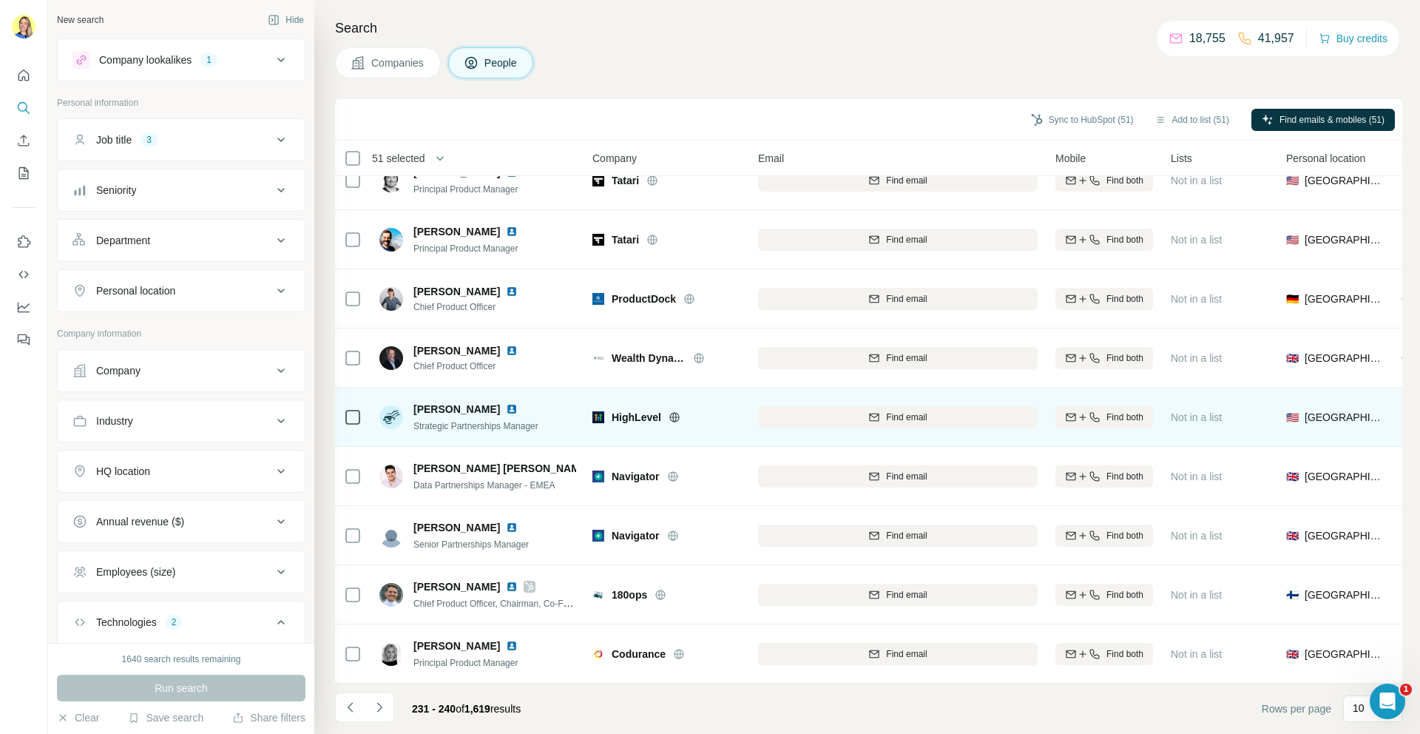
scroll to position [0, 0]
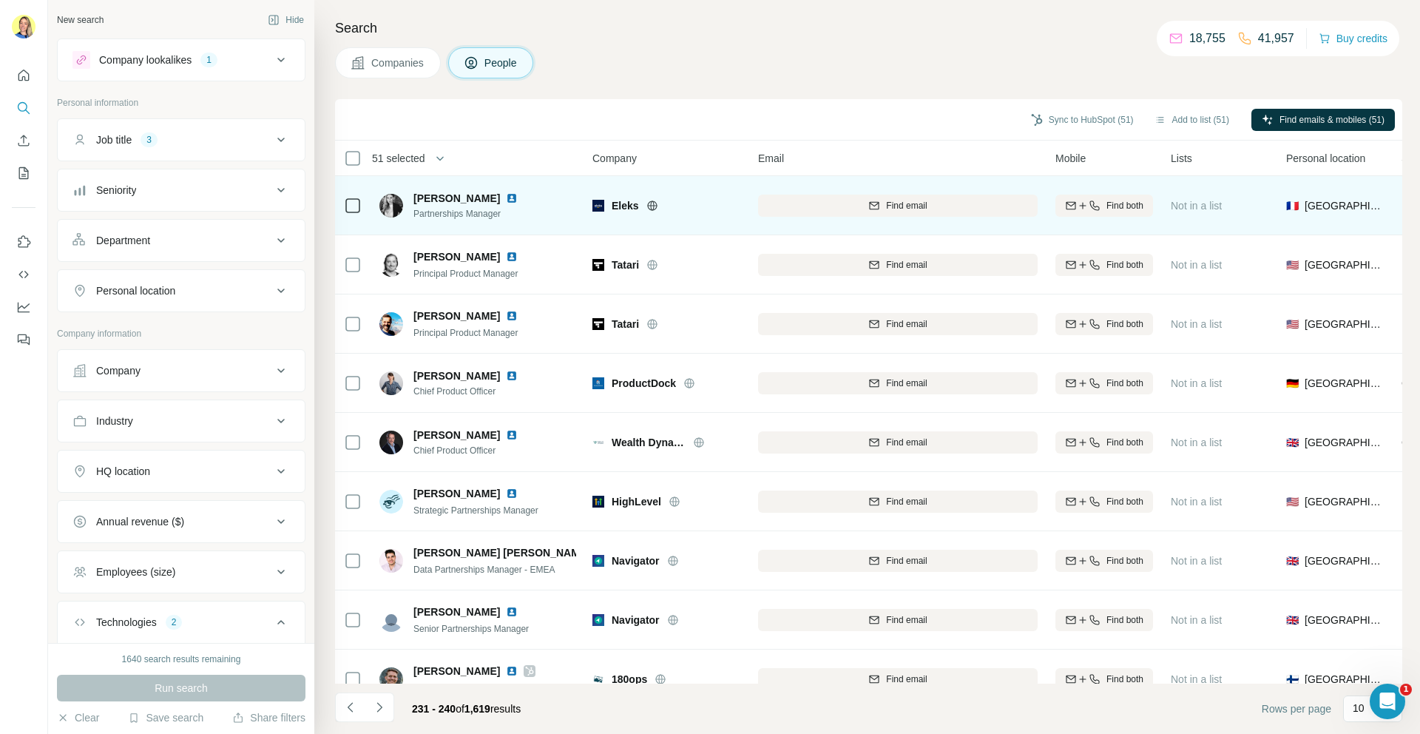
click at [354, 195] on div at bounding box center [353, 205] width 18 height 41
click at [358, 194] on div at bounding box center [353, 205] width 18 height 41
click at [354, 213] on icon at bounding box center [353, 206] width 18 height 18
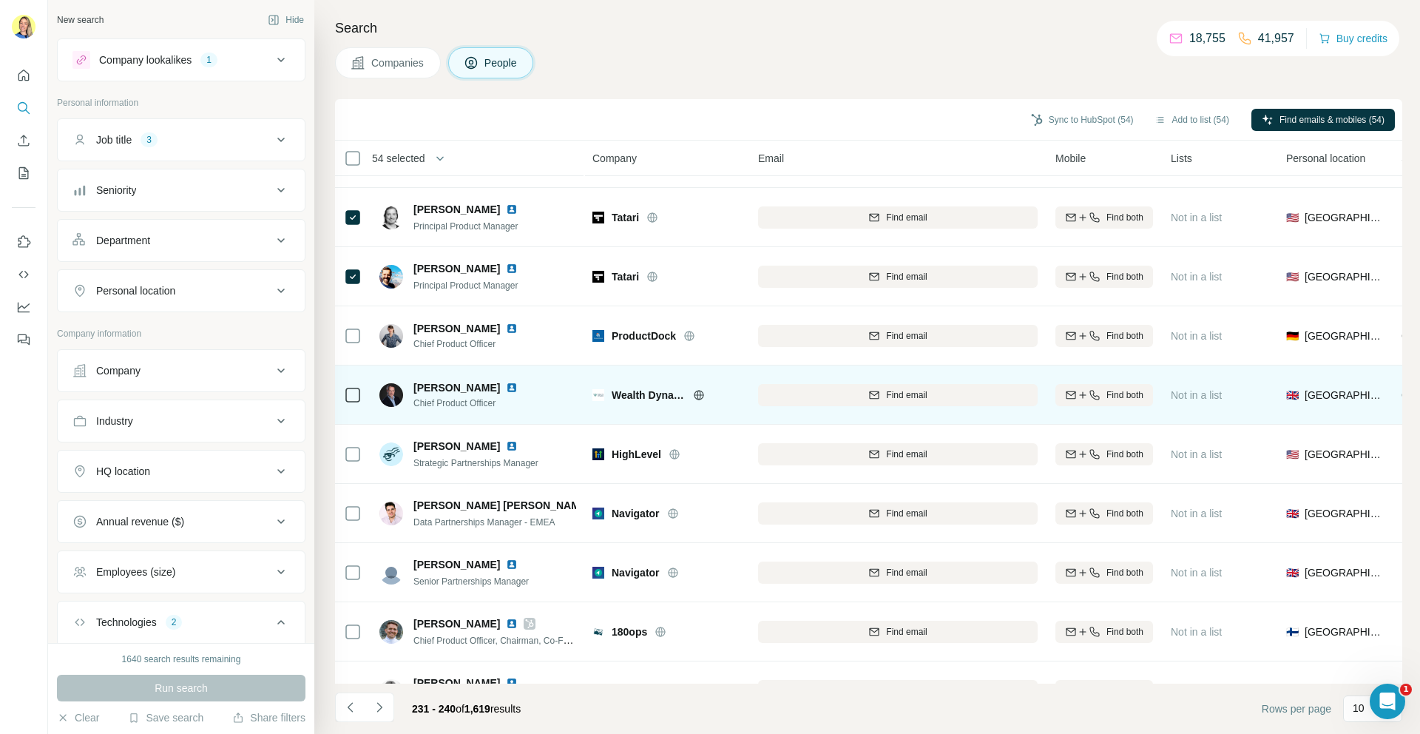
scroll to position [84, 0]
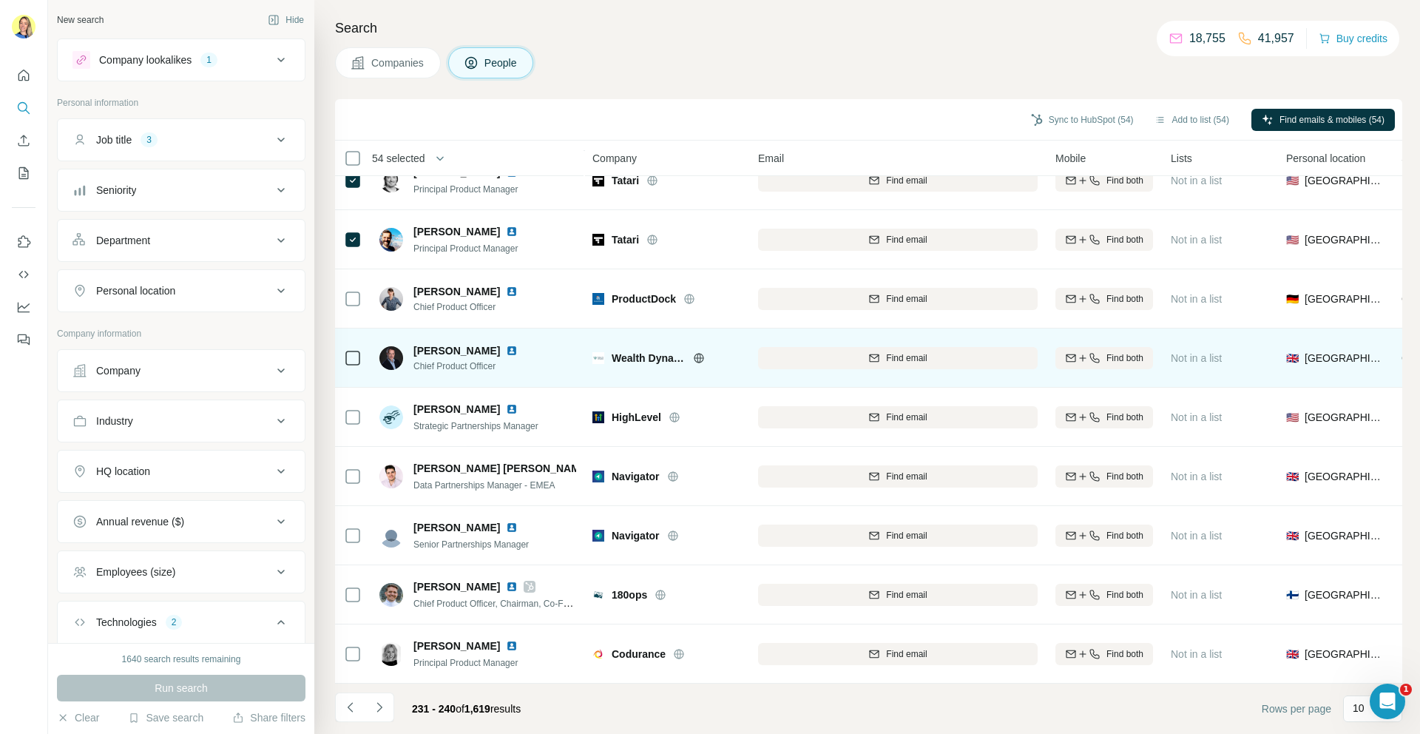
click at [361, 347] on div at bounding box center [353, 357] width 18 height 41
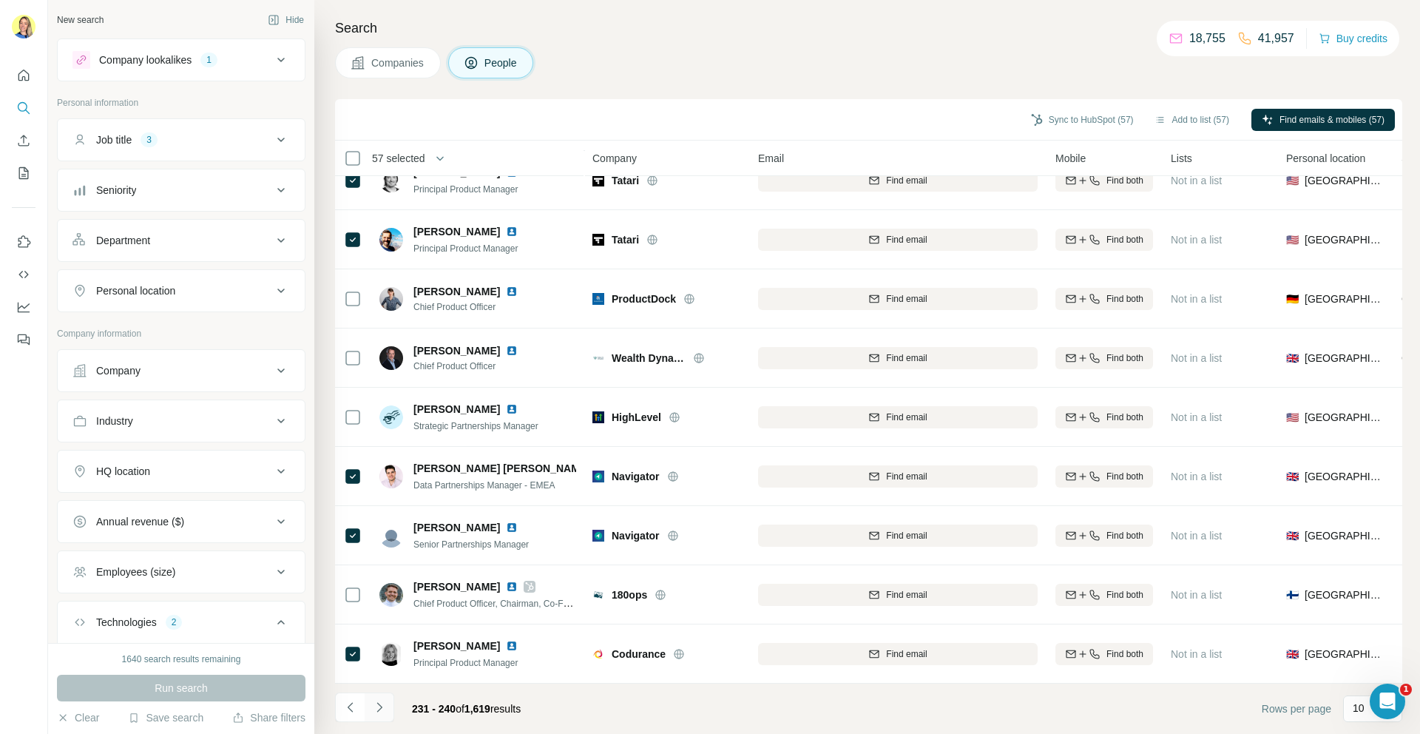
click at [388, 709] on button "Navigate to next page" at bounding box center [380, 707] width 30 height 30
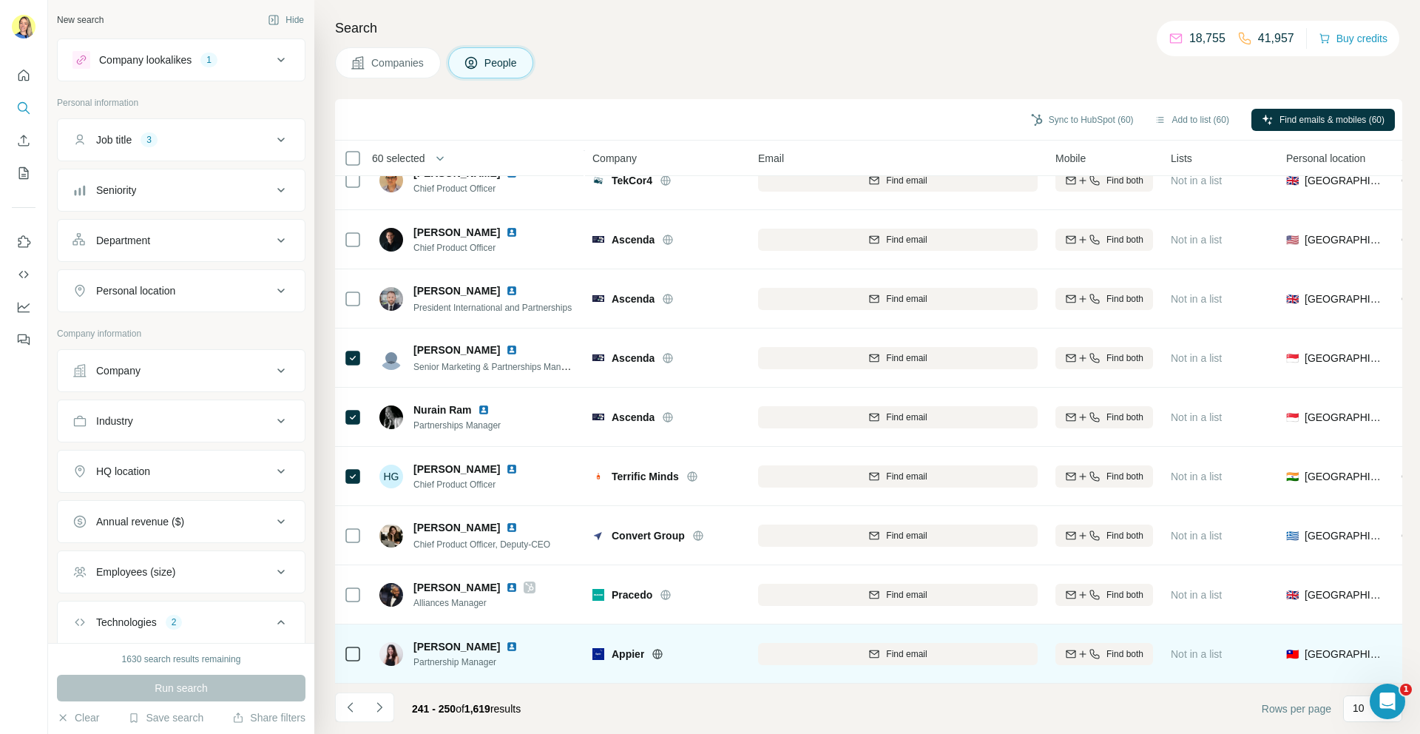
click at [363, 650] on td at bounding box center [353, 653] width 36 height 59
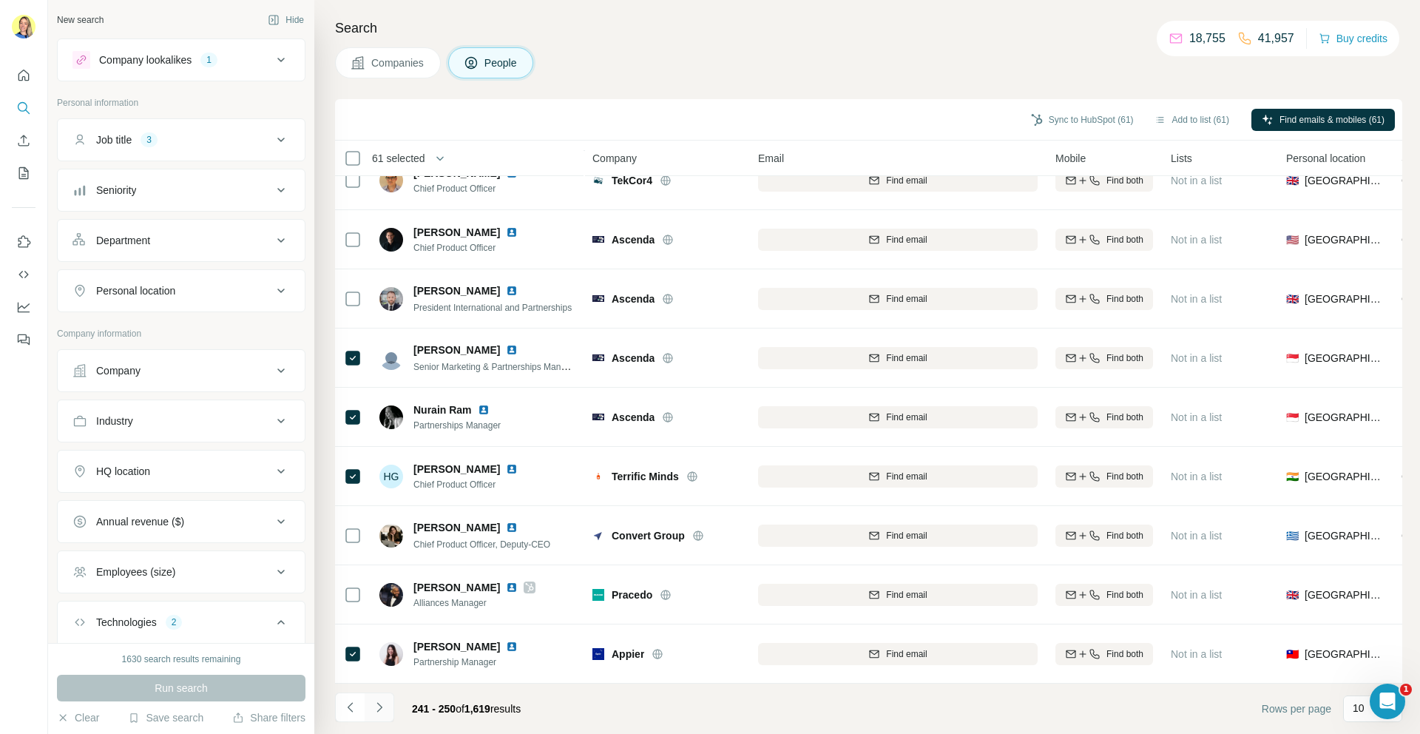
click at [381, 704] on icon "Navigate to next page" at bounding box center [379, 707] width 15 height 15
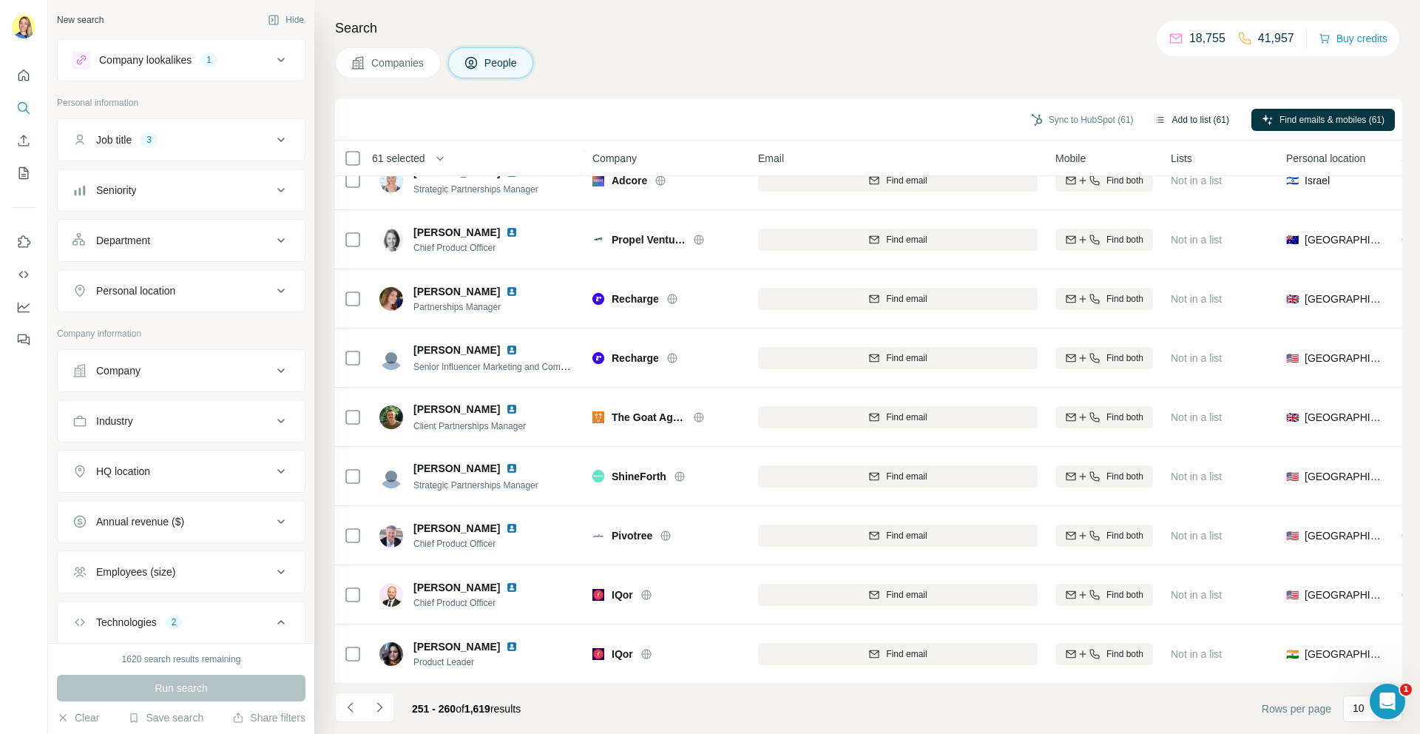
click at [1178, 120] on button "Add to list (61)" at bounding box center [1191, 120] width 95 height 22
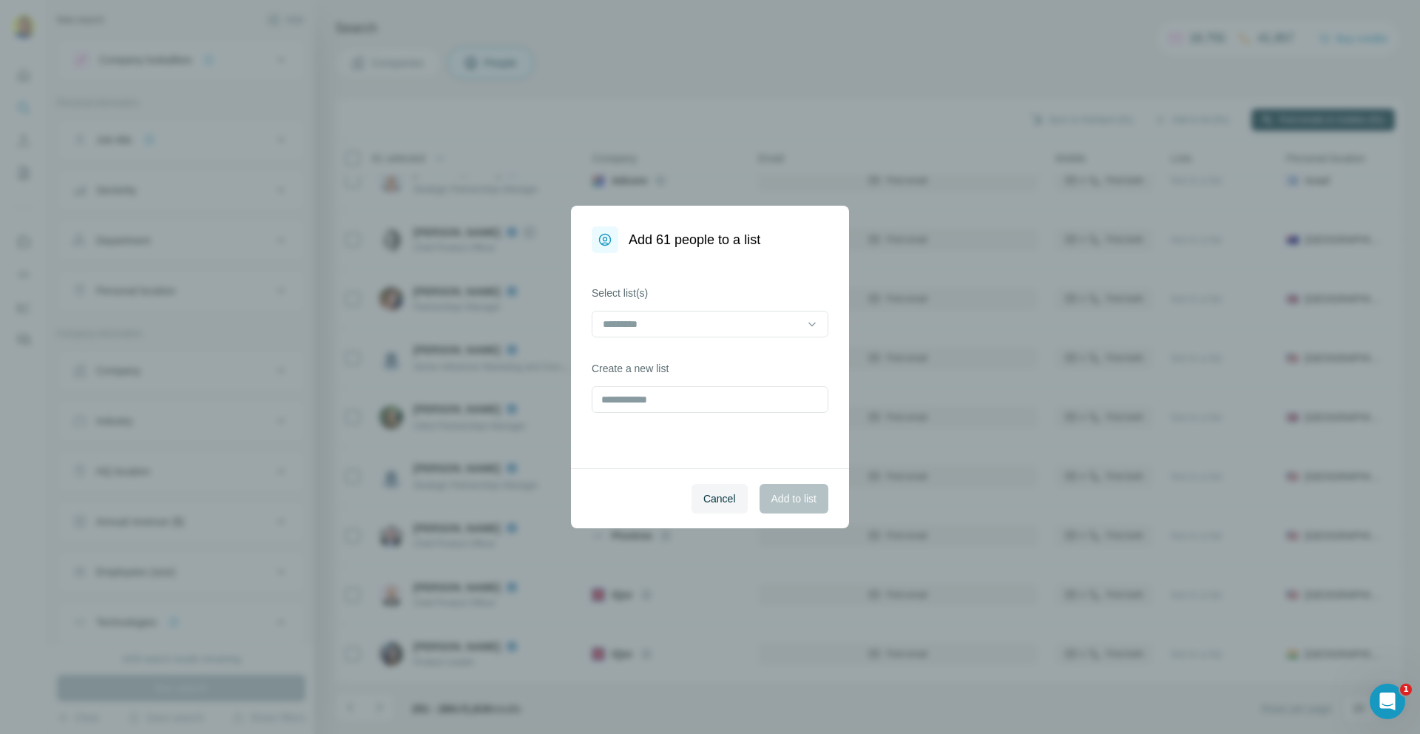
click at [678, 385] on div "Create a new list" at bounding box center [710, 387] width 237 height 52
click at [650, 400] on input "text" at bounding box center [710, 399] width 237 height 27
type input "**********"
click at [793, 500] on span "Add to list" at bounding box center [794, 498] width 45 height 15
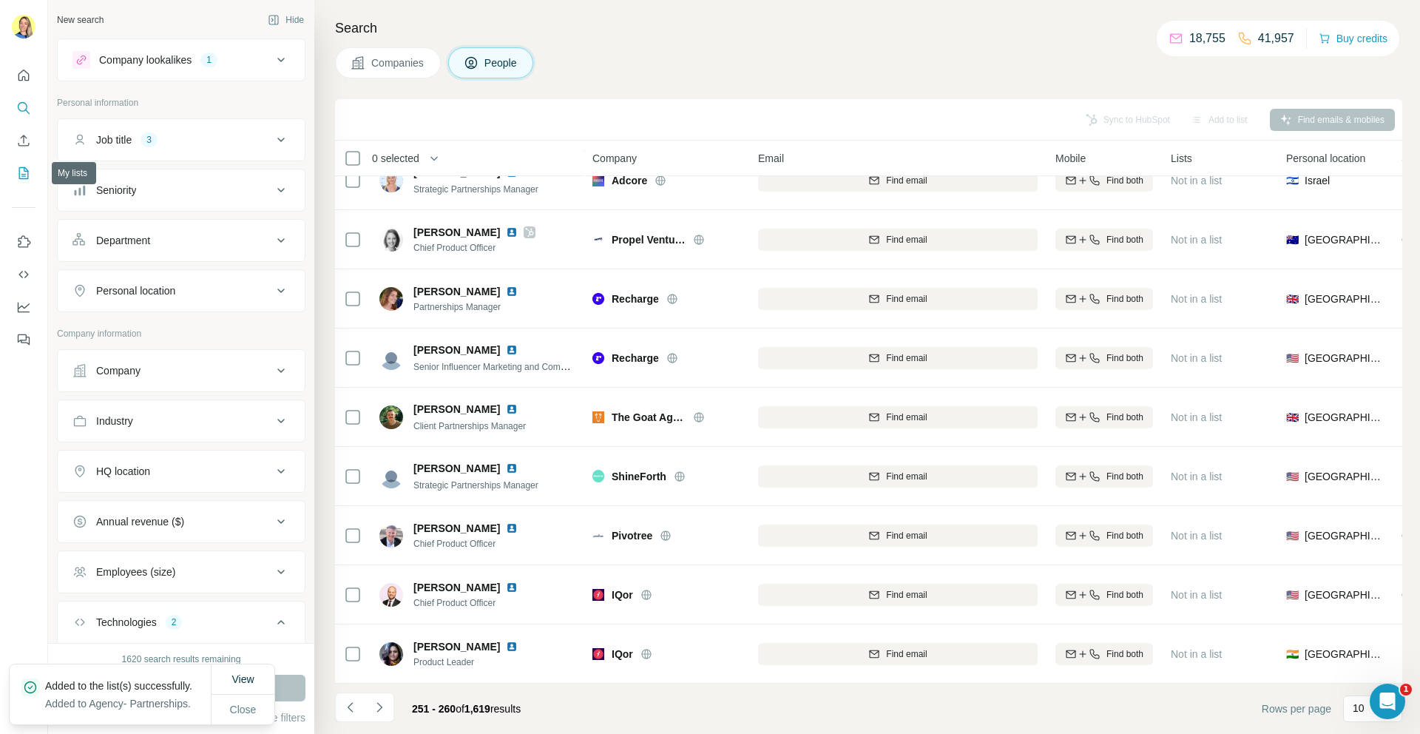
click at [27, 169] on icon "My lists" at bounding box center [23, 173] width 15 height 15
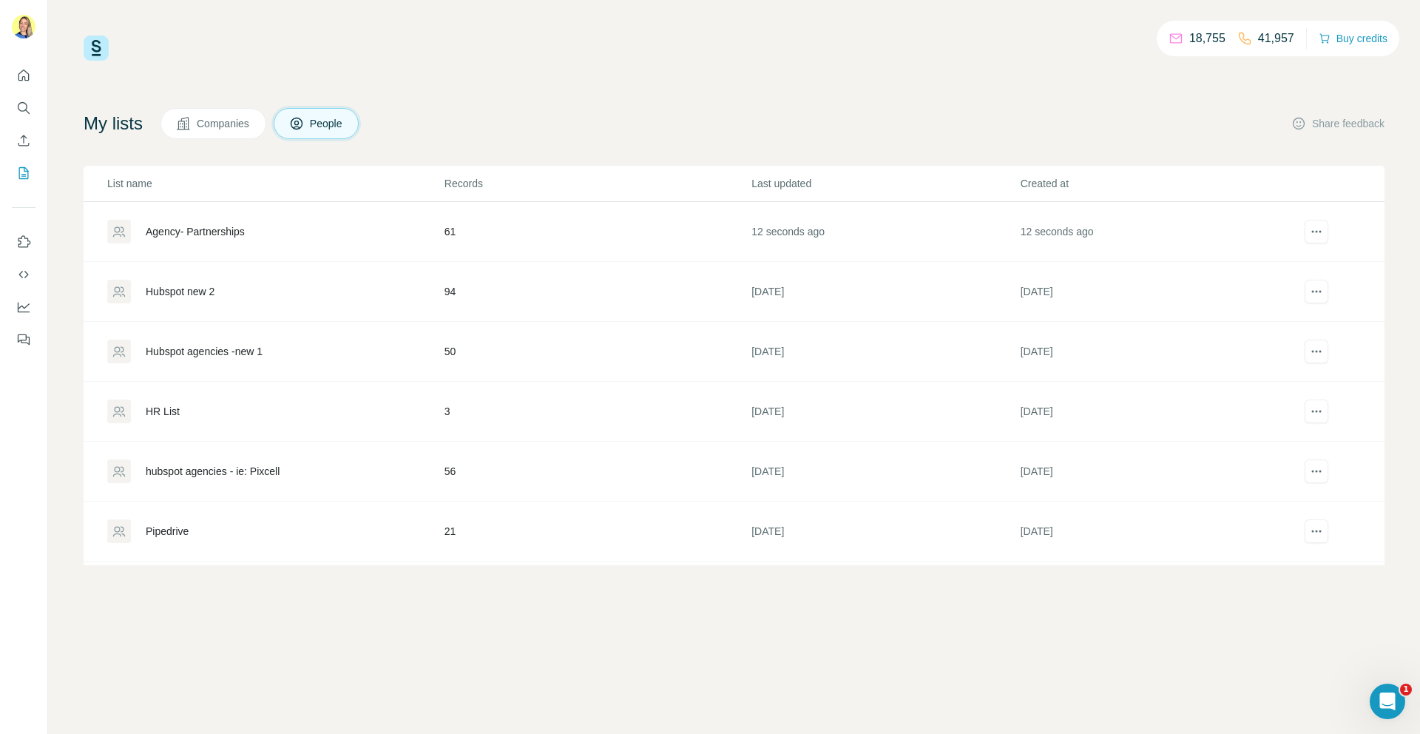
click at [225, 227] on div "Agency- Partnerships" at bounding box center [195, 231] width 99 height 15
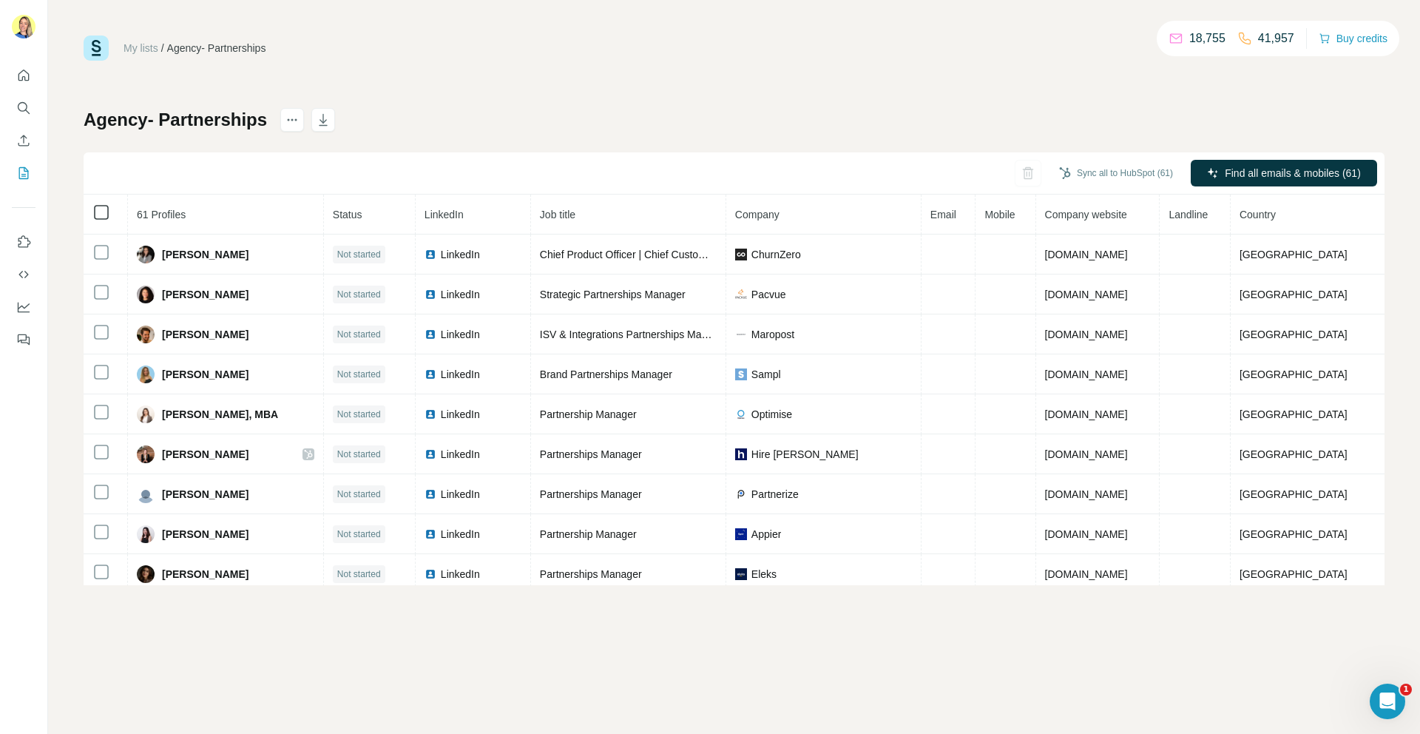
click at [109, 210] on icon at bounding box center [101, 212] width 18 height 18
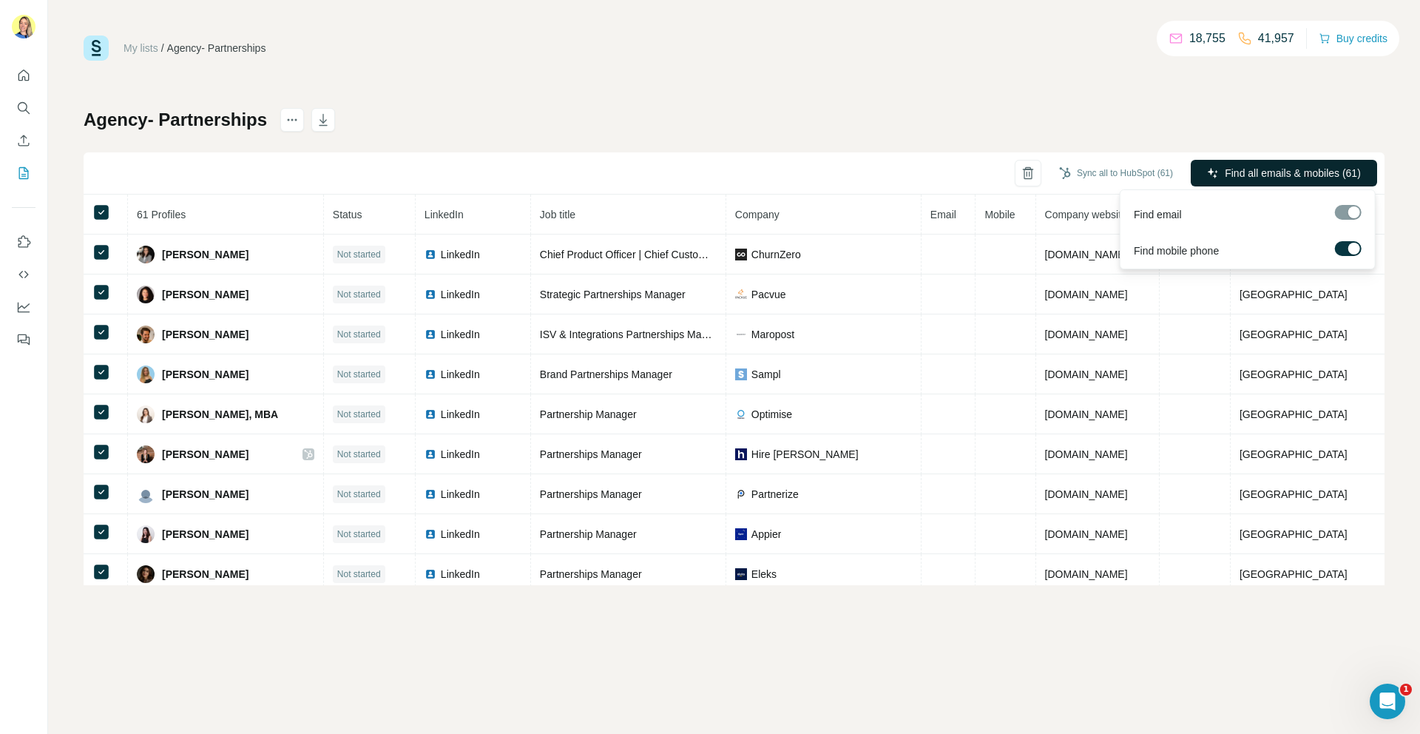
click at [1264, 166] on span "Find all emails & mobiles (61)" at bounding box center [1293, 173] width 136 height 15
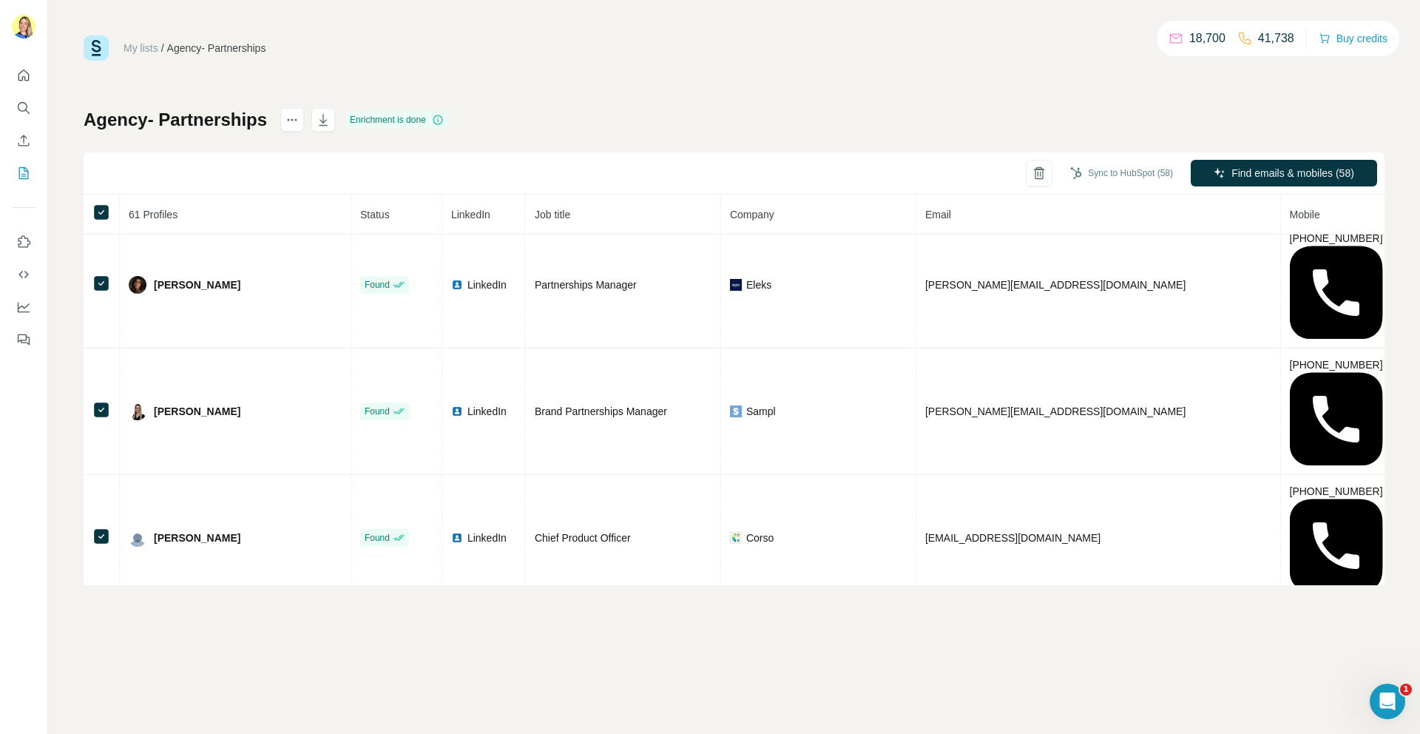
scroll to position [934, 0]
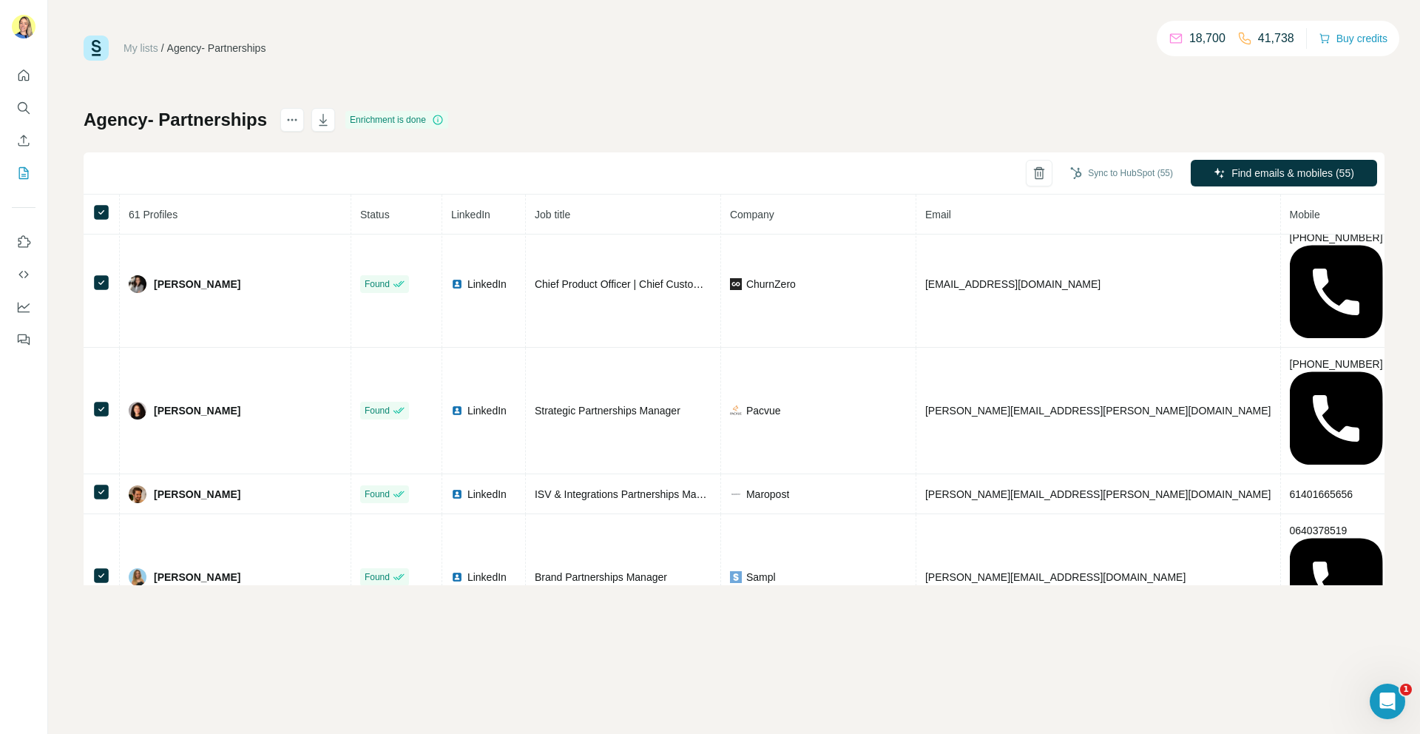
scroll to position [0, 0]
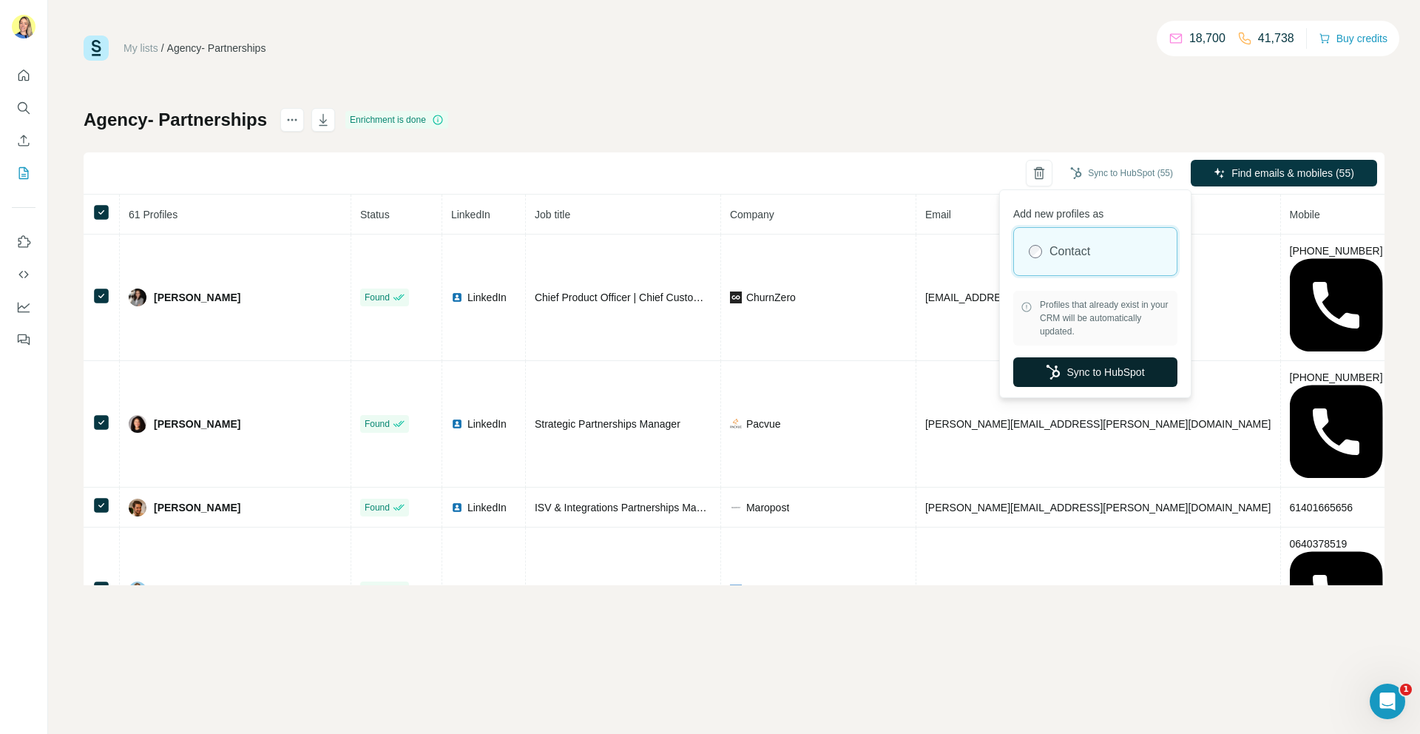
click at [1073, 371] on button "Sync to HubSpot" at bounding box center [1096, 372] width 164 height 30
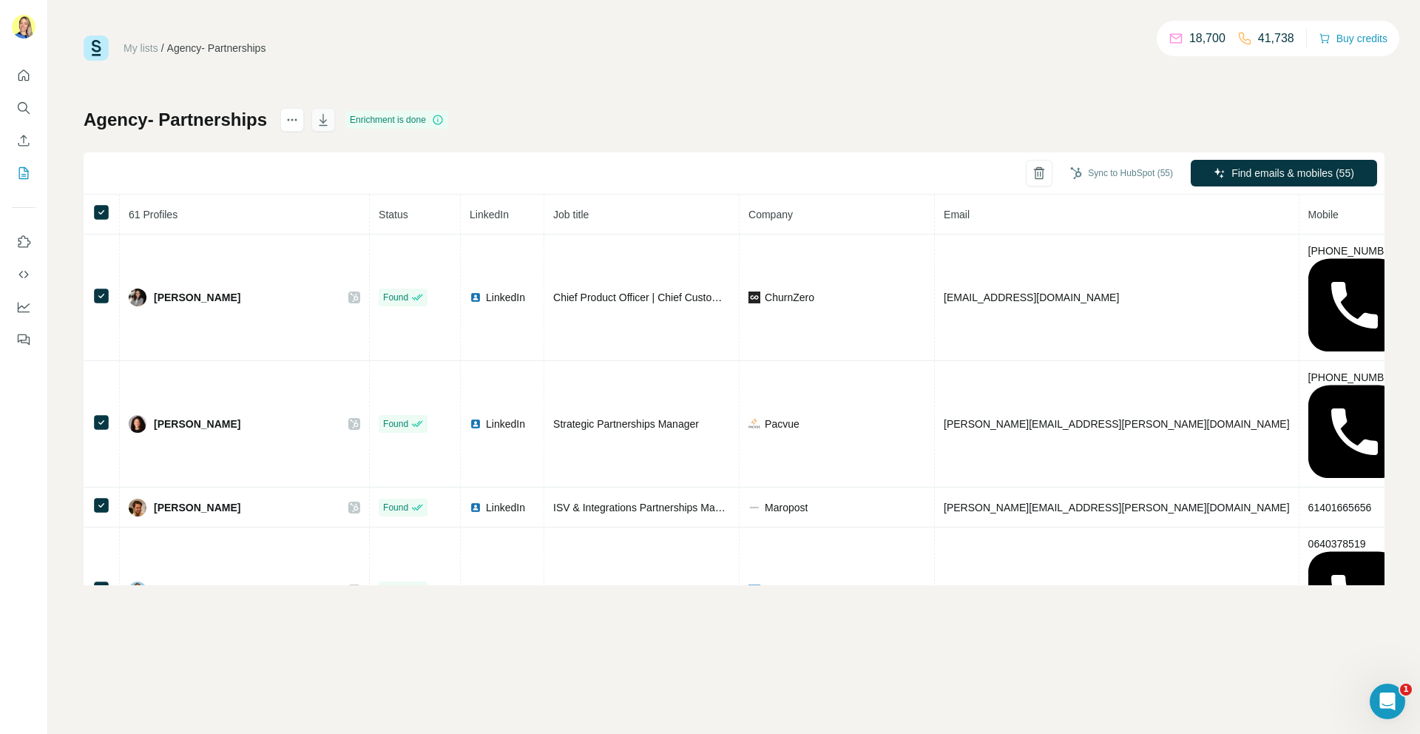
click at [320, 123] on icon "button" at bounding box center [323, 119] width 15 height 15
click at [1033, 104] on div "My lists / Agency- Partnerships 18,700 41,738 Buy credits Agency- Partnerships …" at bounding box center [734, 311] width 1301 height 550
